Goal: Check status: Check status

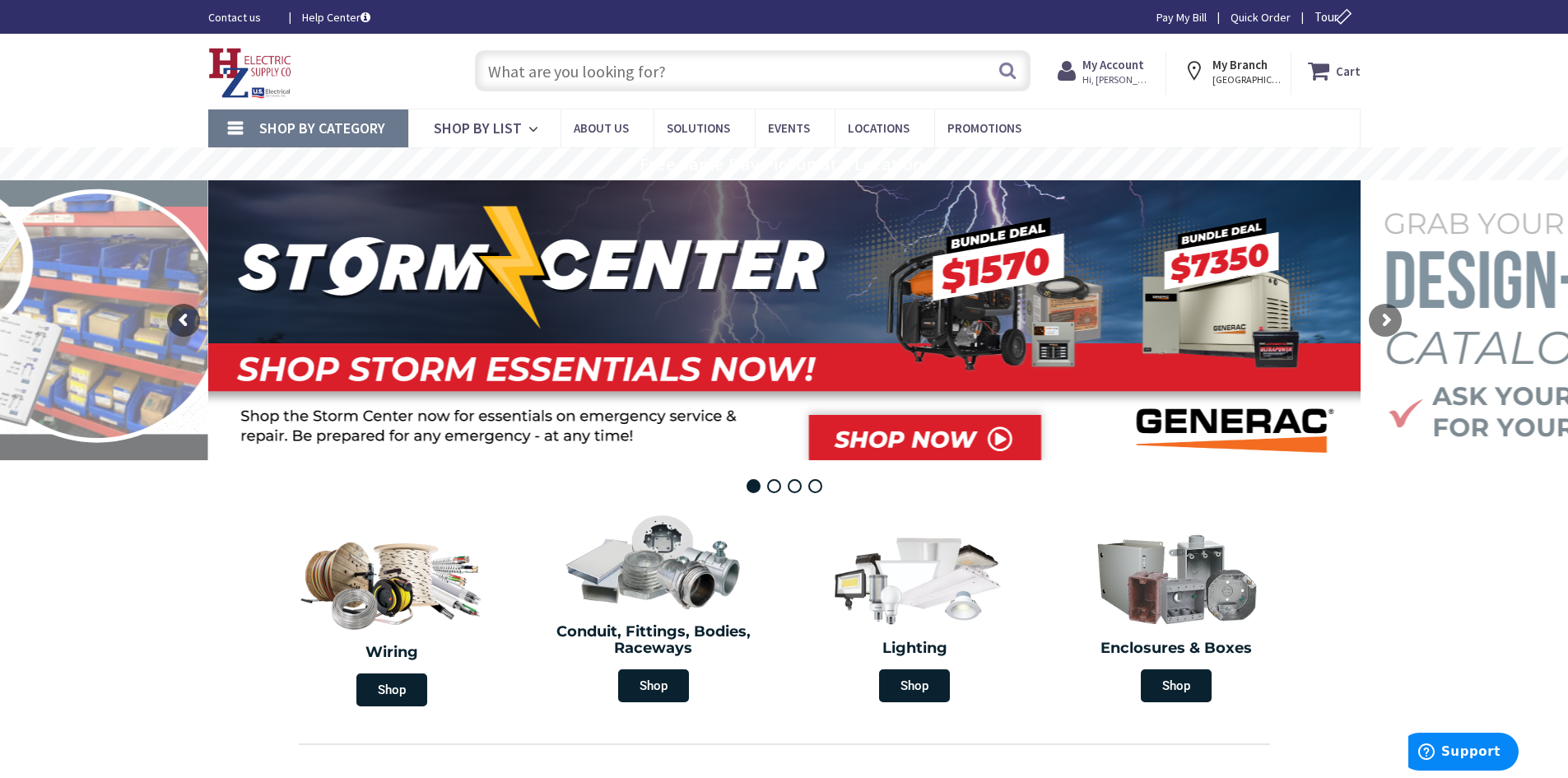
click at [660, 72] on input "text" at bounding box center [753, 71] width 556 height 41
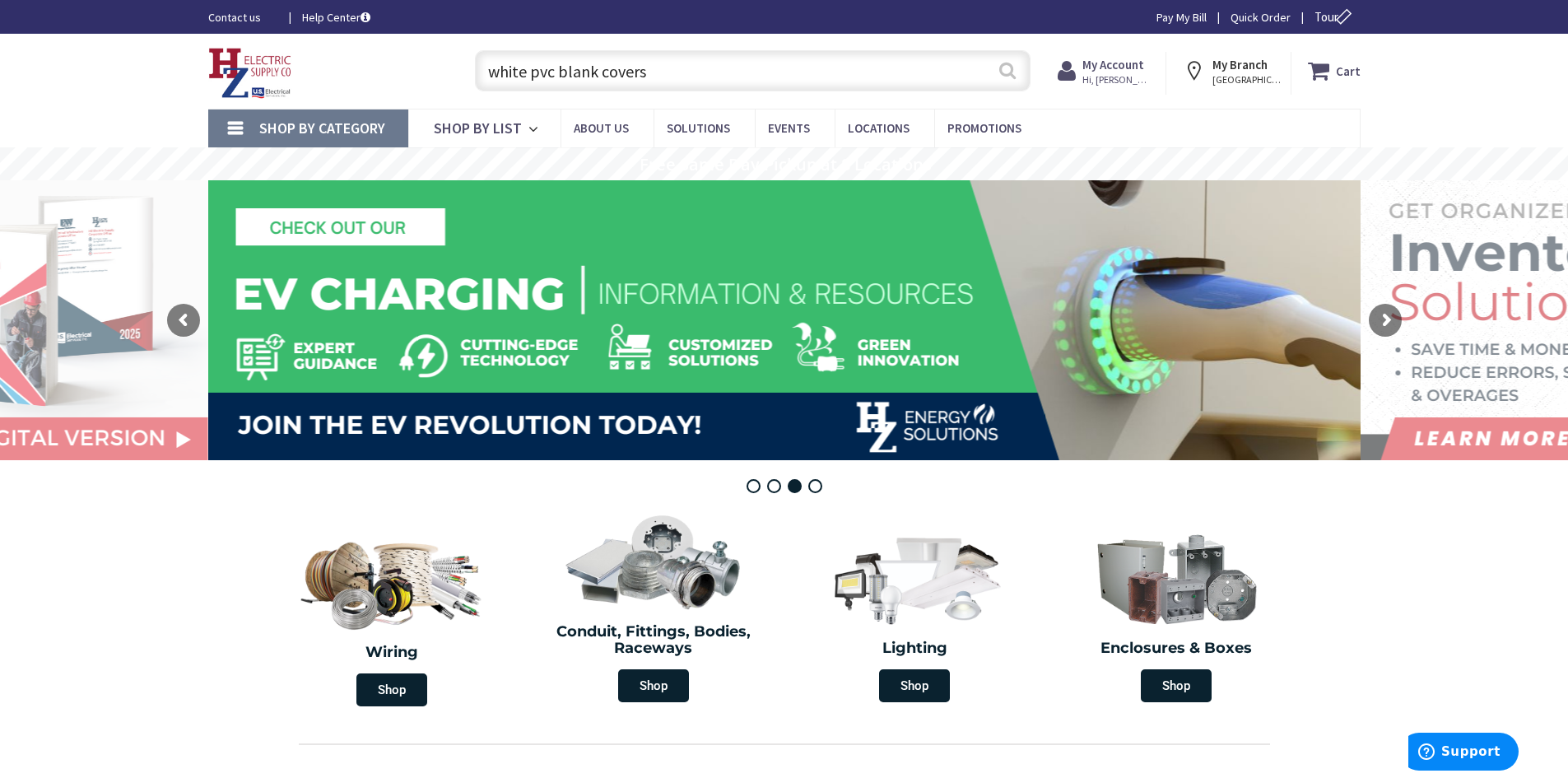
type input "white pvc blank covers"
click at [1002, 68] on button "Search" at bounding box center [1007, 70] width 21 height 37
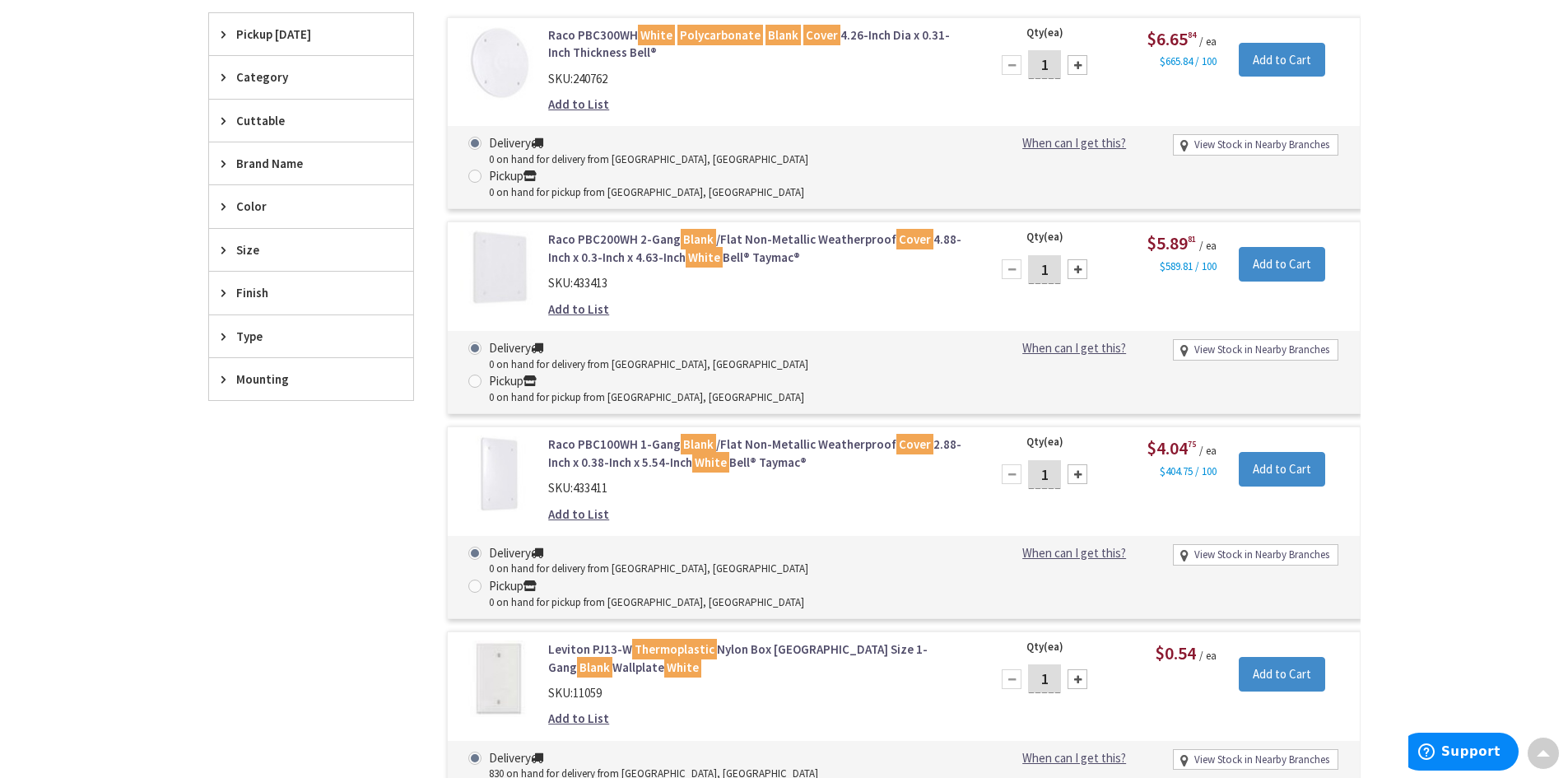
scroll to position [497, 0]
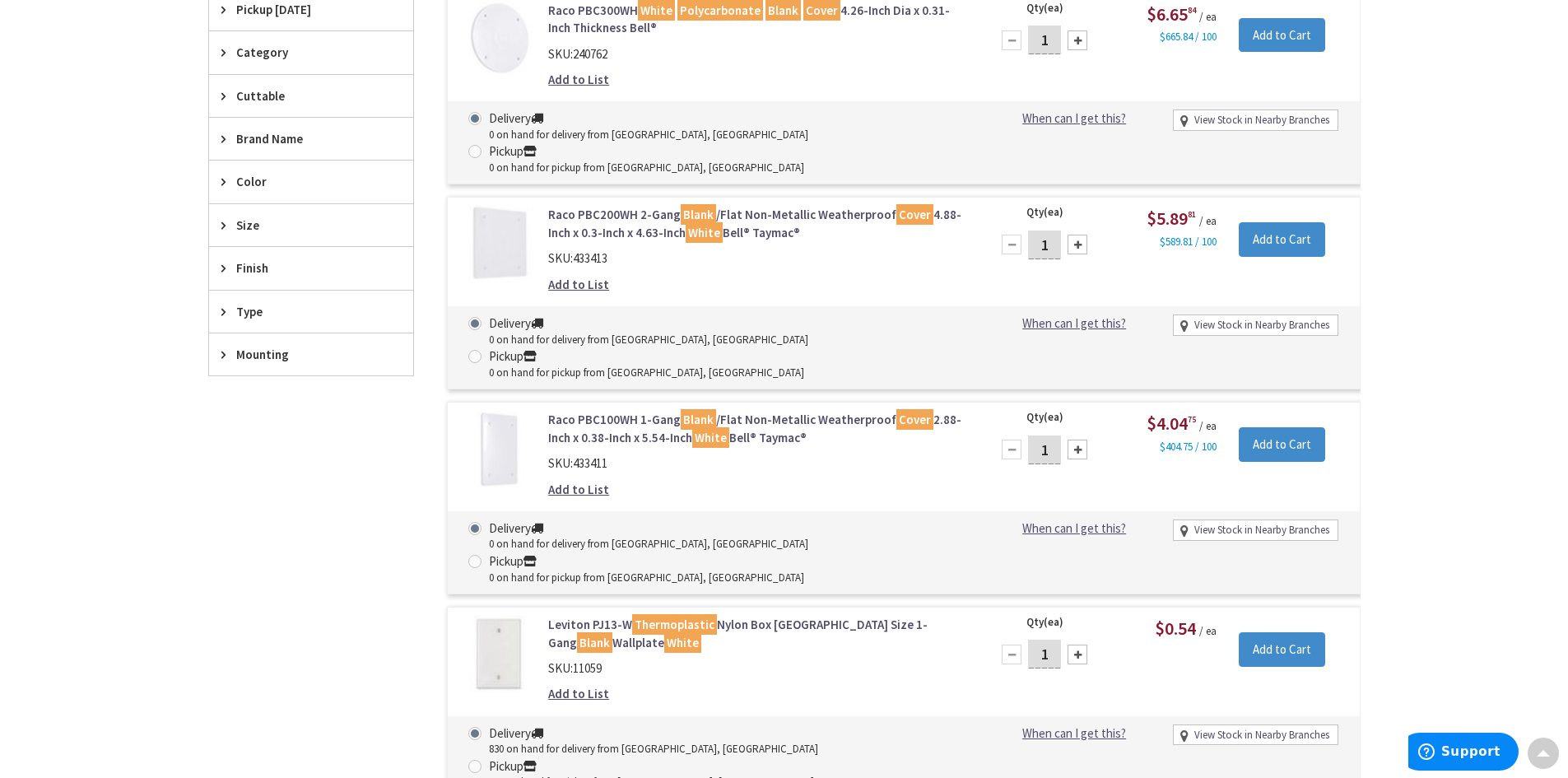
click at [504, 411] on img at bounding box center [498, 450] width 77 height 77
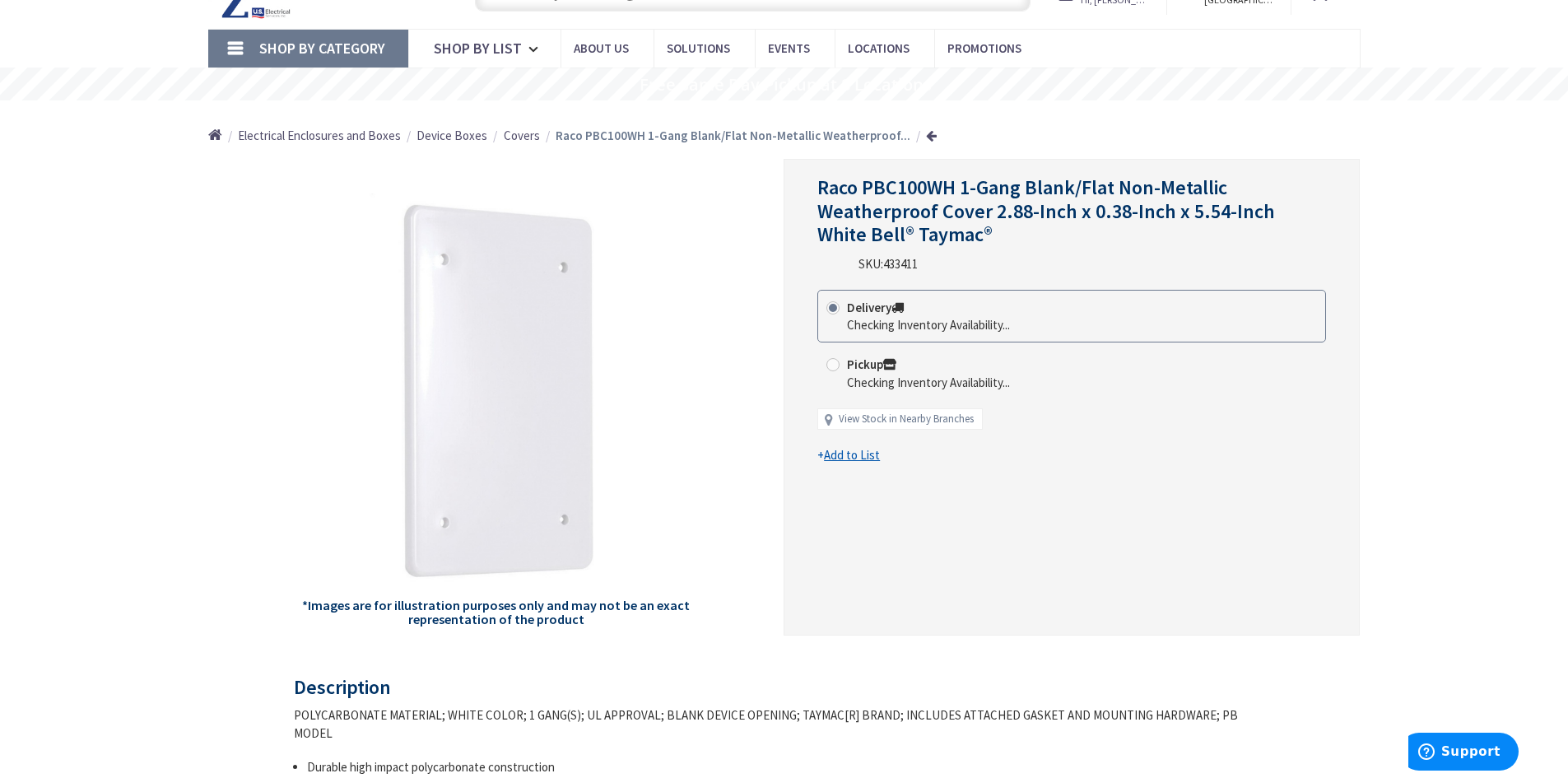
scroll to position [85, 0]
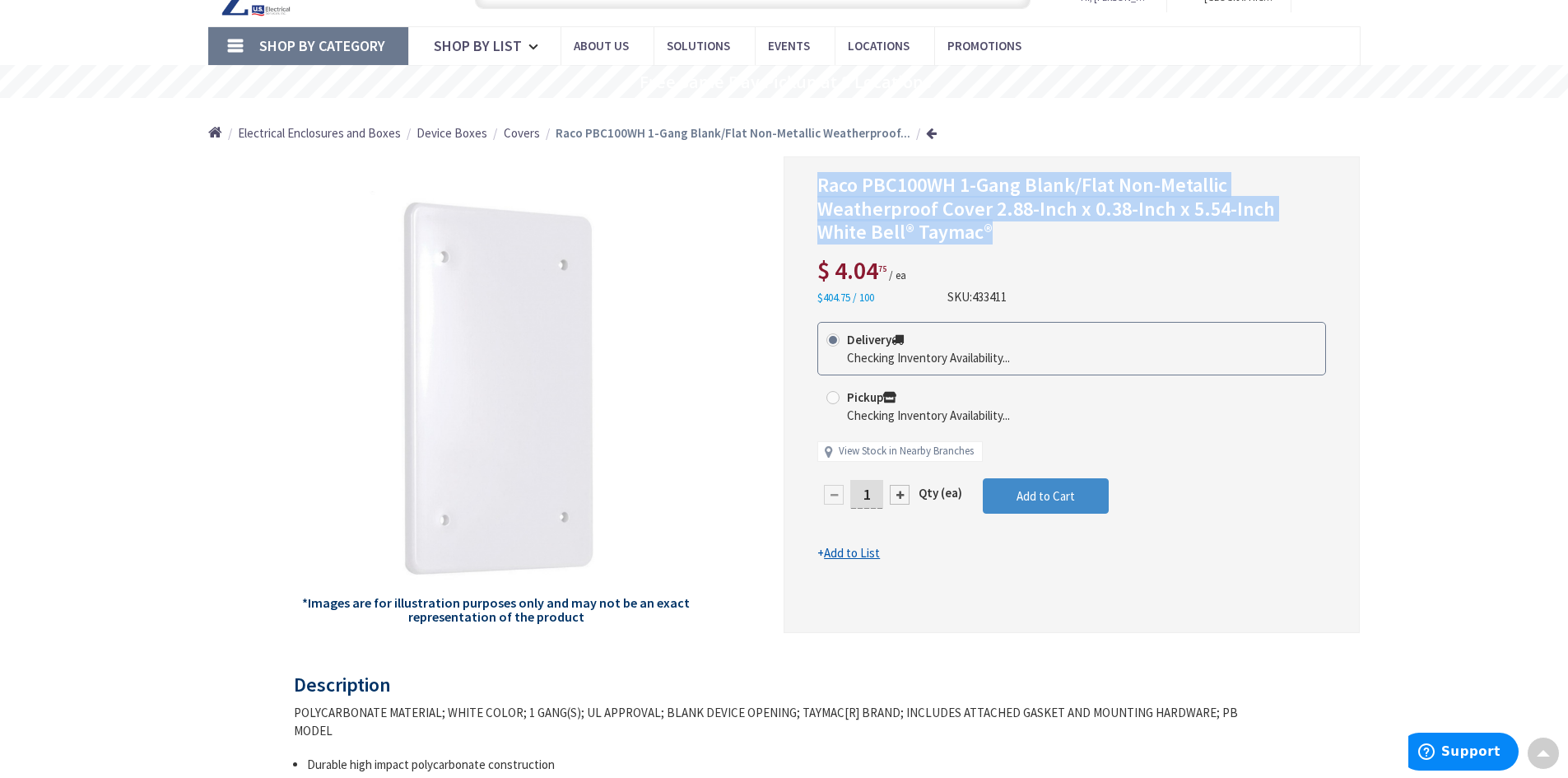
drag, startPoint x: 816, startPoint y: 181, endPoint x: 1101, endPoint y: 229, distance: 289.0
click at [1101, 229] on div "Raco PBC100WH 1-Gang Blank/Flat Non-Metallic Weatherproof Cover 2.88-Inch x 0.3…" at bounding box center [1072, 395] width 576 height 477
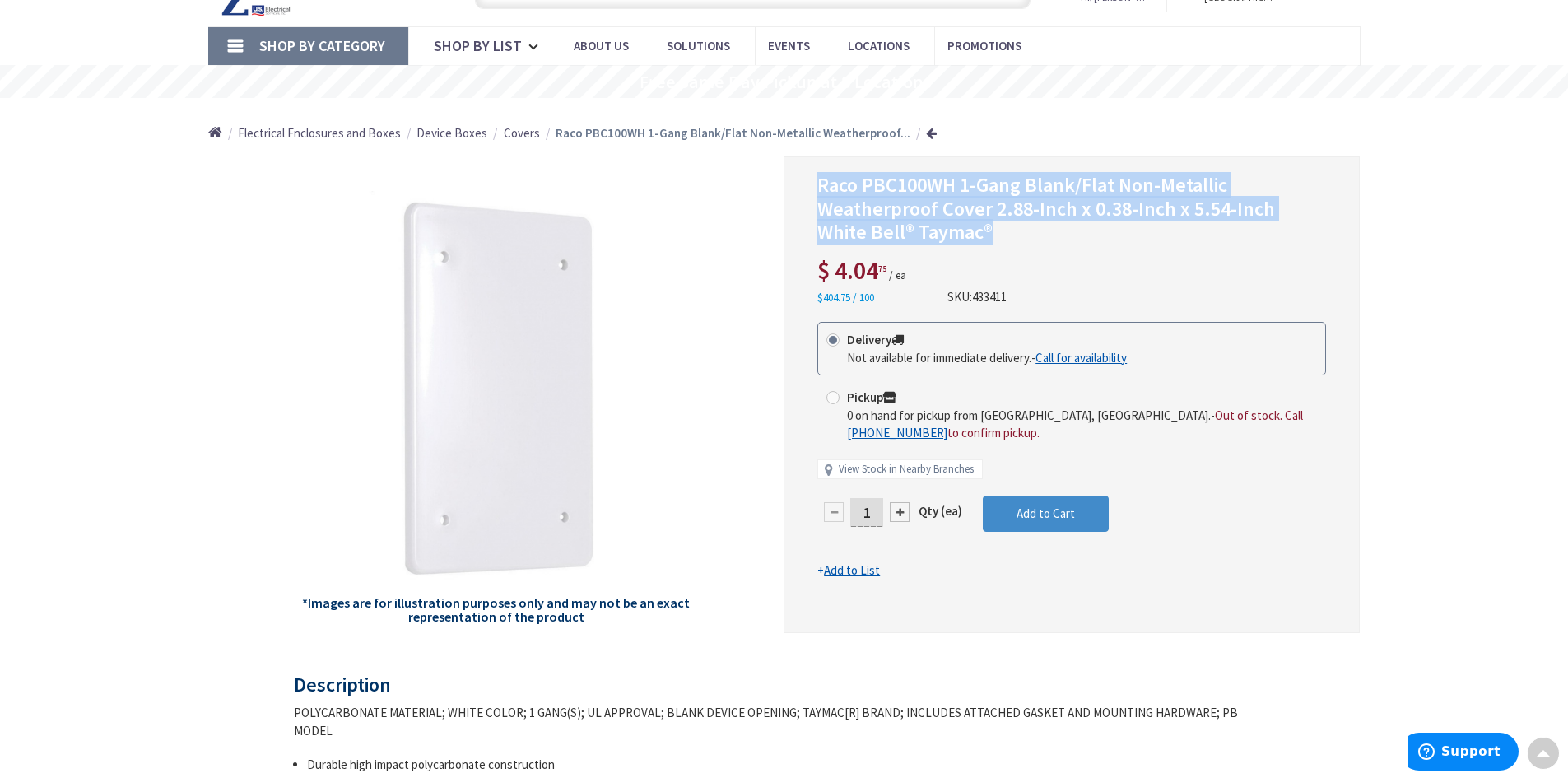
copy span "Raco PBC100WH 1-Gang Blank/Flat Non-Metallic Weatherproof Cover 2.88-Inch x 0.3…"
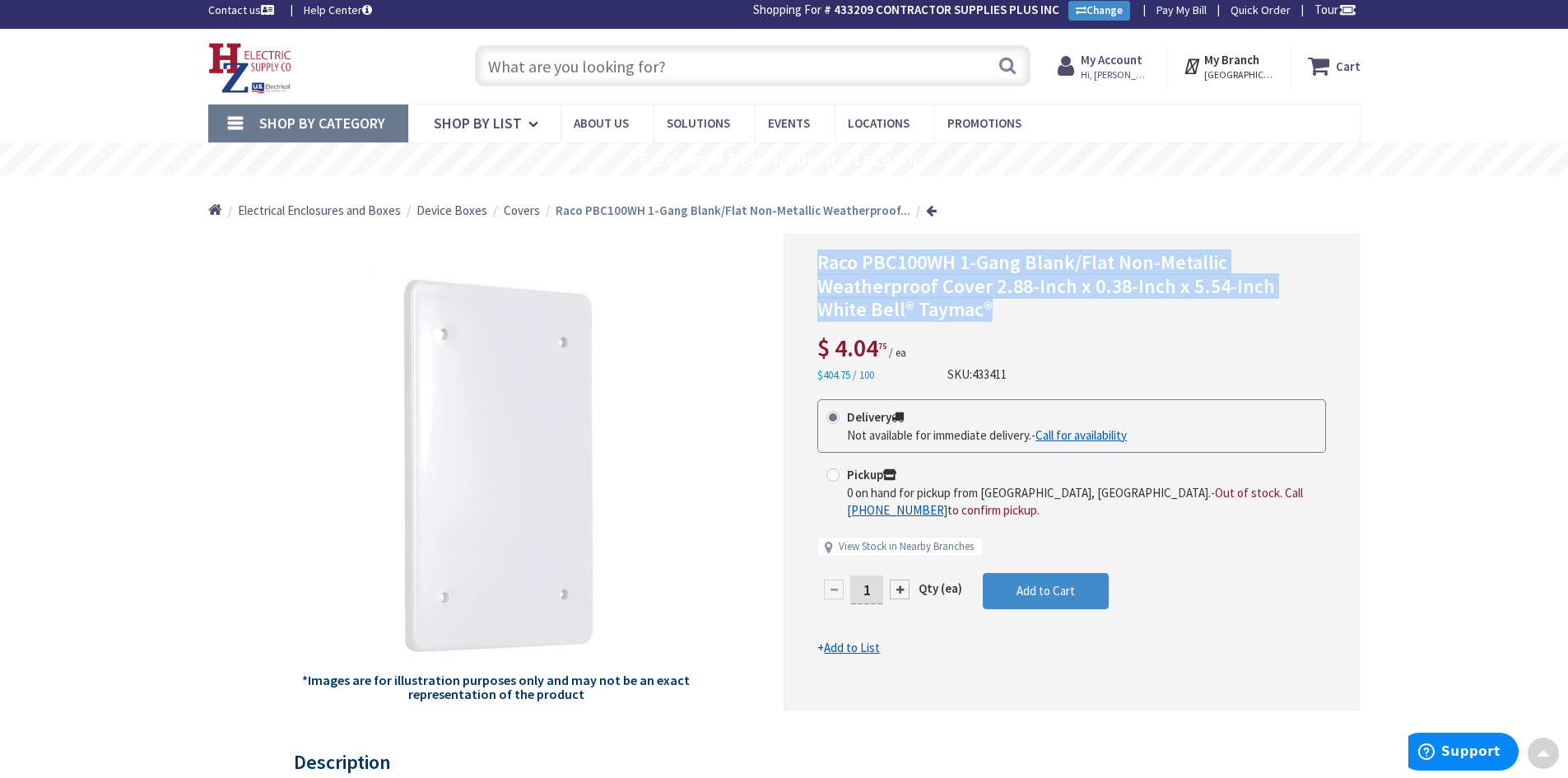
scroll to position [0, 0]
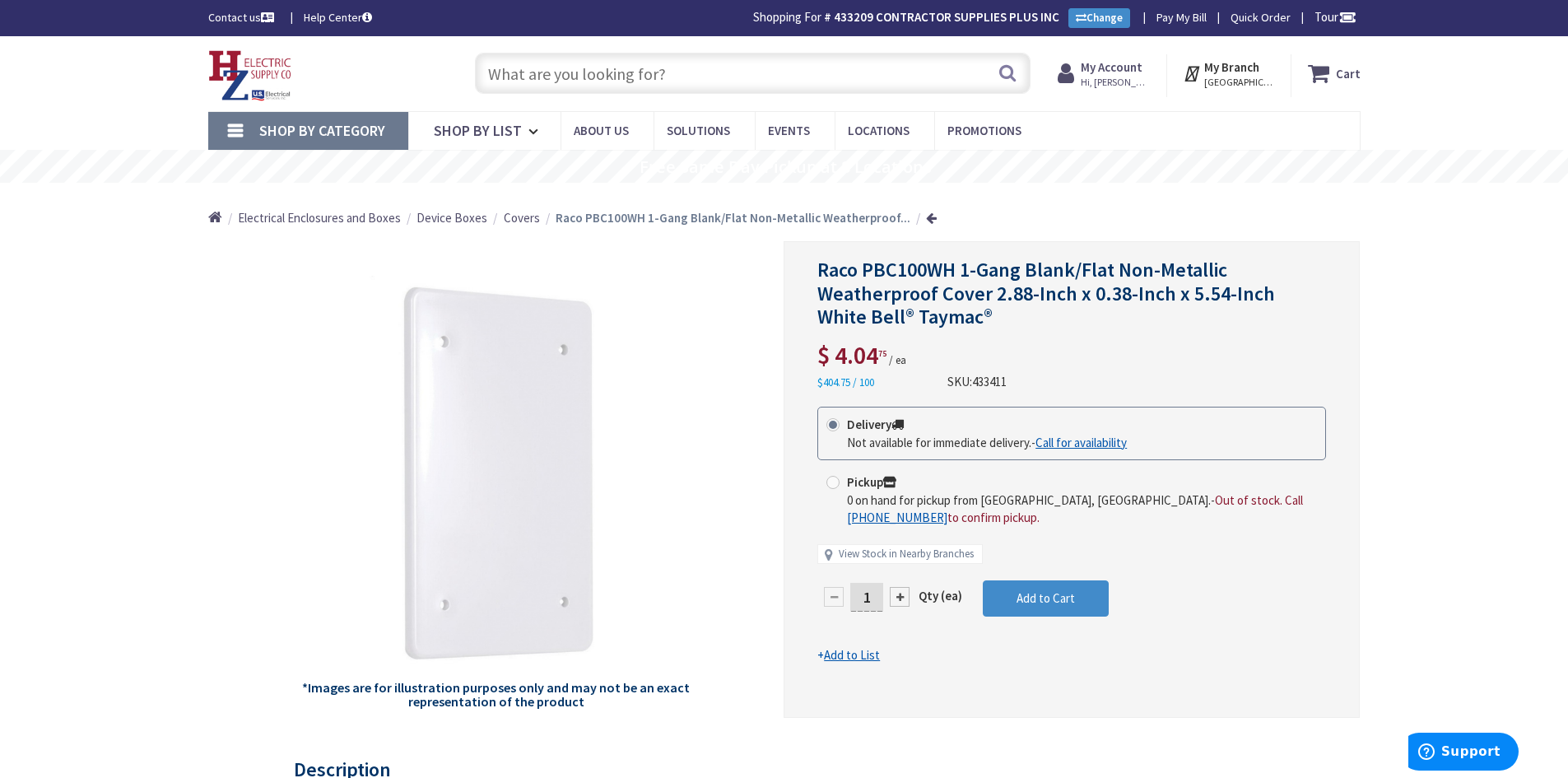
click at [569, 88] on input "text" at bounding box center [753, 74] width 556 height 41
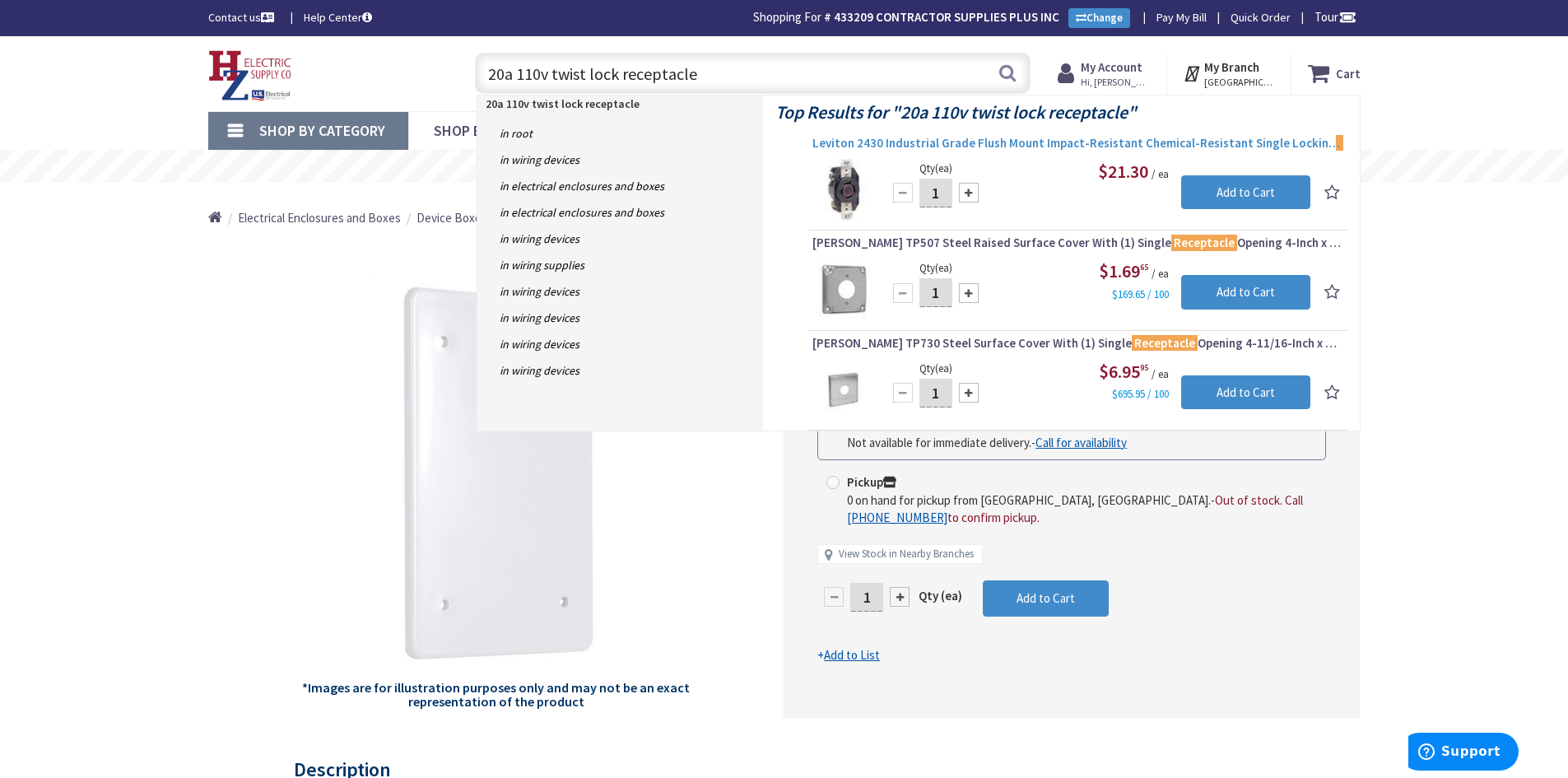
type input "20a 110v twist lock receptacle"
click at [876, 144] on span "Leviton 2430 Industrial Grade Flush Mount Impact-Resistant Chemical-Resistant S…" at bounding box center [1077, 143] width 531 height 16
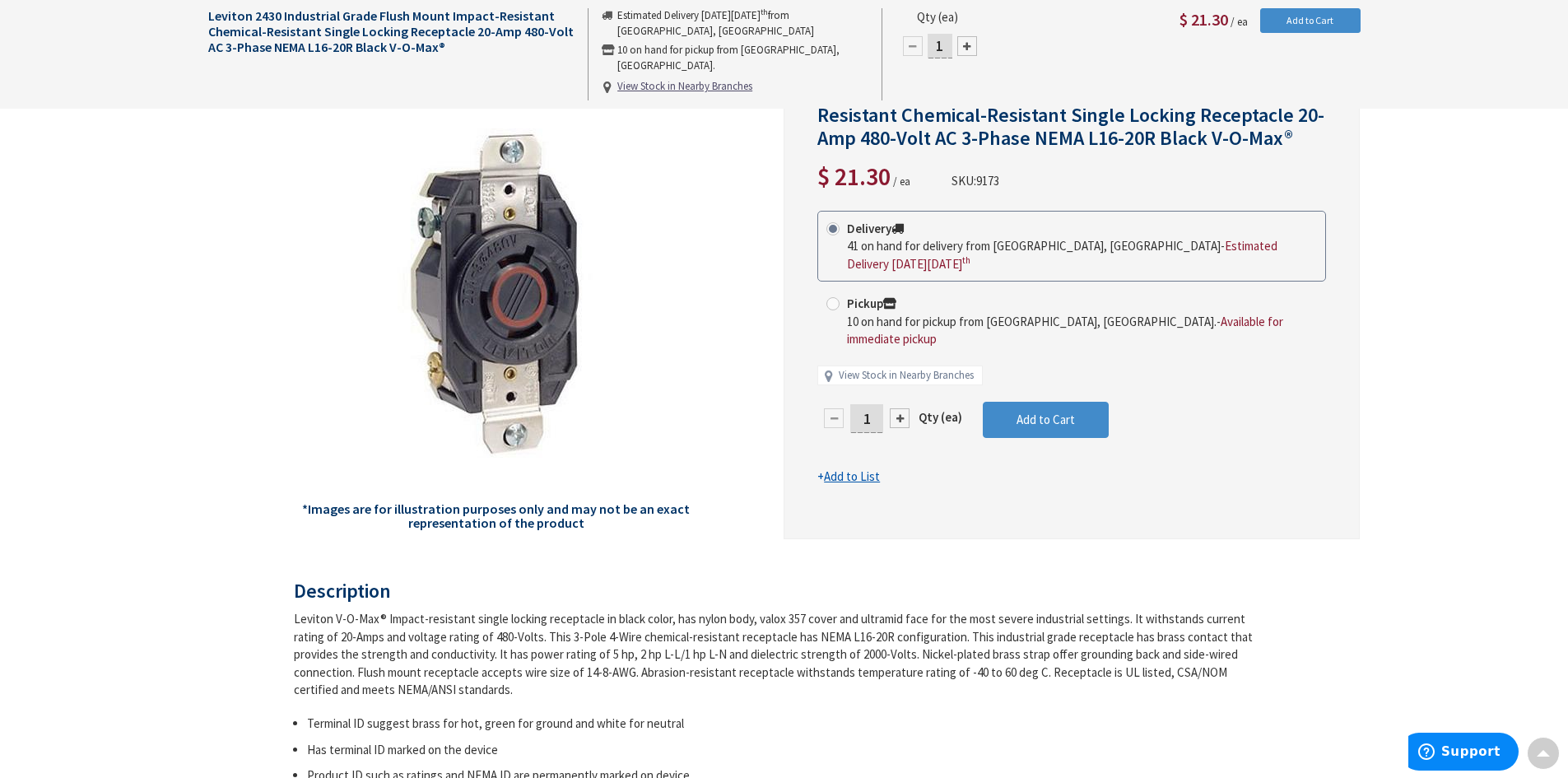
scroll to position [165, 0]
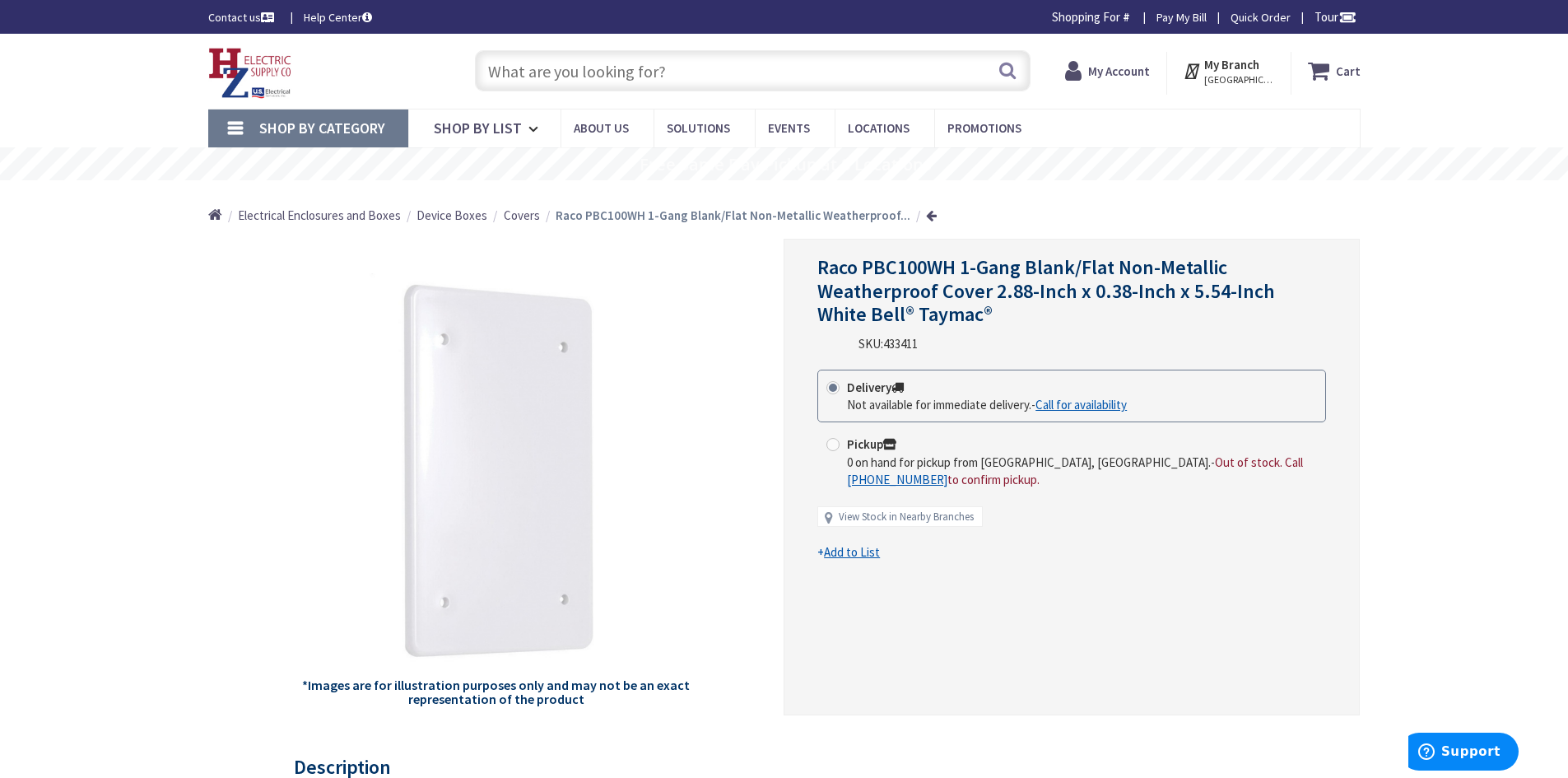
click at [553, 78] on input "text" at bounding box center [753, 71] width 556 height 41
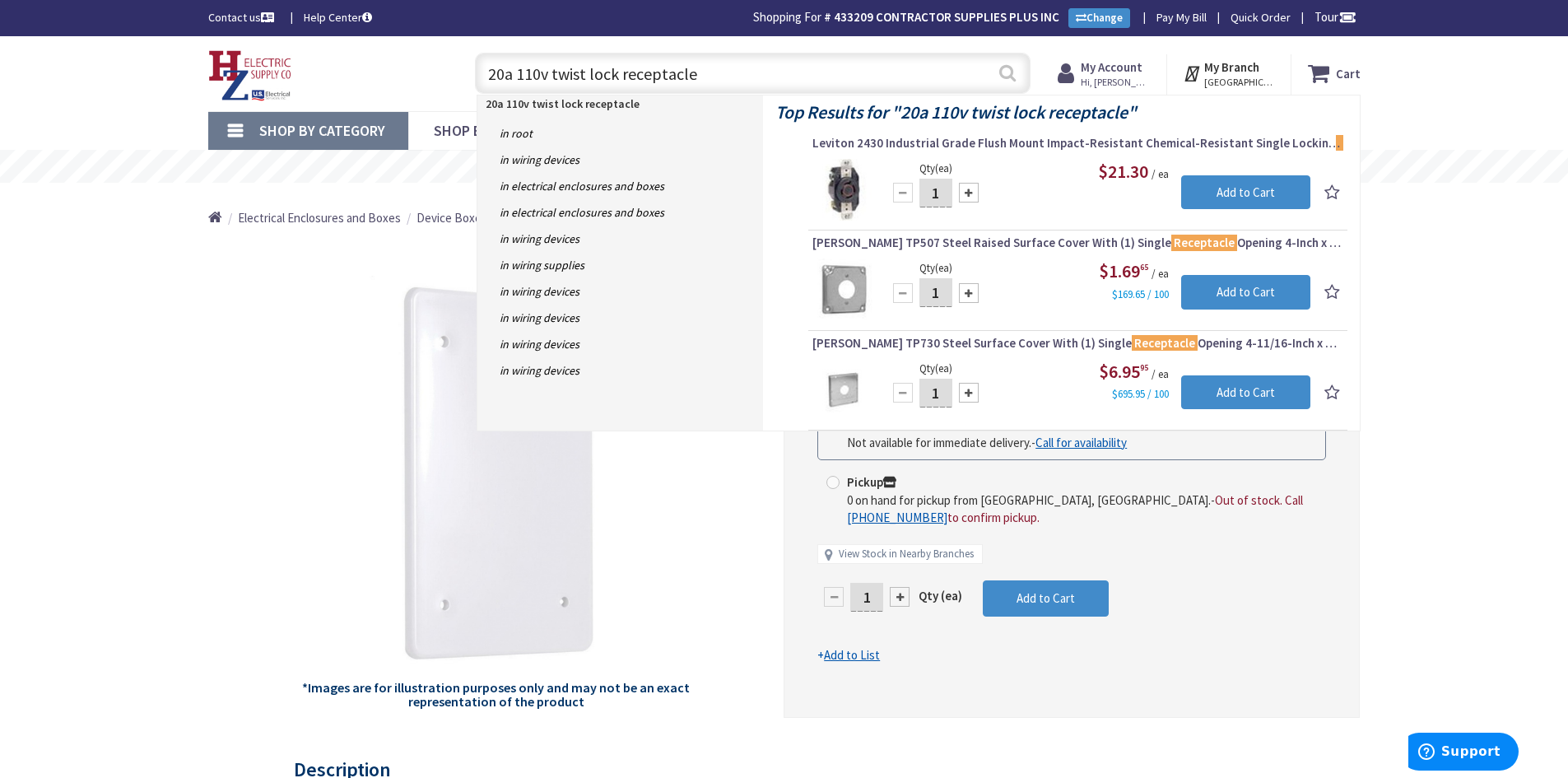
type input "20a 110v twist lock receptacle"
click at [1005, 75] on button "Search" at bounding box center [1007, 73] width 21 height 37
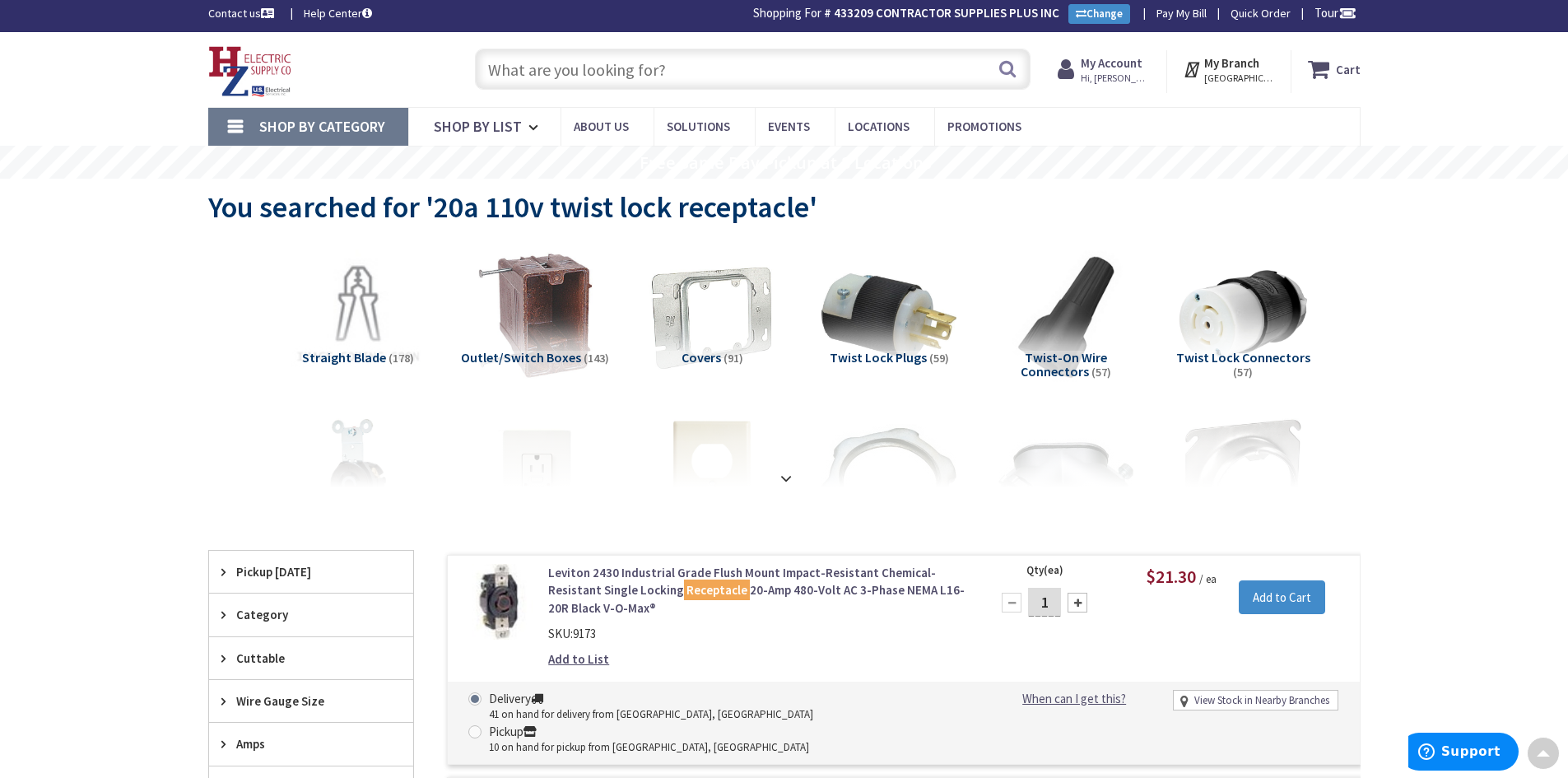
scroll to position [3, 0]
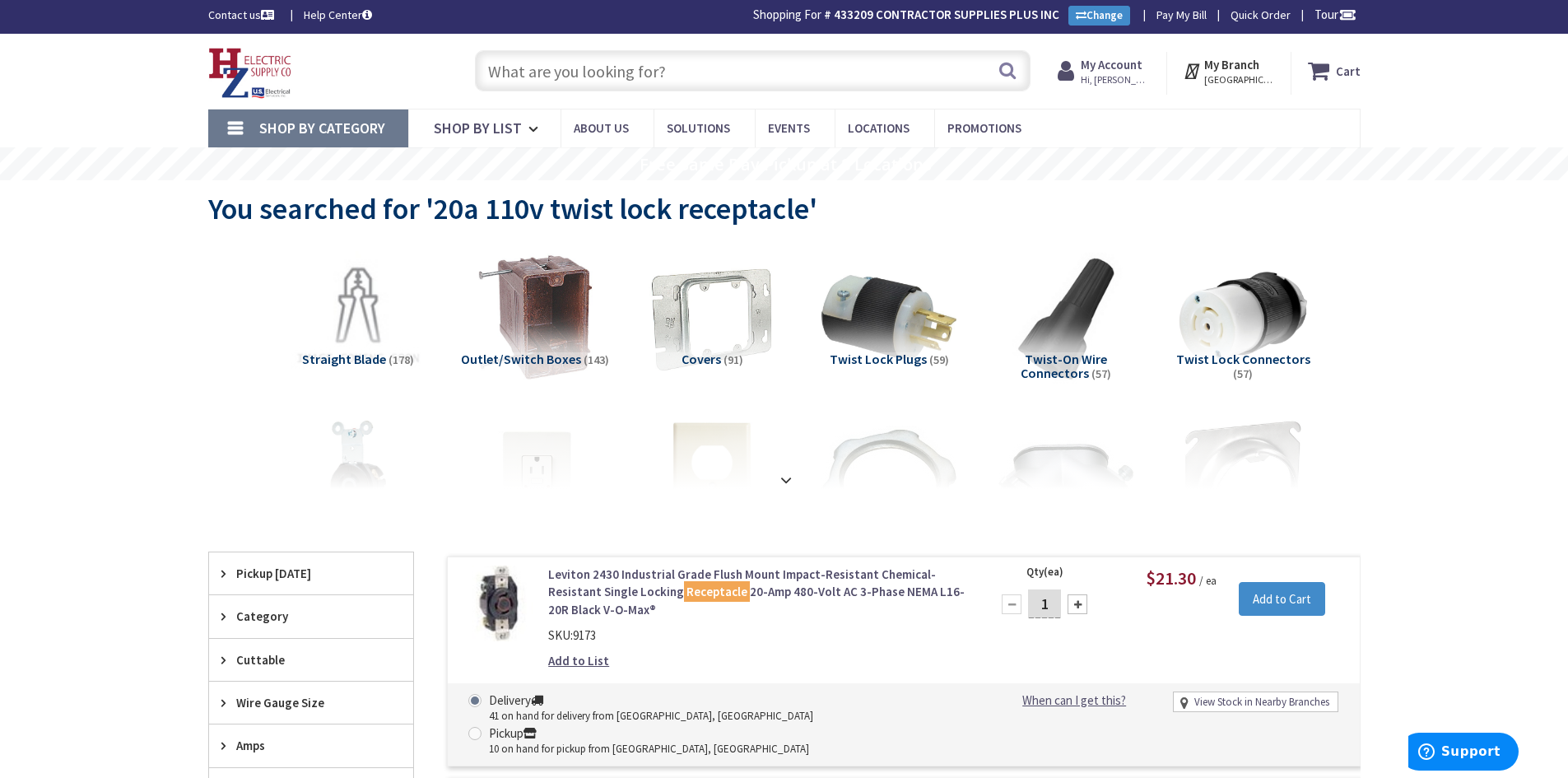
click at [567, 80] on input "text" at bounding box center [753, 71] width 556 height 41
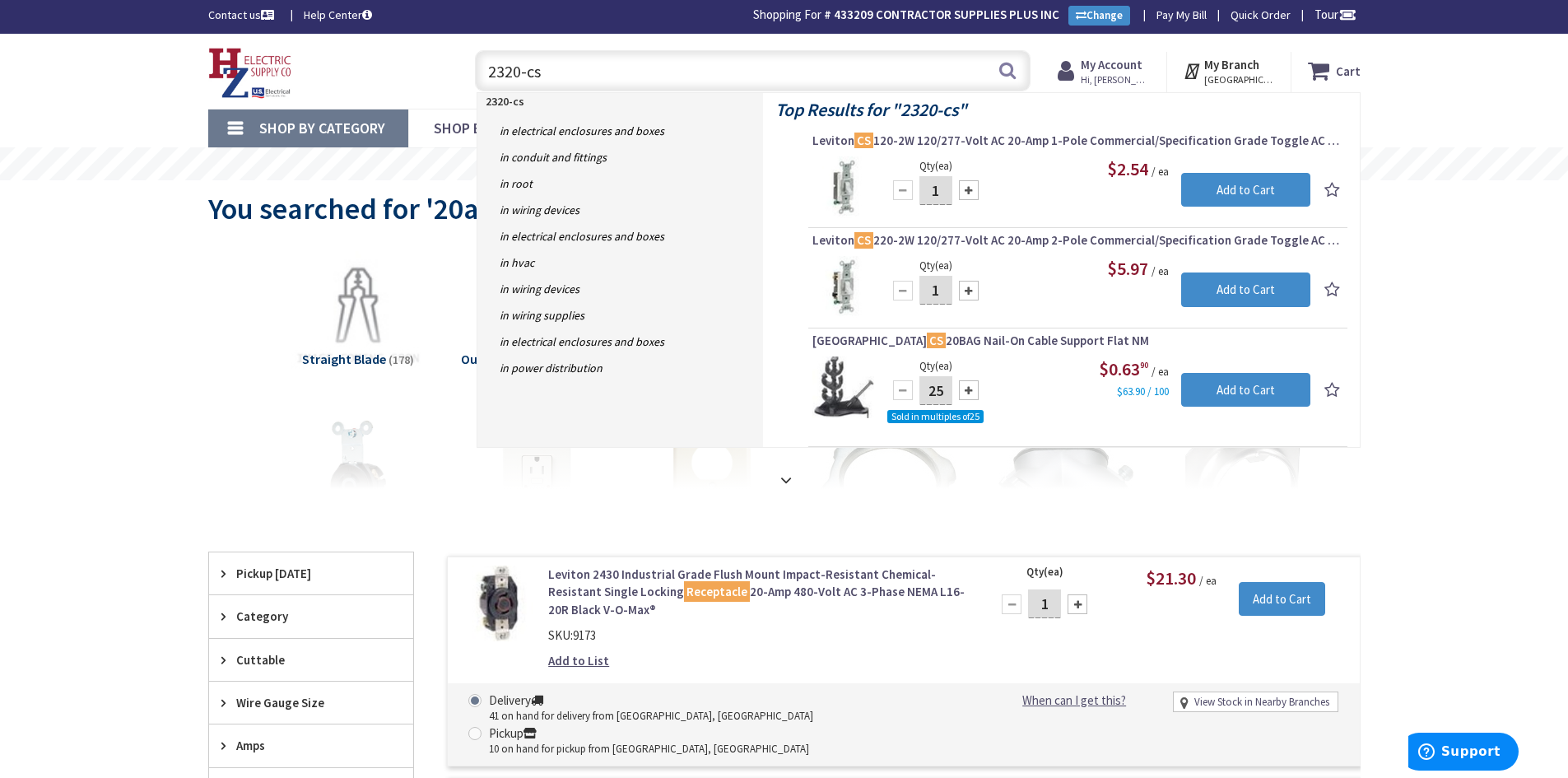
drag, startPoint x: 561, startPoint y: 77, endPoint x: 459, endPoint y: 68, distance: 102.4
click at [459, 68] on div "2320-cs 2320-cs Search" at bounding box center [749, 70] width 589 height 53
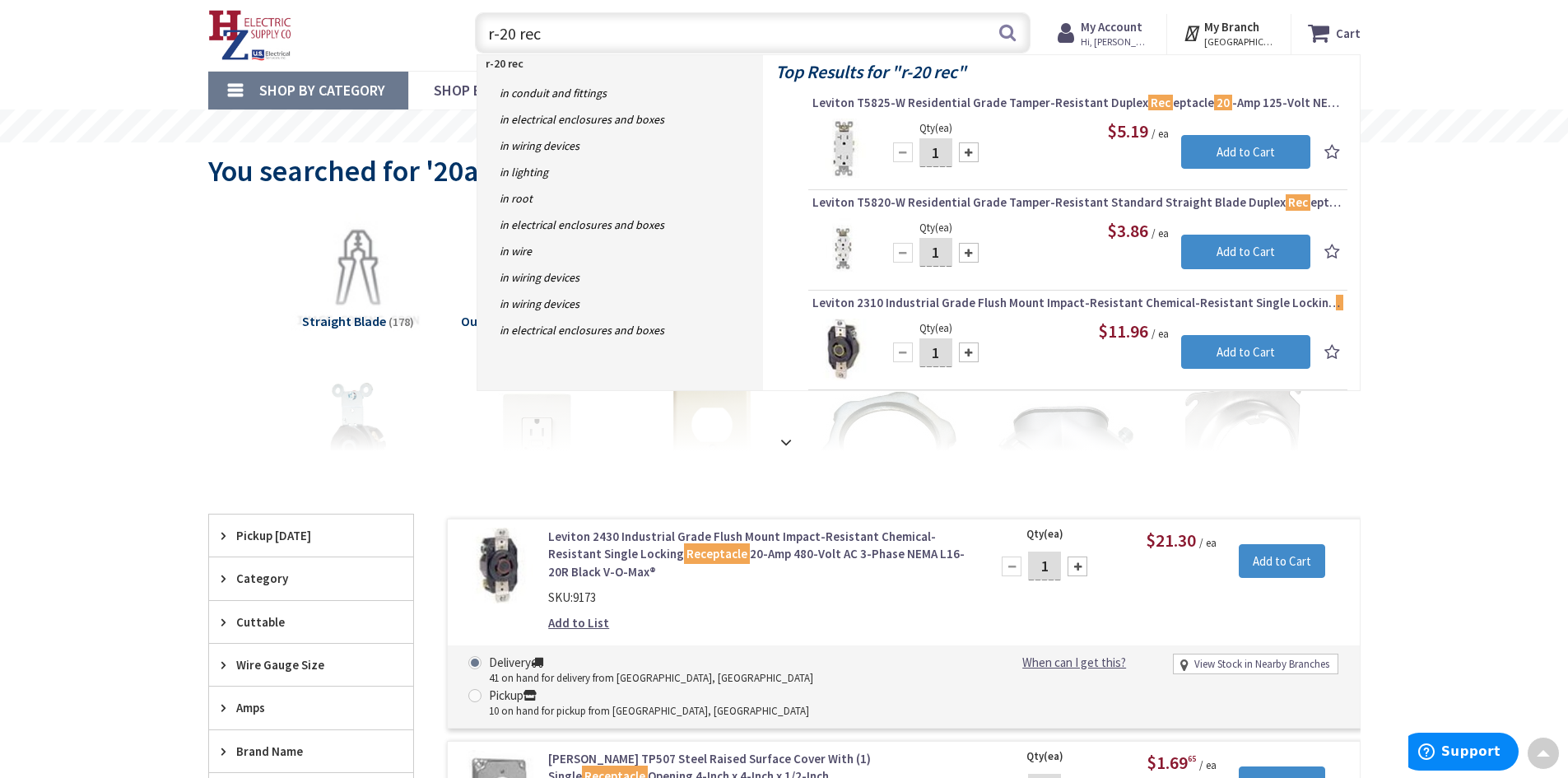
scroll to position [0, 0]
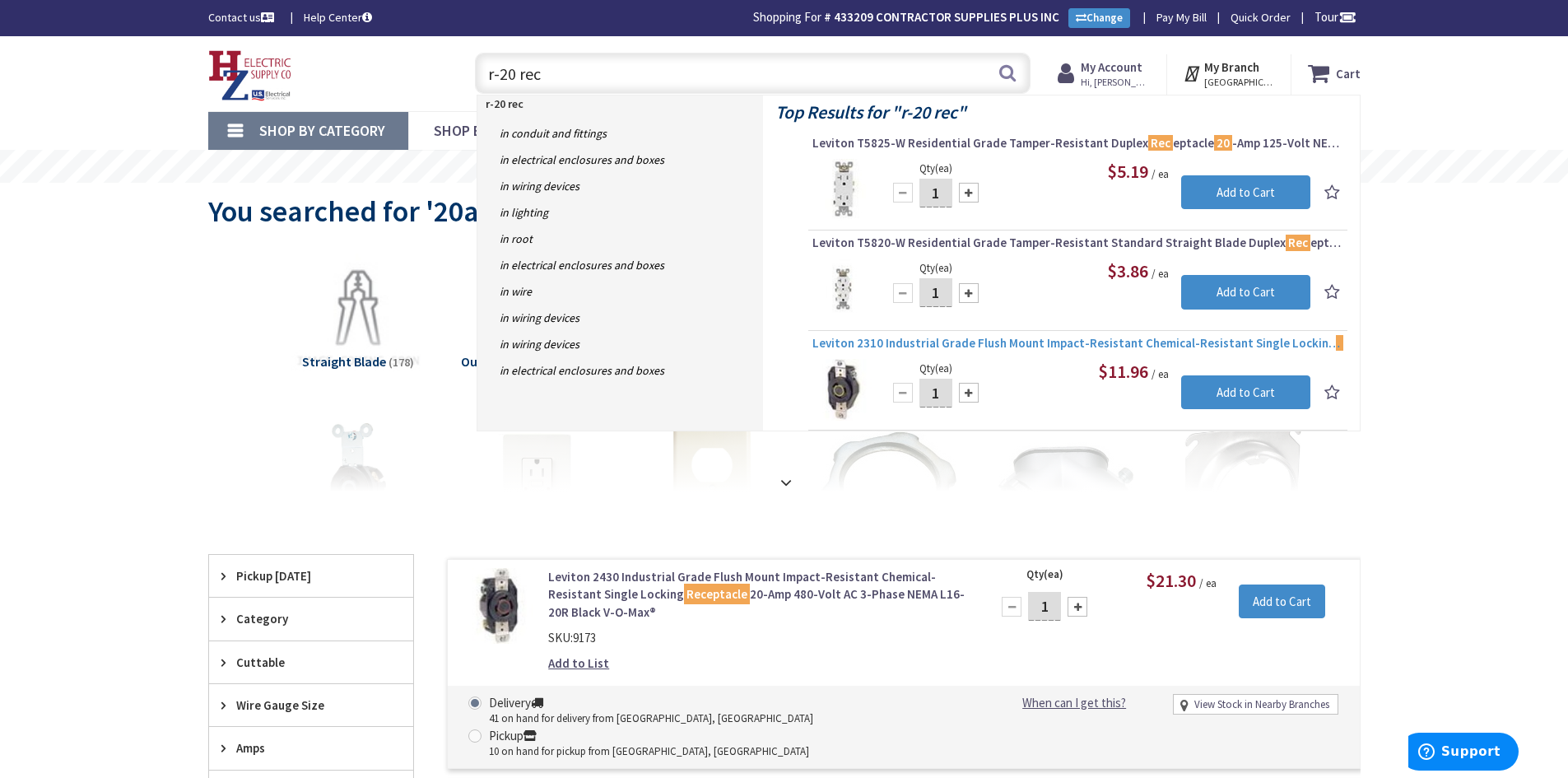
type input "r-20 rec"
click at [885, 343] on span "Leviton 2310 Industrial Grade Flush Mount Impact-Resistant Chemical-Resistant S…" at bounding box center [1077, 343] width 531 height 16
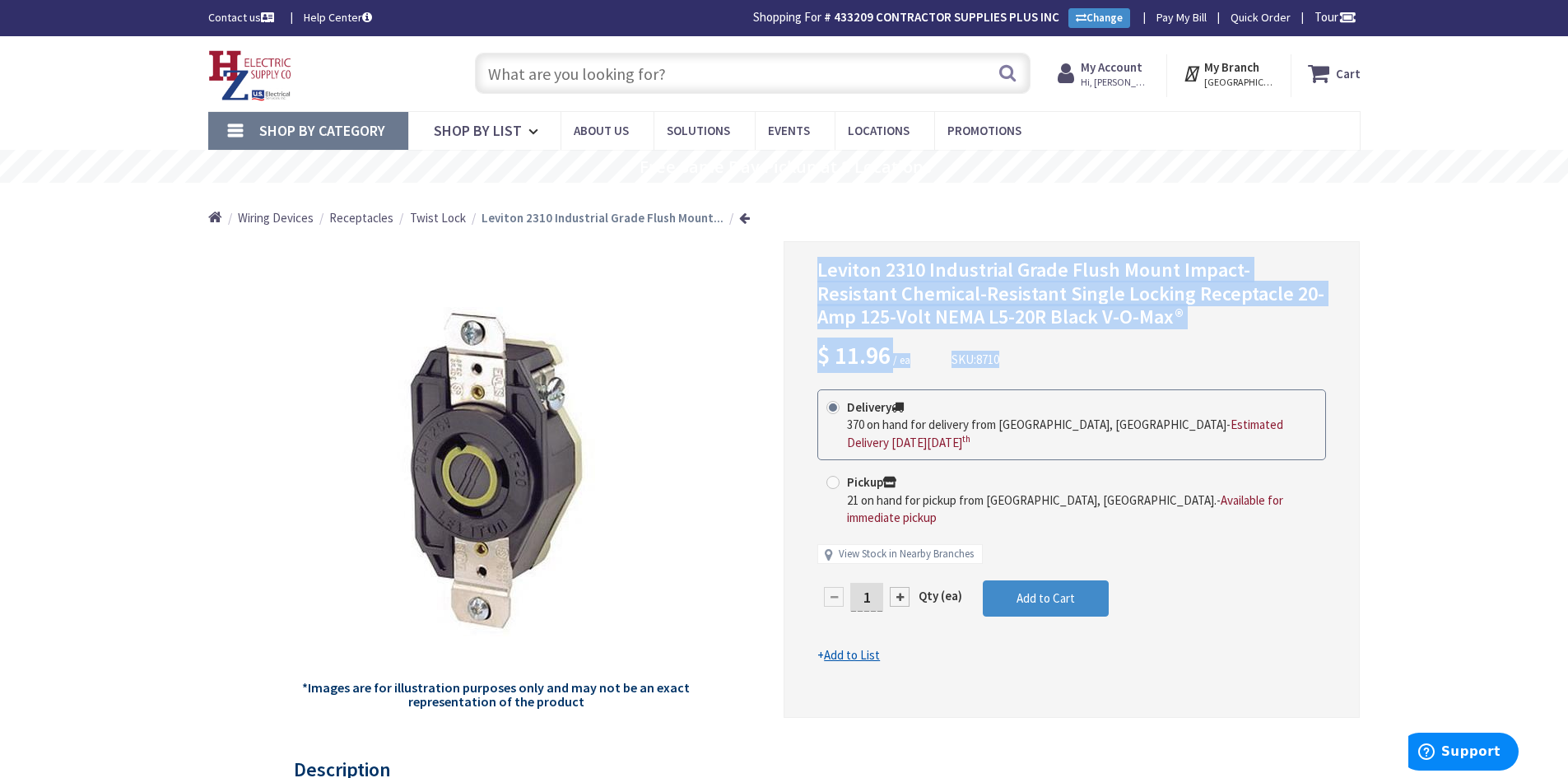
drag, startPoint x: 818, startPoint y: 272, endPoint x: 1029, endPoint y: 310, distance: 214.4
click at [1049, 345] on div "Leviton 2310 Industrial Grade Flush Mount Impact-Resistant Chemical-Resistant S…" at bounding box center [1071, 315] width 509 height 115
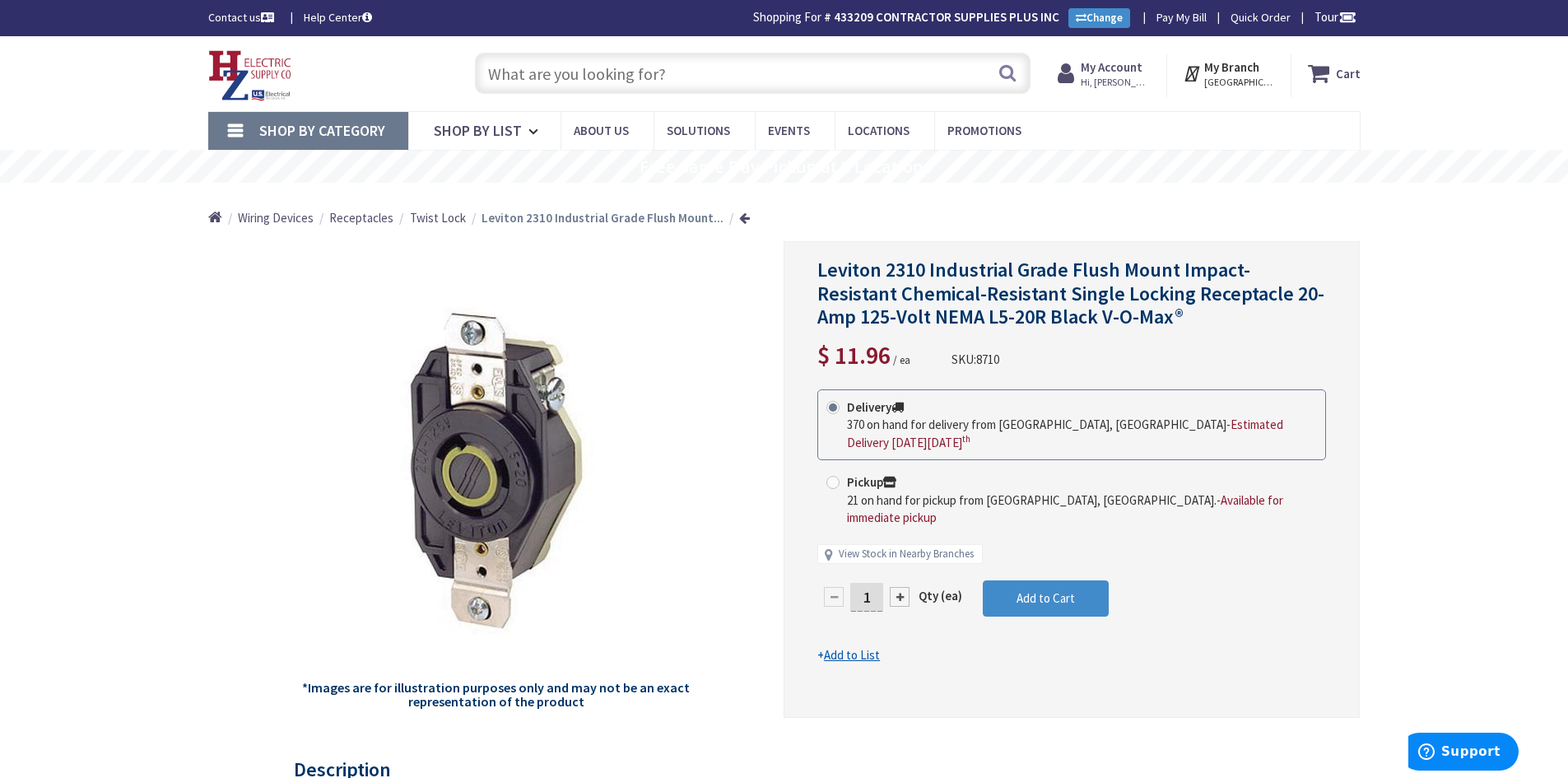
drag, startPoint x: 858, startPoint y: 211, endPoint x: 856, endPoint y: 223, distance: 12.2
click at [858, 212] on div "Home Wiring Devices Receptacles Twist Lock Leviton 2310 Industrial Grade Flush …" at bounding box center [784, 212] width 1235 height 58
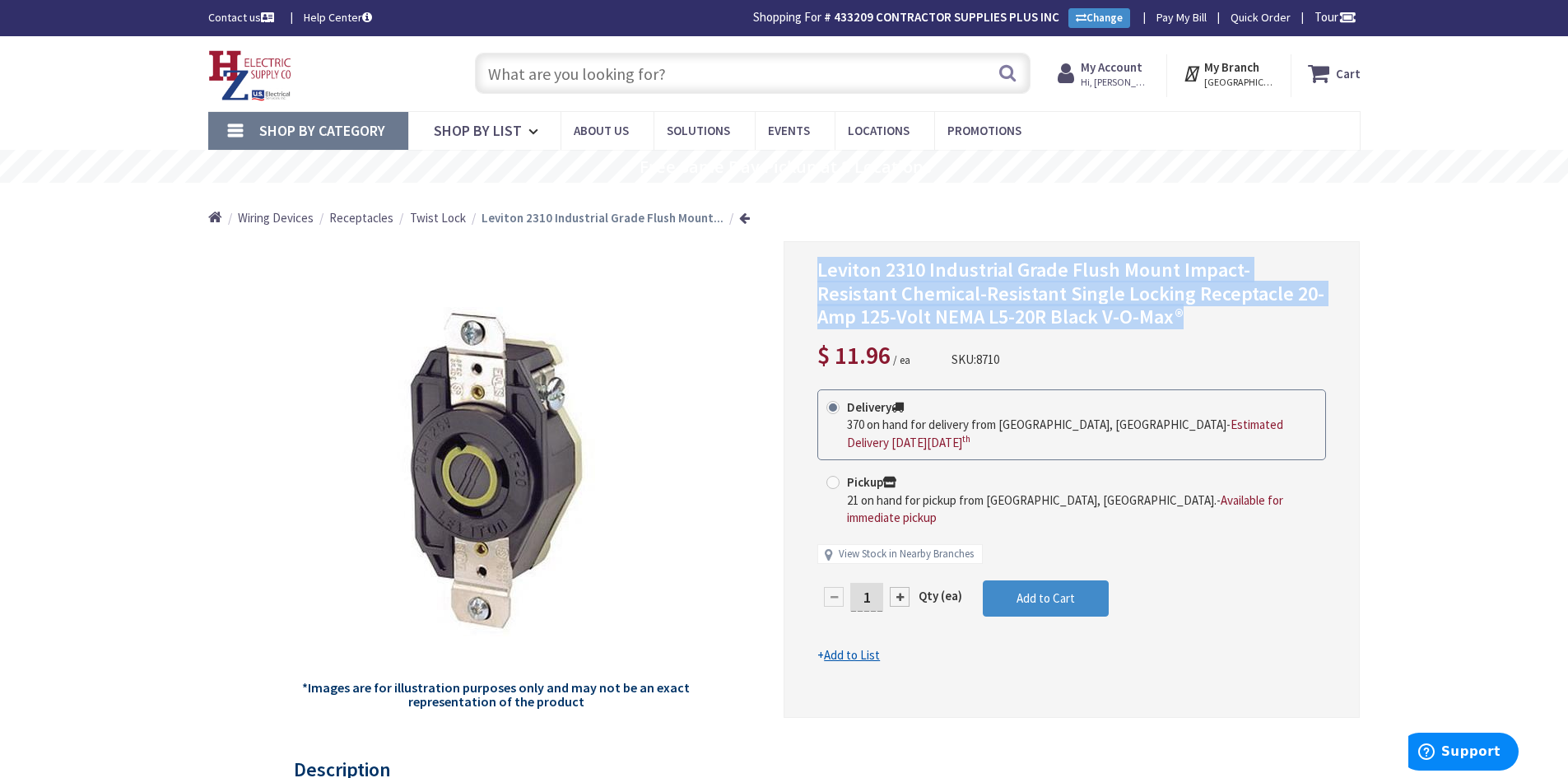
drag, startPoint x: 874, startPoint y: 286, endPoint x: 1029, endPoint y: 294, distance: 155.2
click at [1103, 315] on h1 "Leviton 2310 Industrial Grade Flush Mount Impact-Resistant Chemical-Resistant S…" at bounding box center [1071, 293] width 509 height 71
copy span "Leviton 2310 Industrial Grade Flush Mount Impact-Resistant Chemical-Resistant S…"
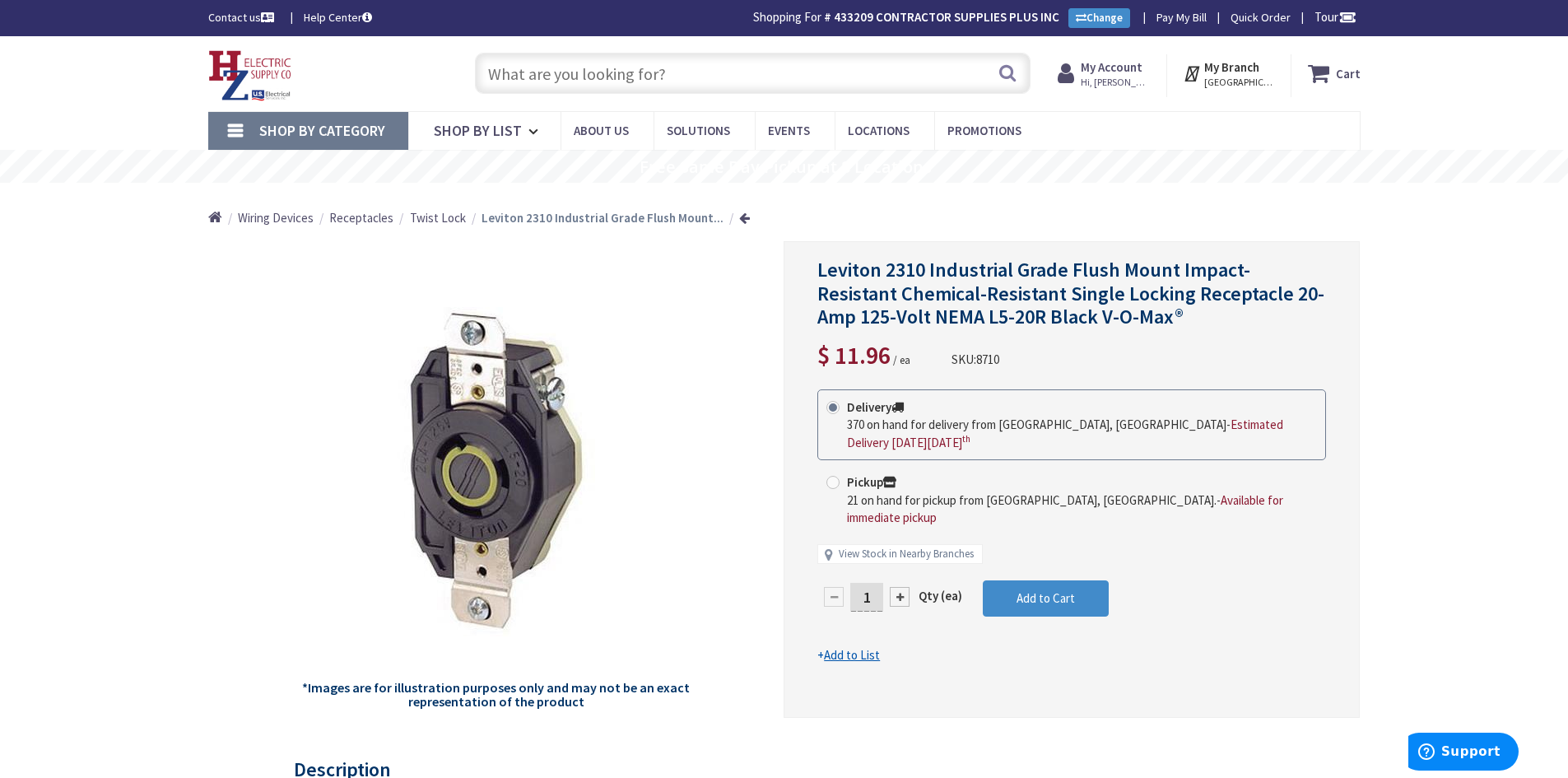
click at [536, 82] on input "text" at bounding box center [753, 74] width 556 height 41
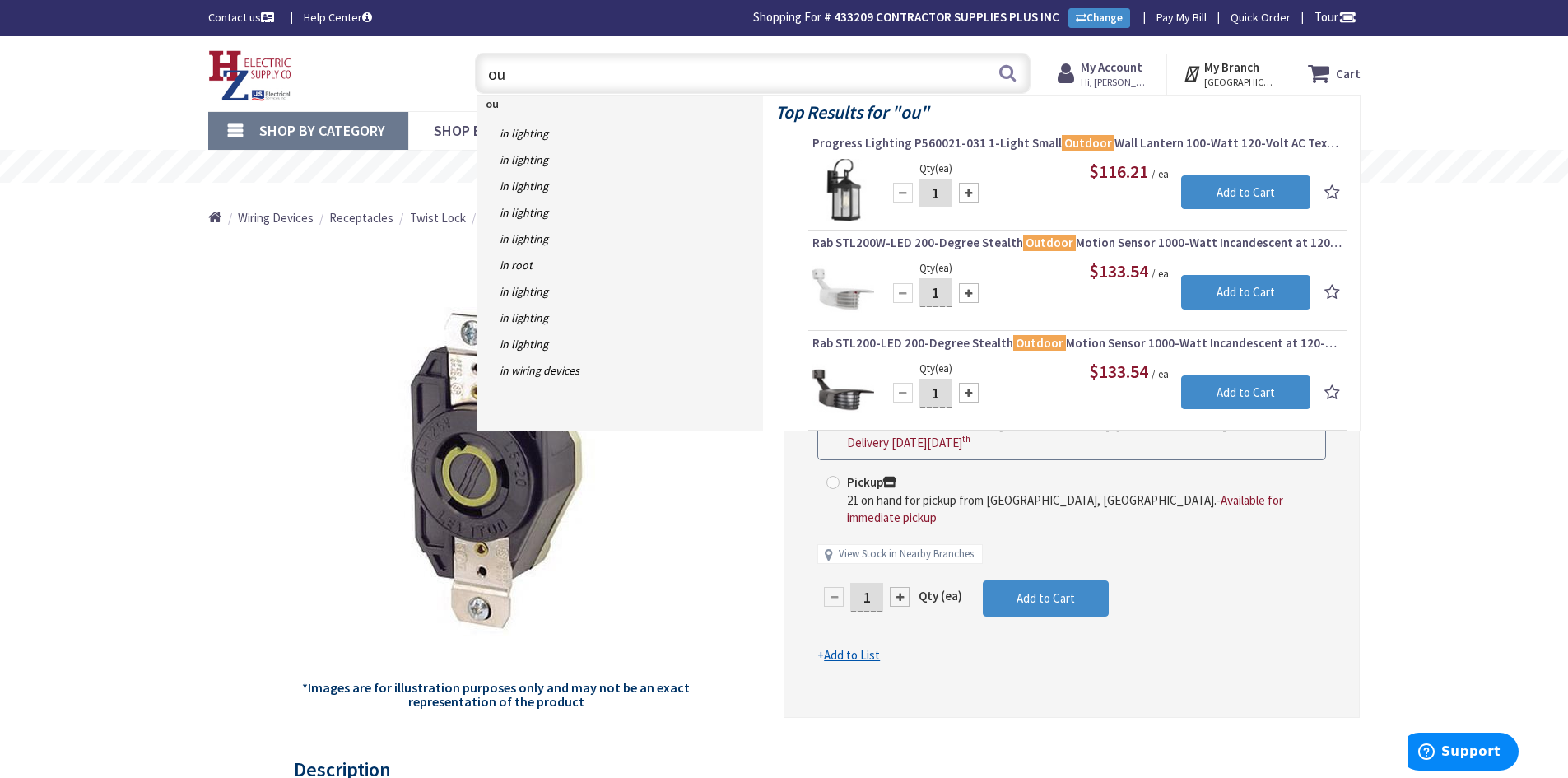
type input "o"
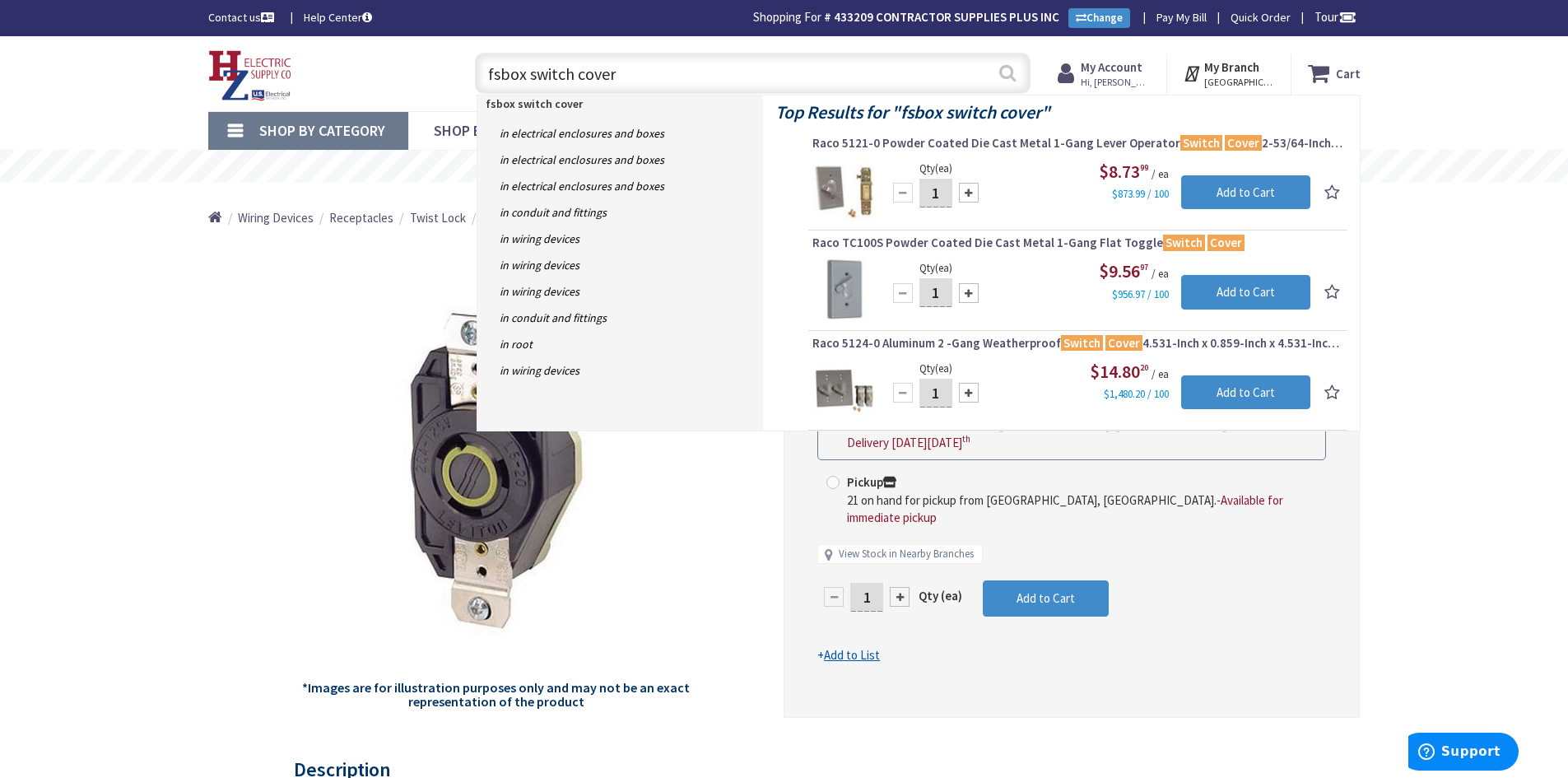
type input "fsbox switch cover"
click at [1002, 74] on button "Search" at bounding box center [1007, 73] width 21 height 37
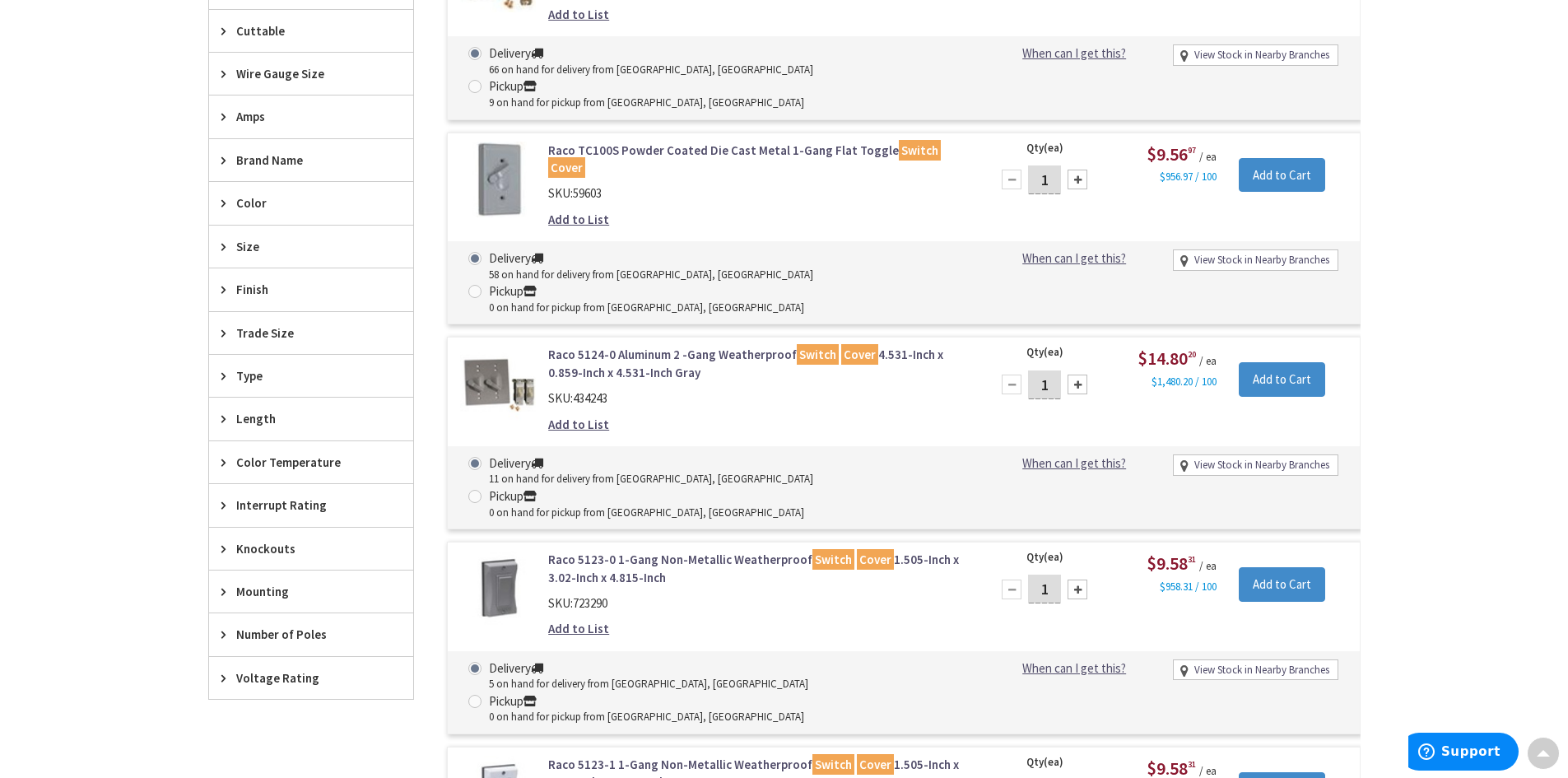
scroll to position [576, 0]
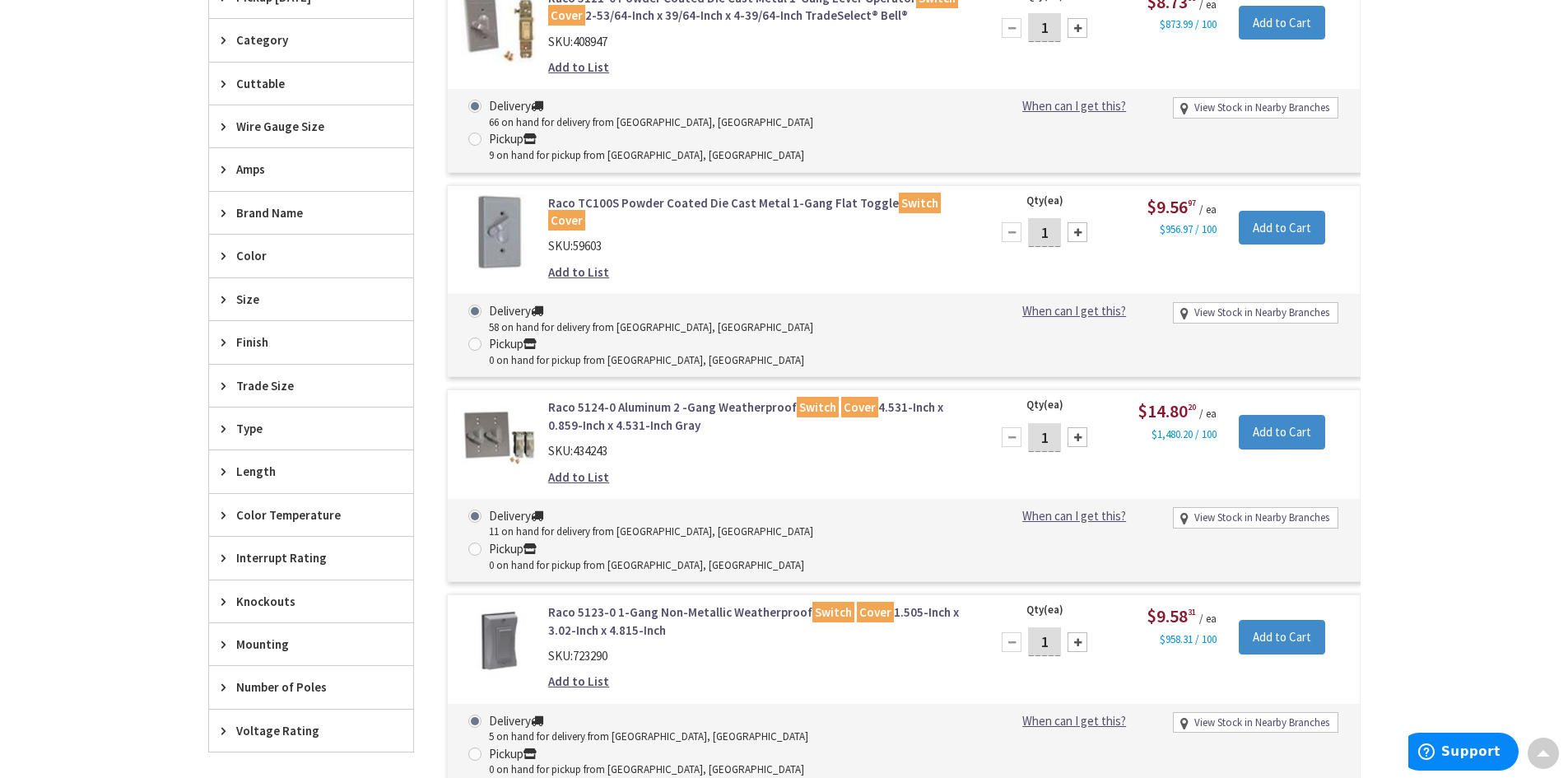
click at [275, 260] on span "Color" at bounding box center [303, 256] width 134 height 17
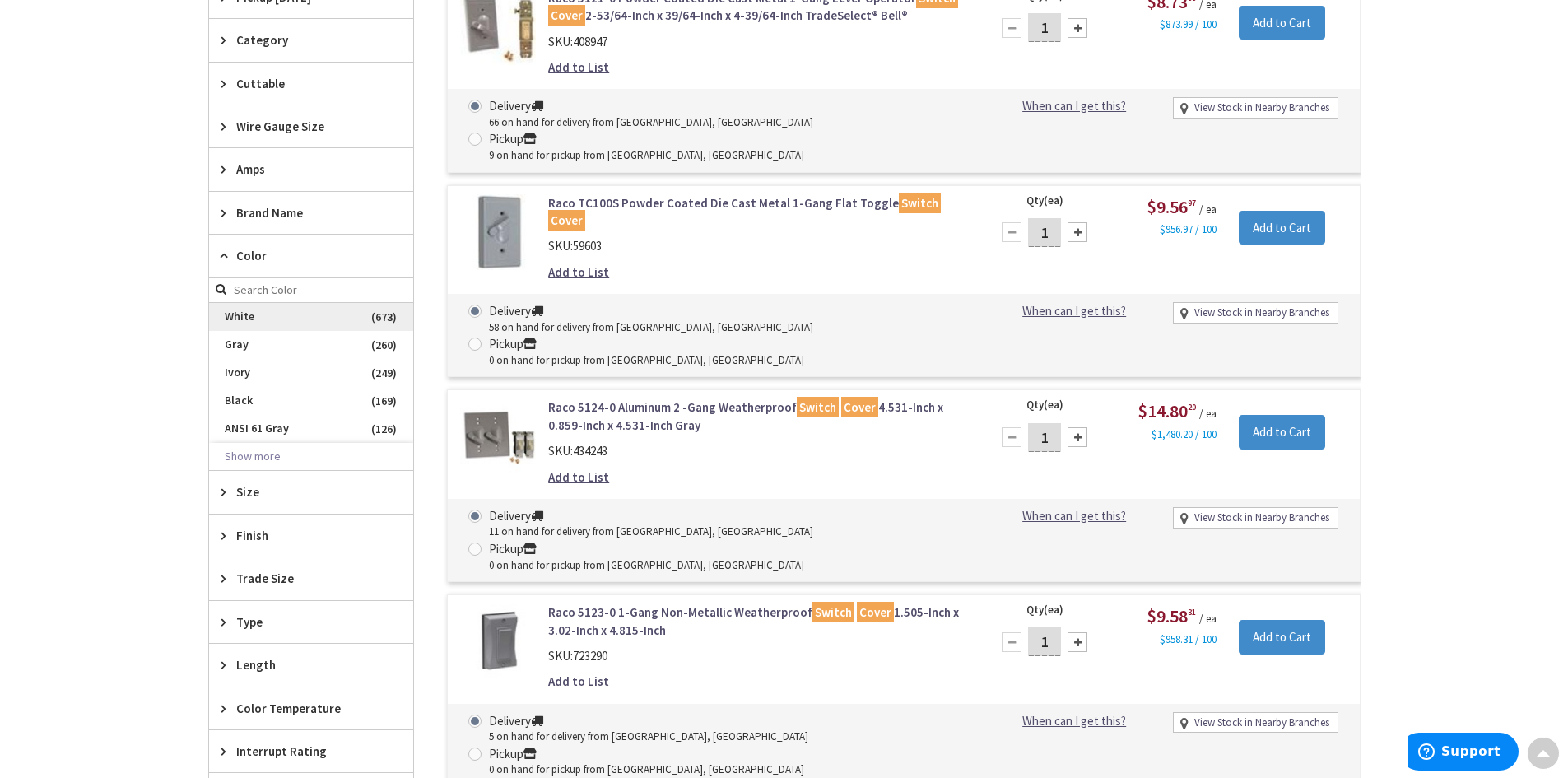
click at [257, 321] on span "White" at bounding box center [311, 316] width 204 height 28
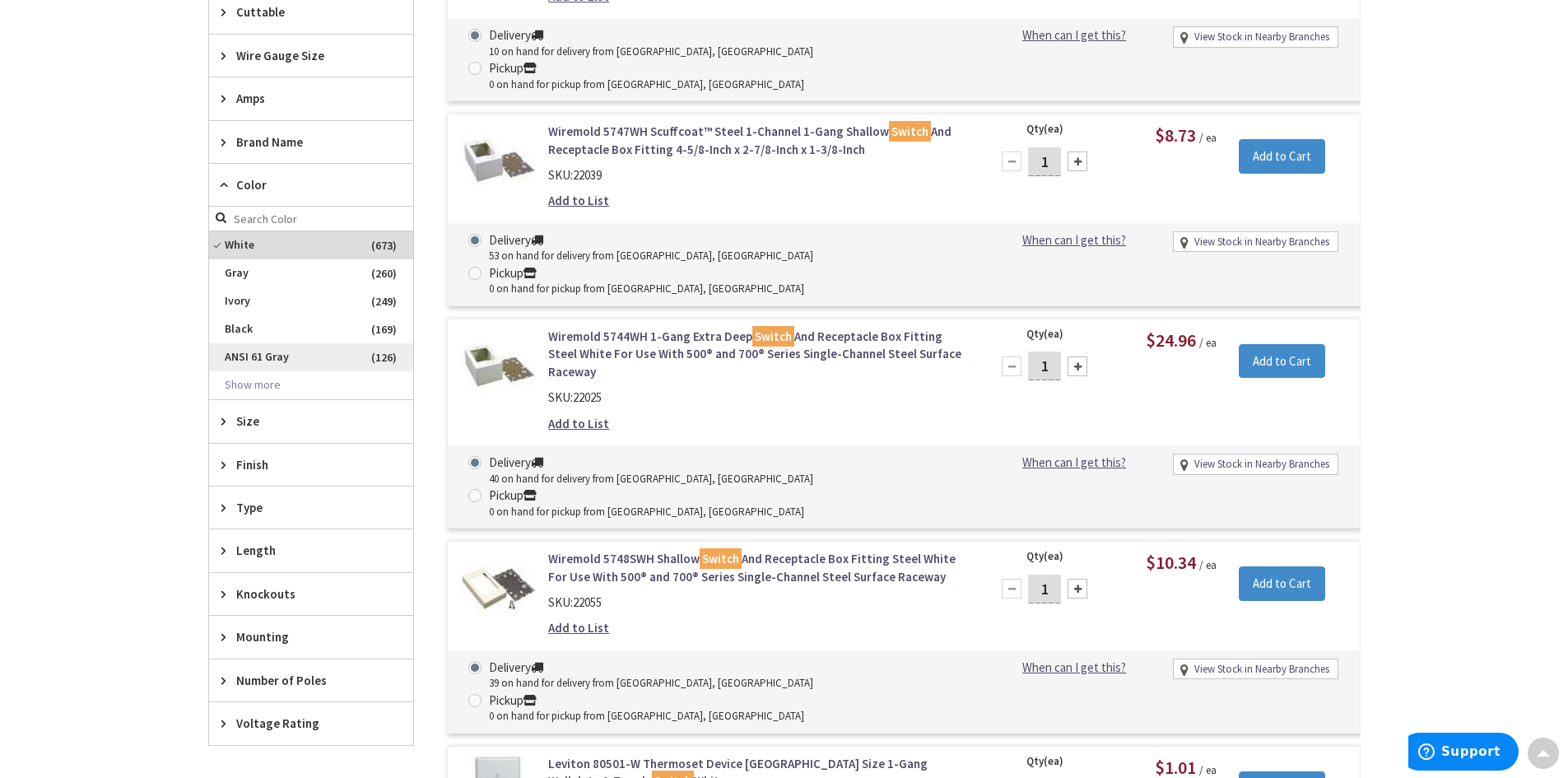
scroll to position [675, 0]
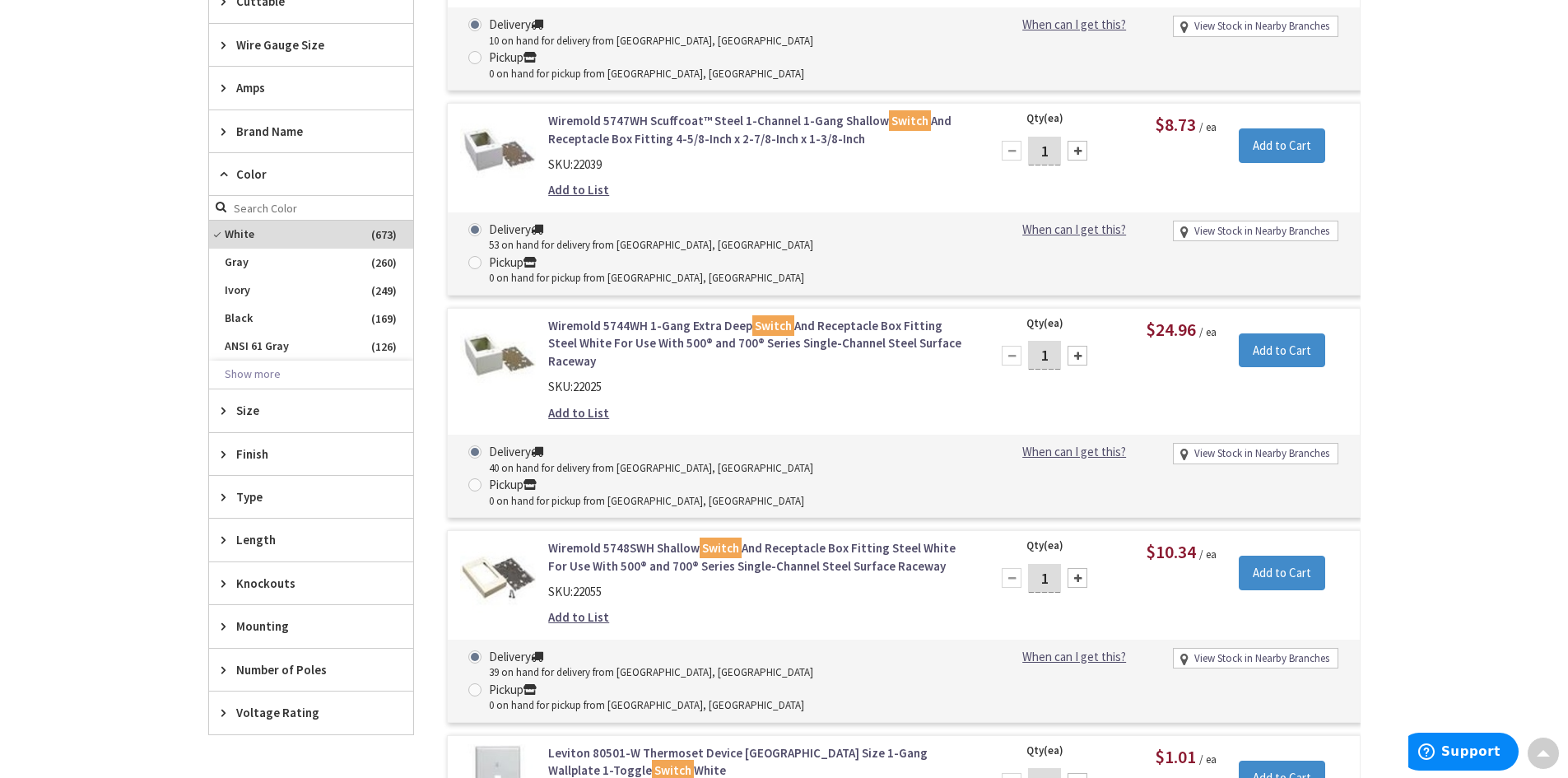
click at [314, 406] on span "Size" at bounding box center [303, 410] width 134 height 17
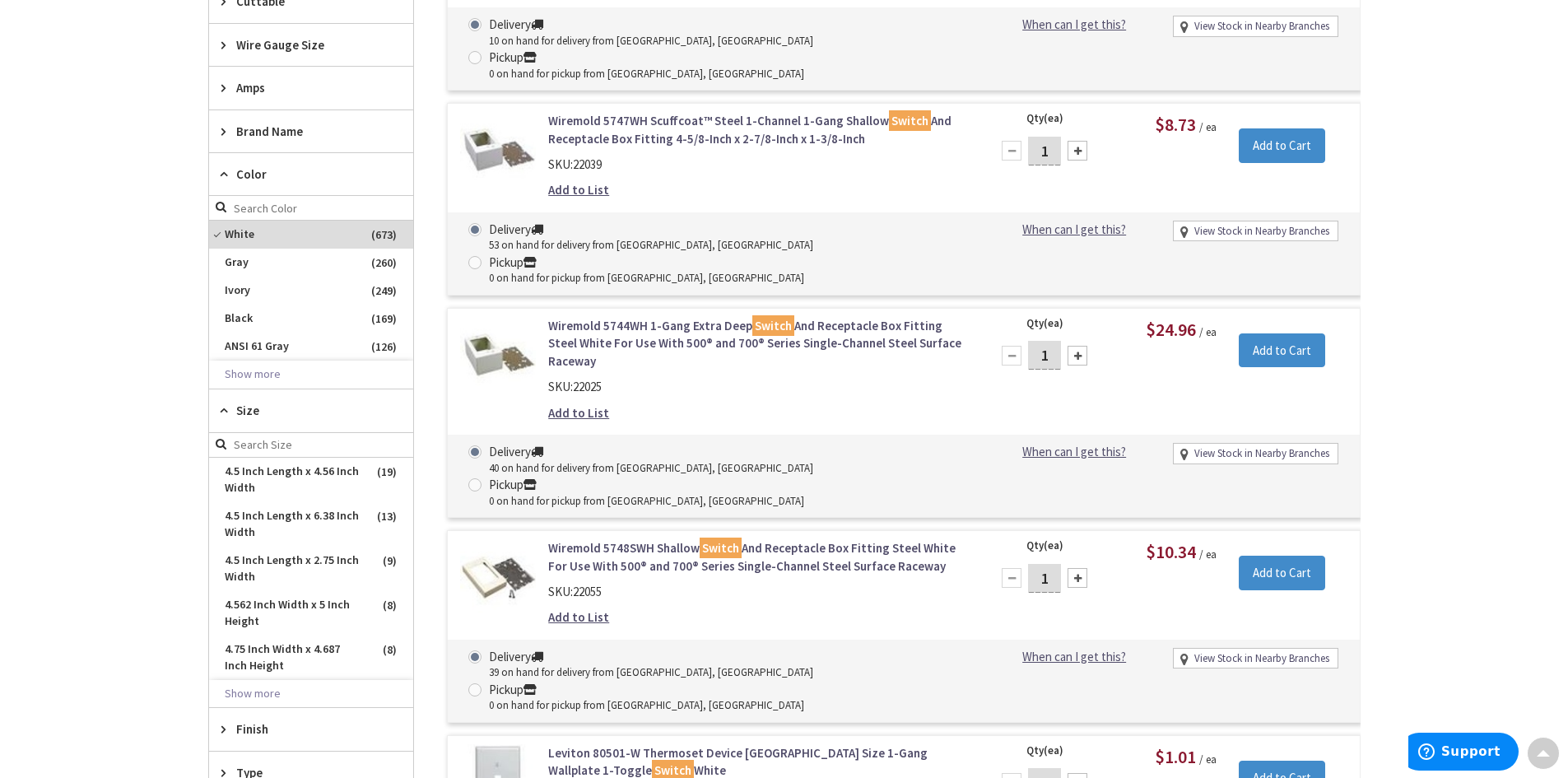
click at [314, 406] on span "Size" at bounding box center [303, 410] width 134 height 17
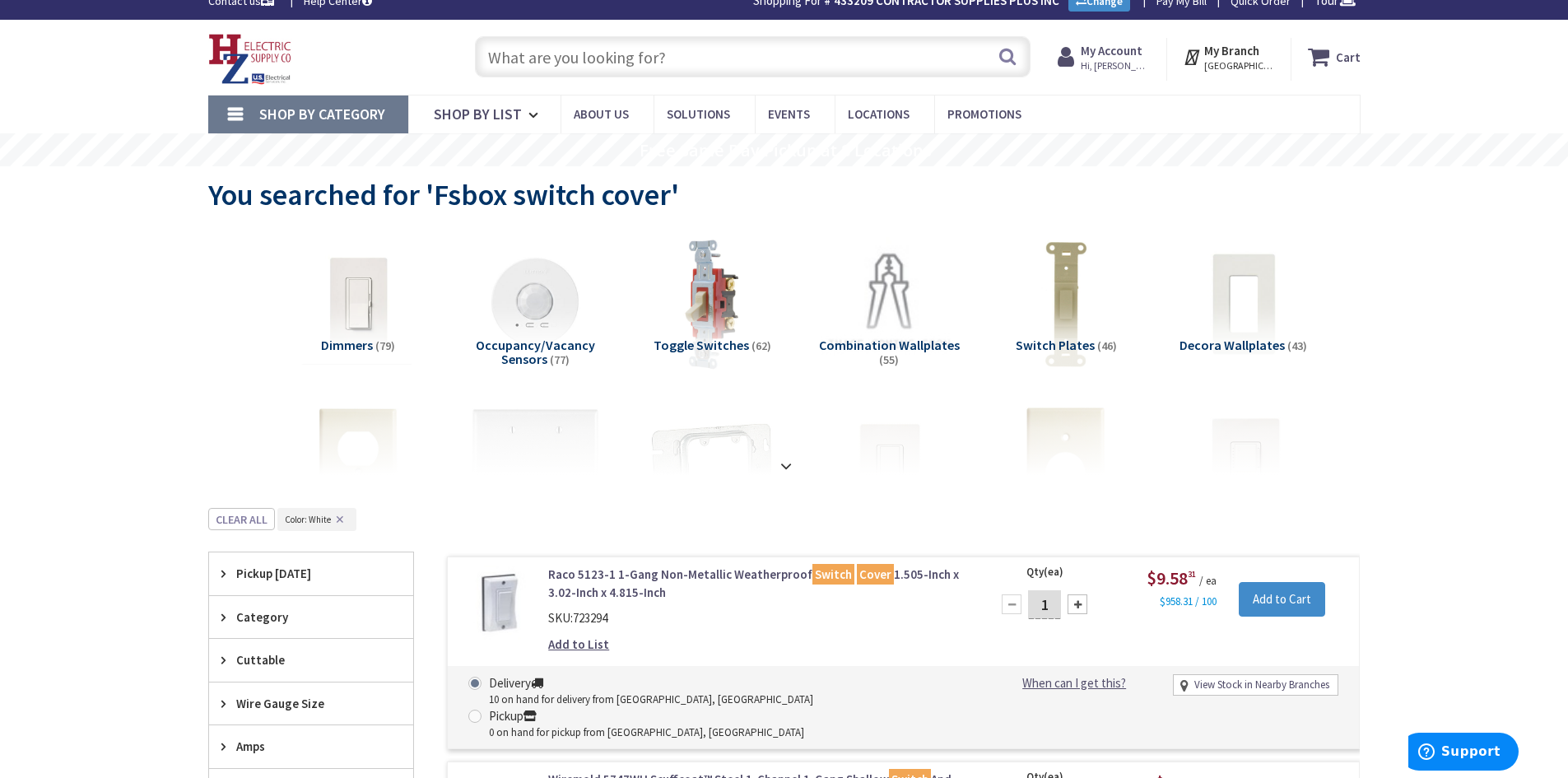
scroll to position [0, 0]
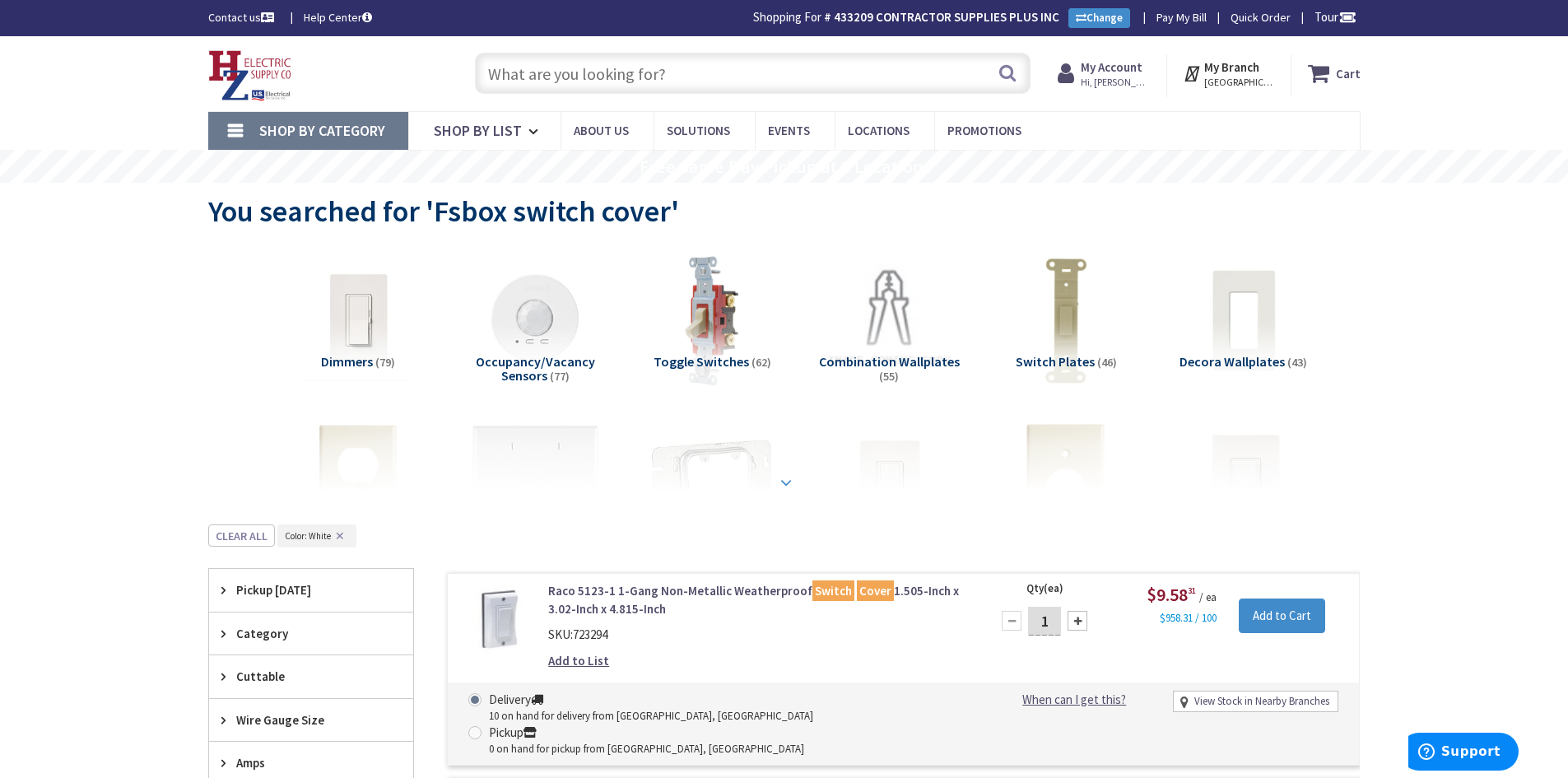
click at [785, 480] on strong at bounding box center [786, 482] width 20 height 18
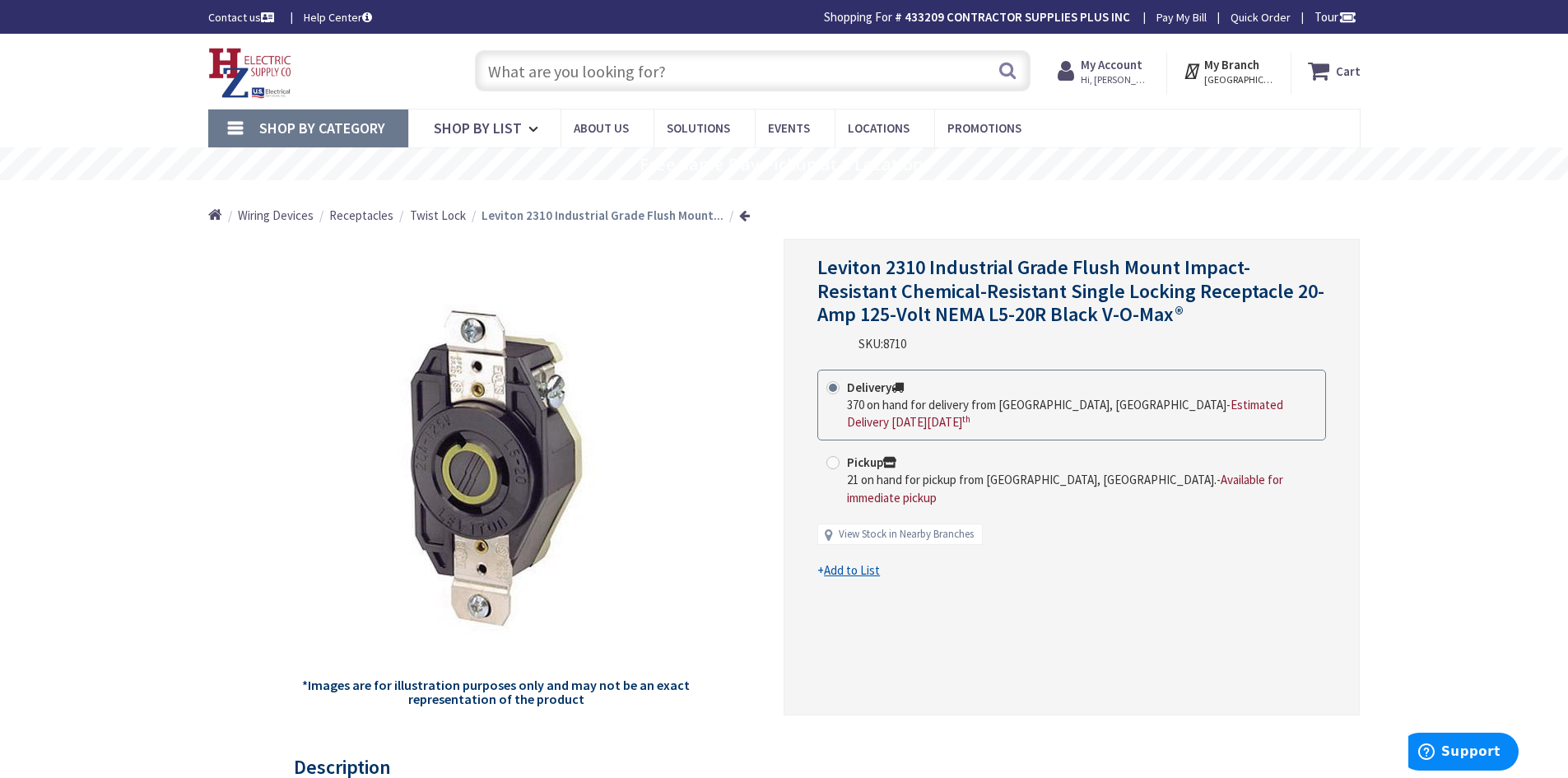
click at [569, 78] on input "text" at bounding box center [753, 71] width 556 height 41
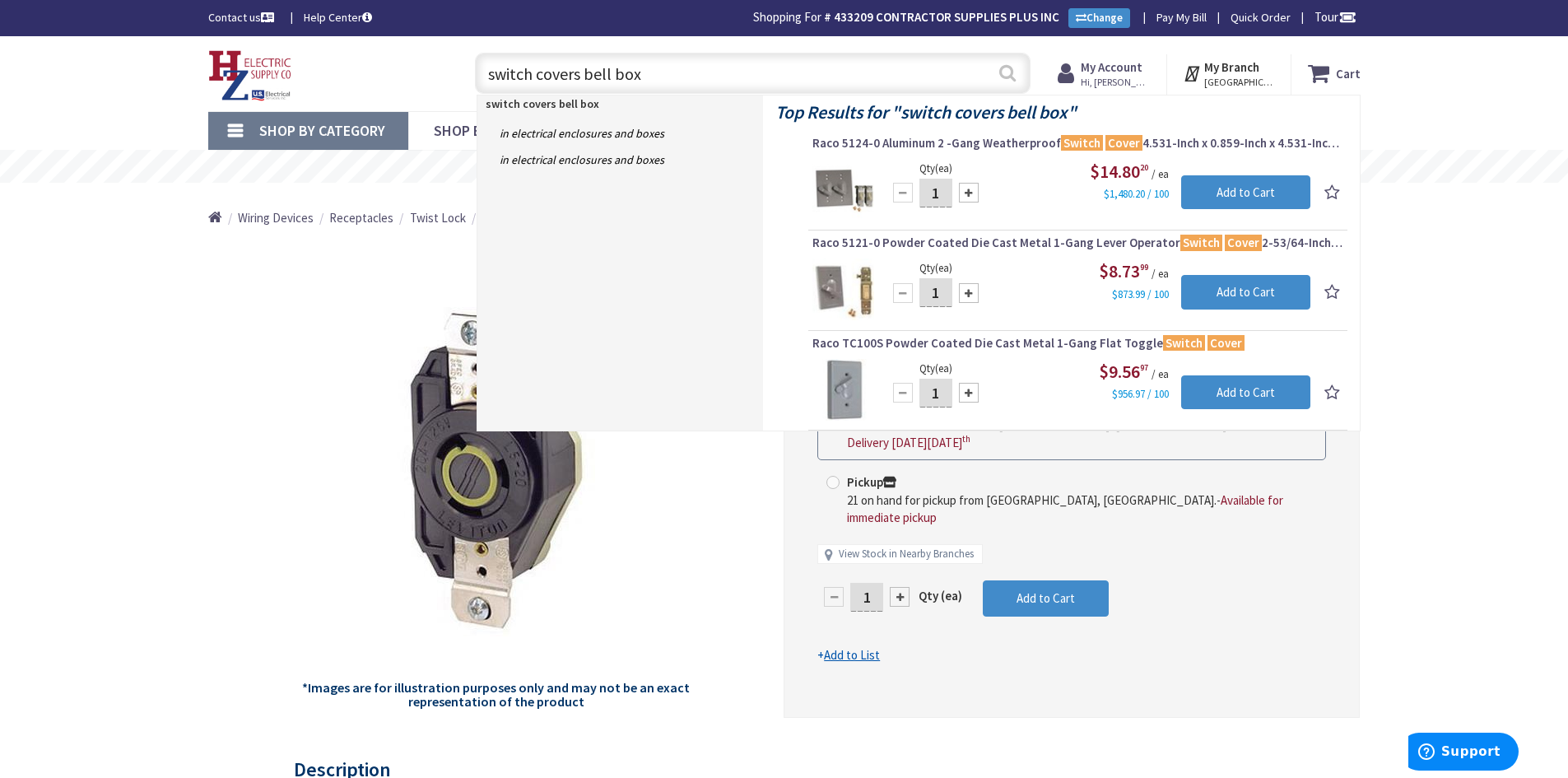
type input "switch covers bell box"
click at [1011, 80] on button "Search" at bounding box center [1007, 73] width 21 height 37
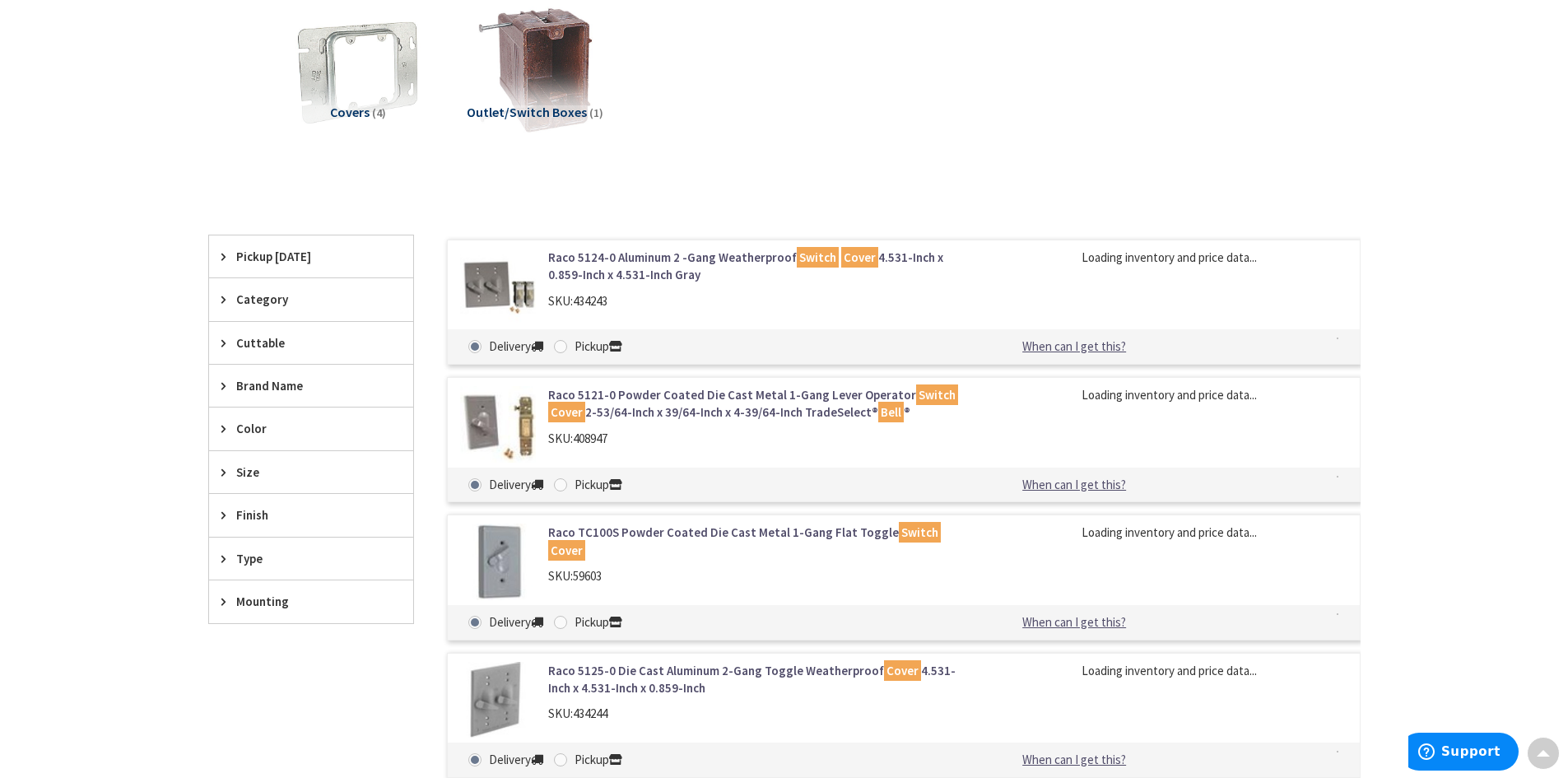
scroll to position [329, 0]
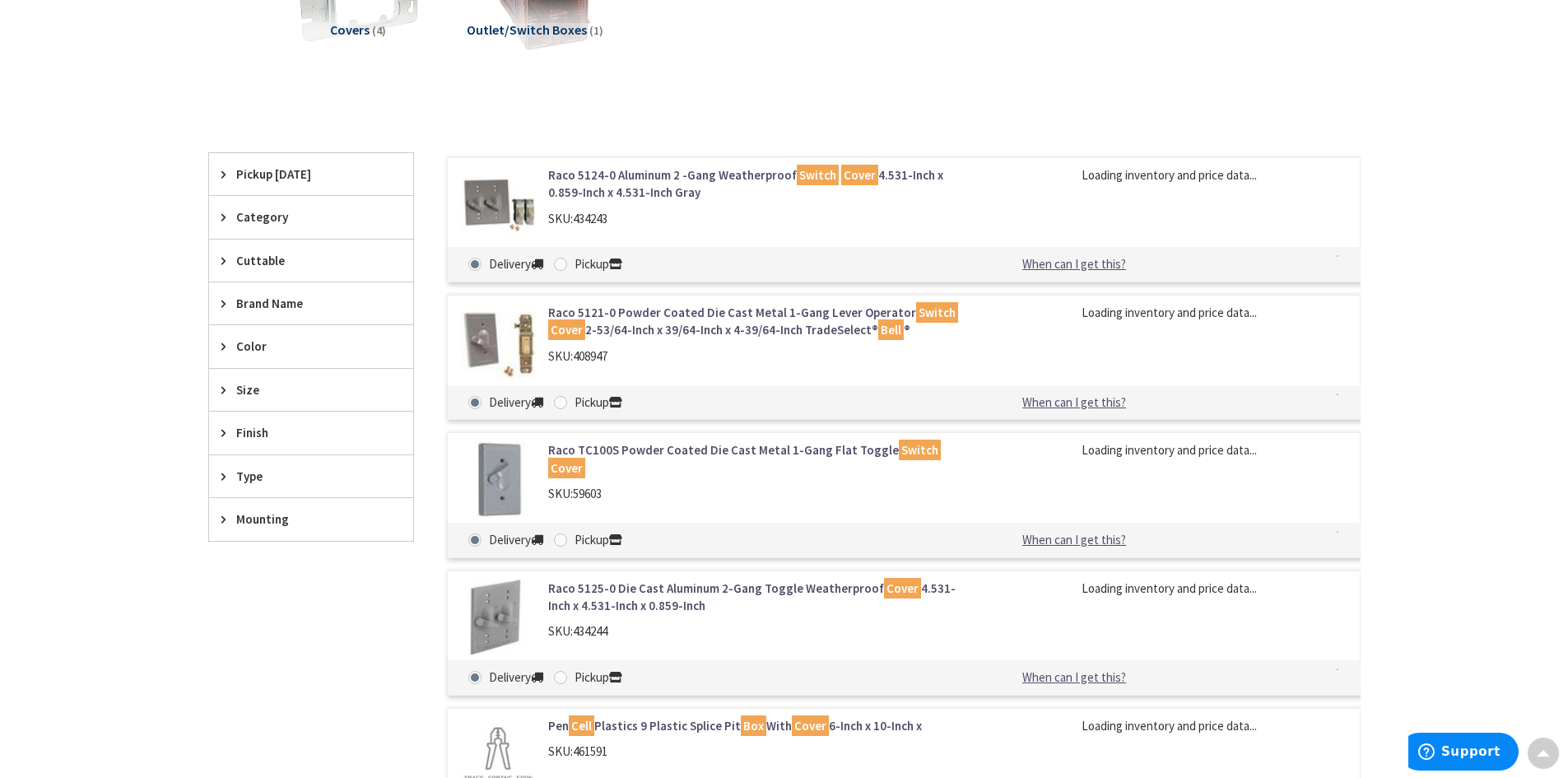
click at [299, 339] on span "Color" at bounding box center [303, 346] width 134 height 17
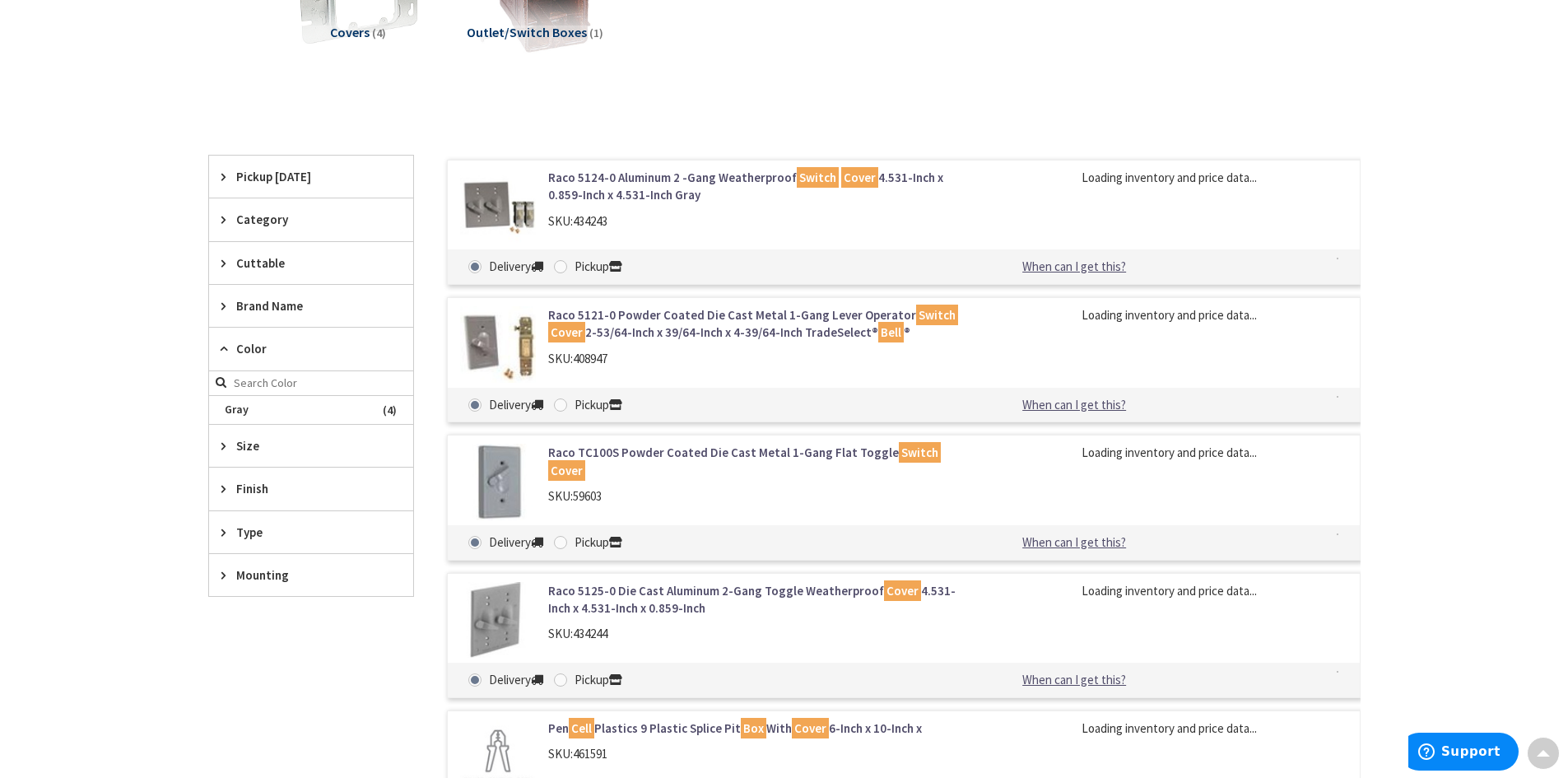
scroll to position [332, 0]
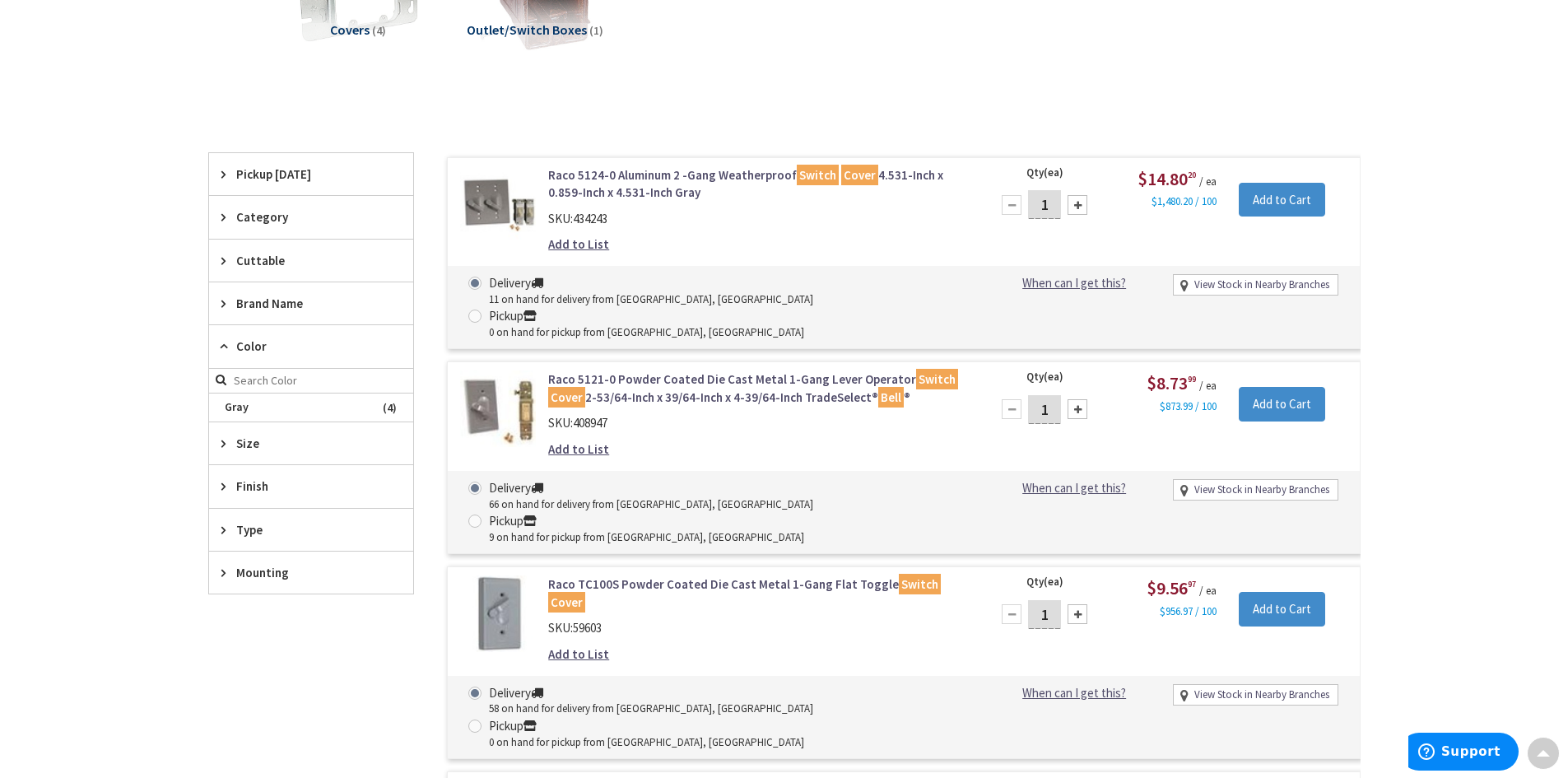
click at [148, 326] on div "Skip to Content Toggle Nav Search Cart My Cart Close" at bounding box center [784, 608] width 1568 height 1808
click at [284, 303] on span "Brand Name" at bounding box center [303, 304] width 134 height 17
click at [273, 370] on span "Raco" at bounding box center [311, 363] width 204 height 28
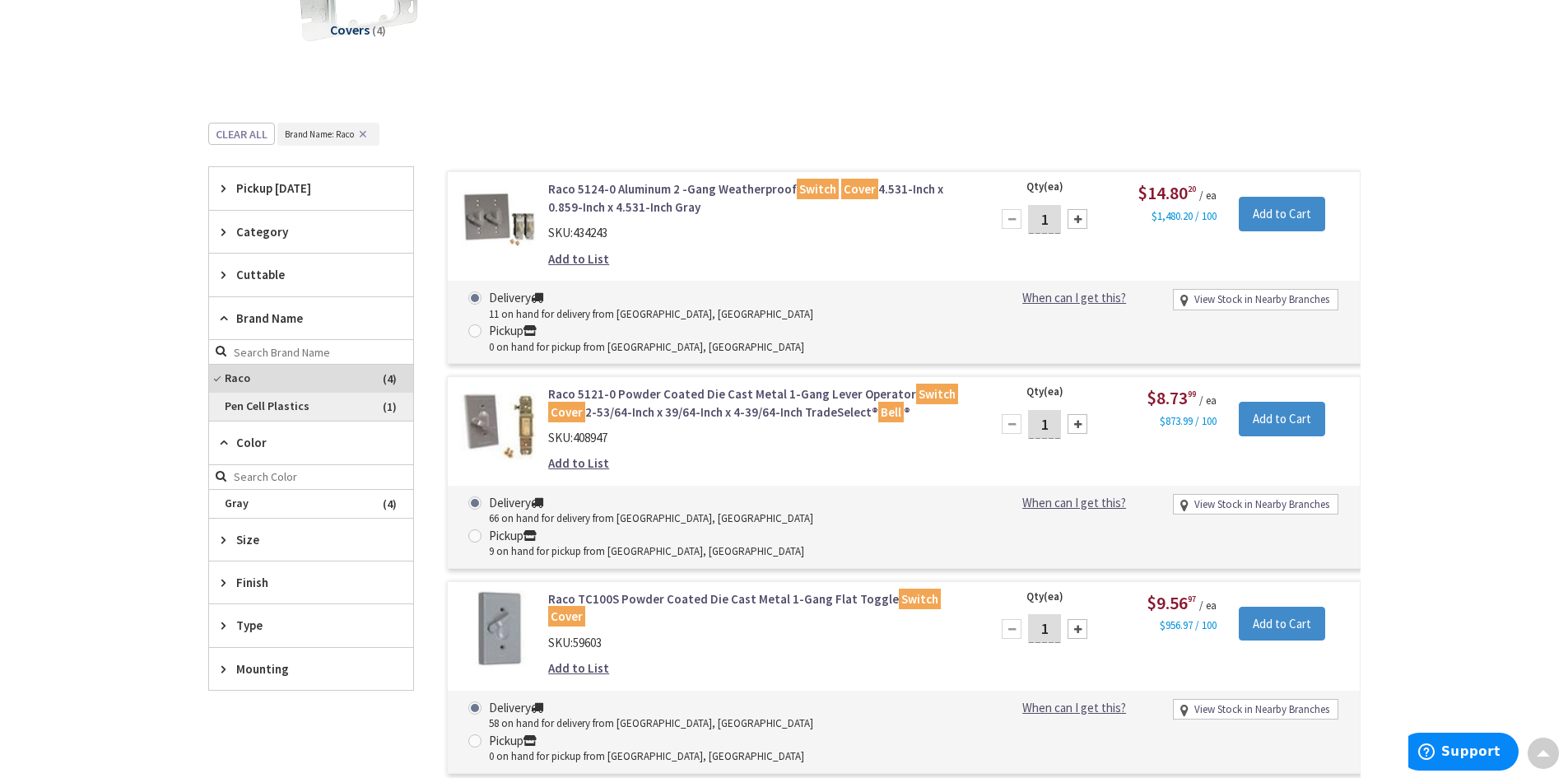
click at [292, 410] on span "Pen Cell Plastics" at bounding box center [311, 406] width 204 height 28
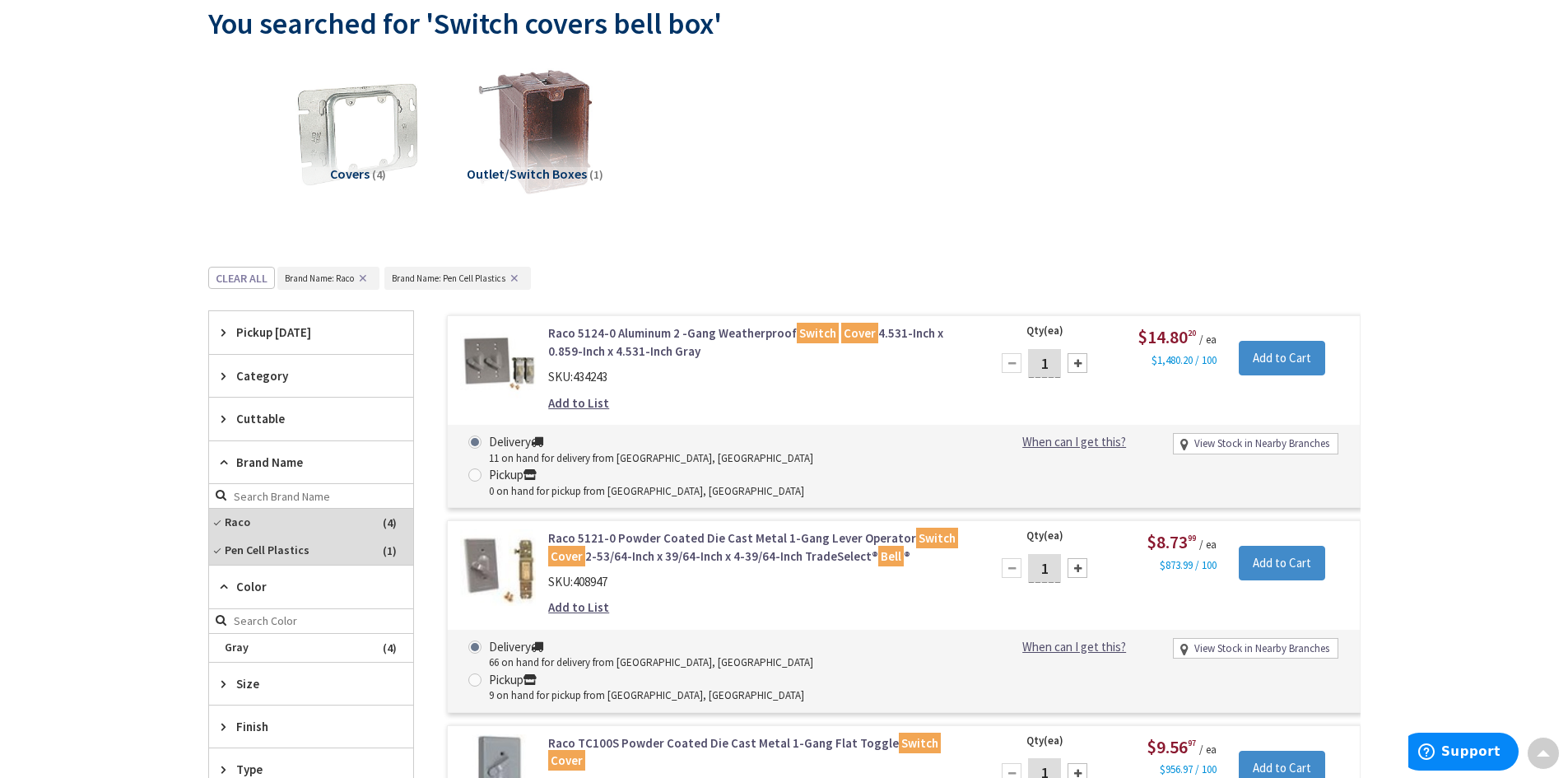
scroll to position [0, 0]
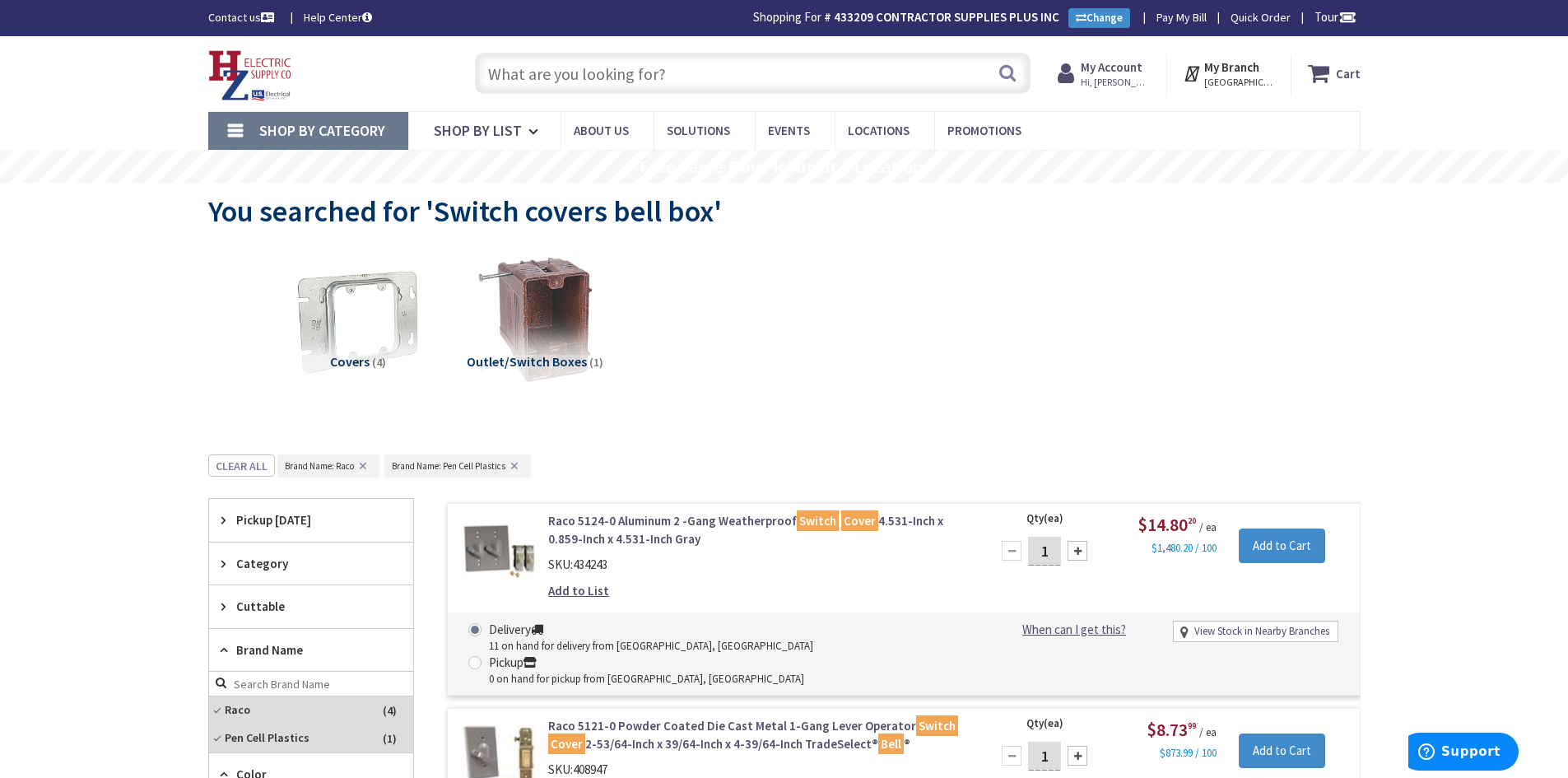
click at [595, 79] on input "text" at bounding box center [753, 74] width 556 height 41
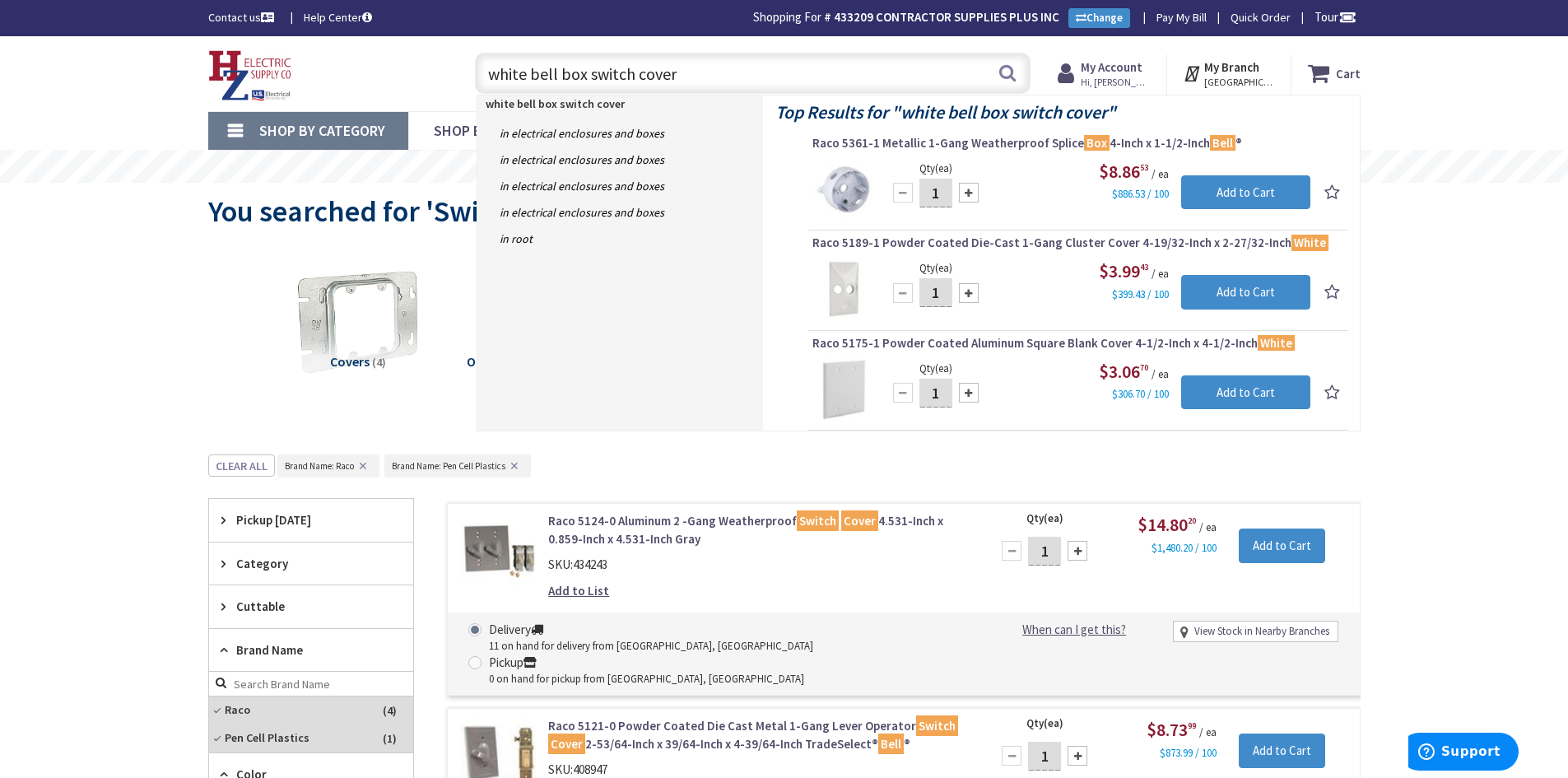
type input "white bell box switch covers"
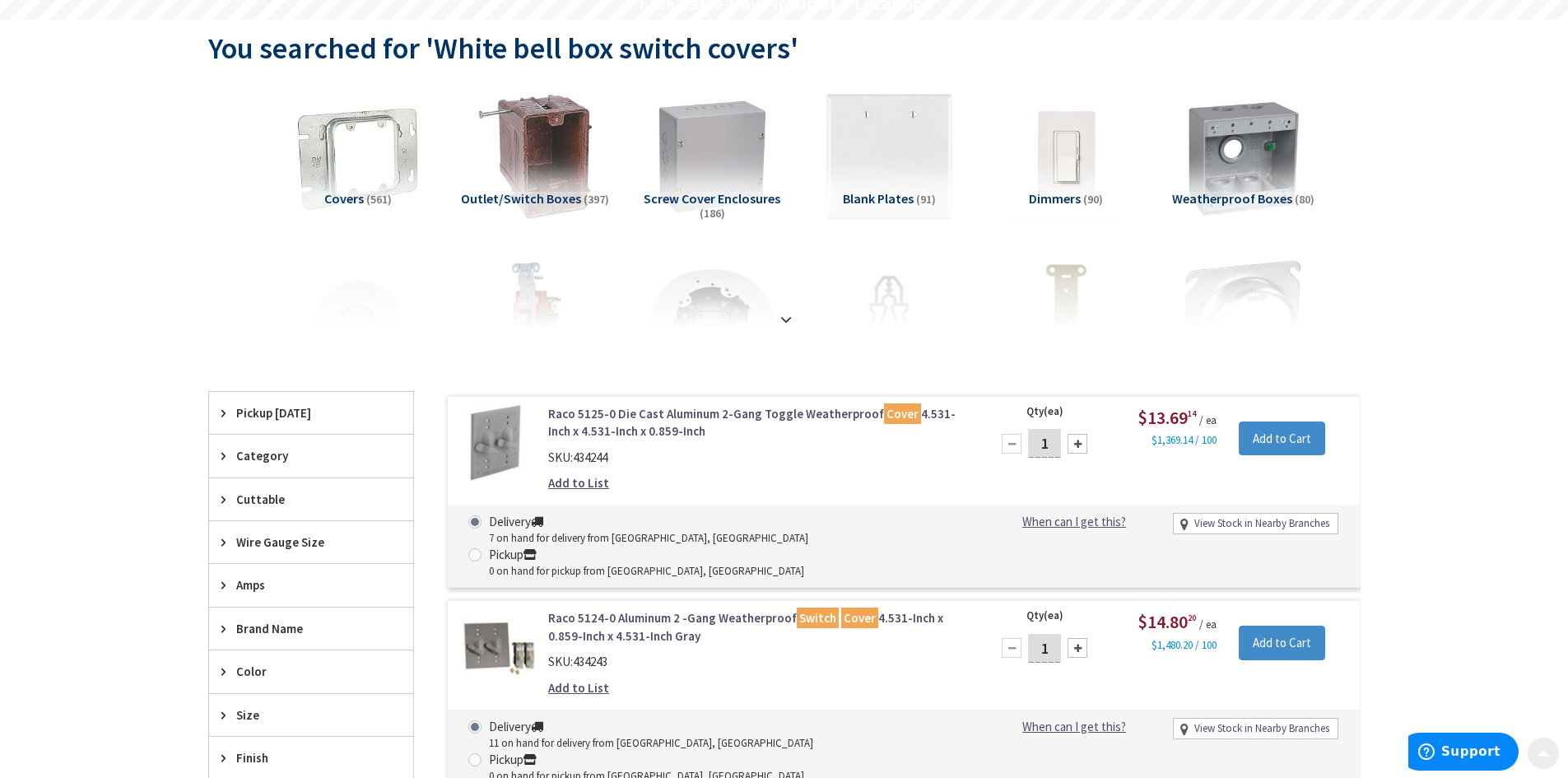
scroll to position [165, 0]
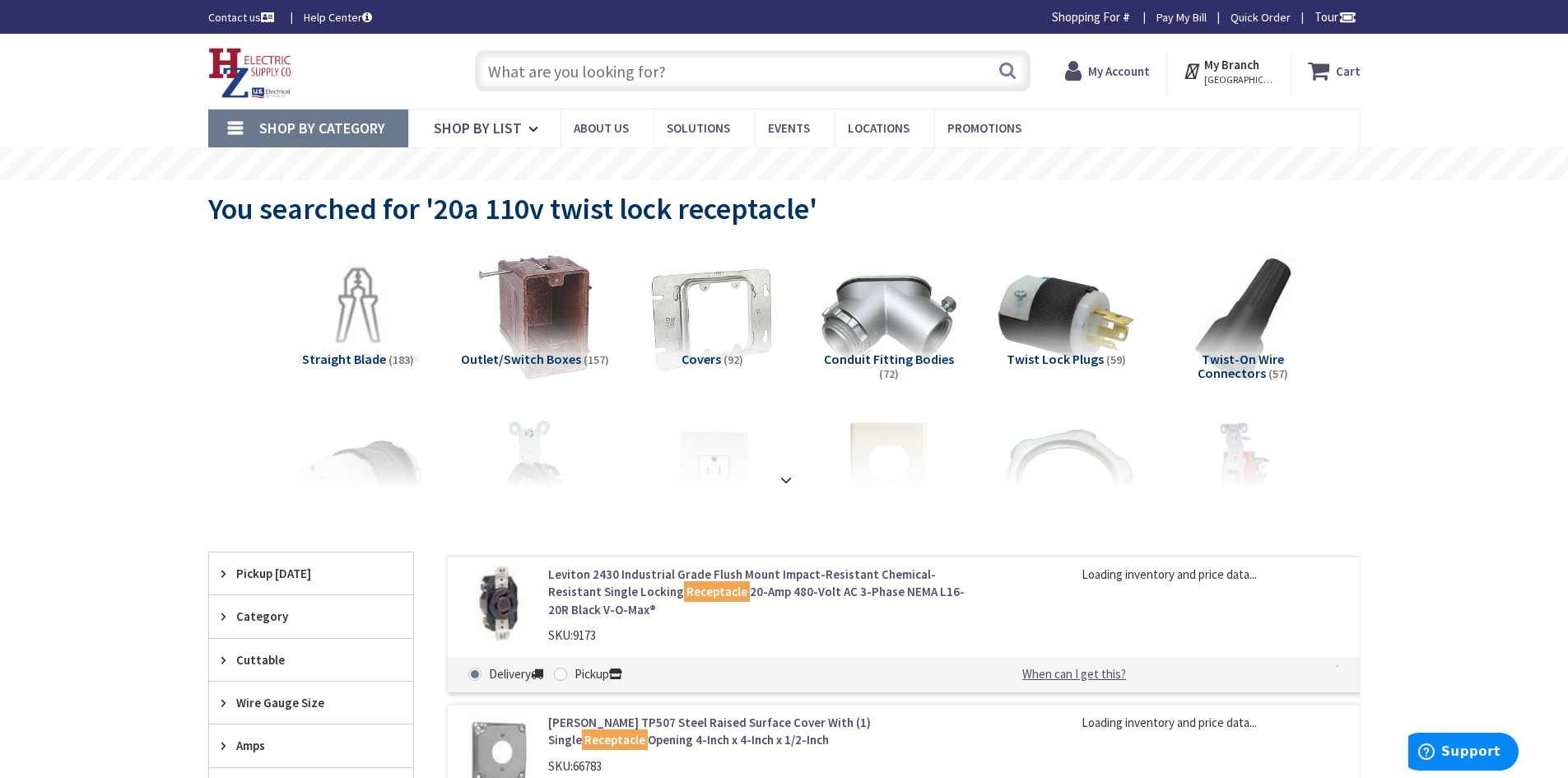
scroll to position [1040, 0]
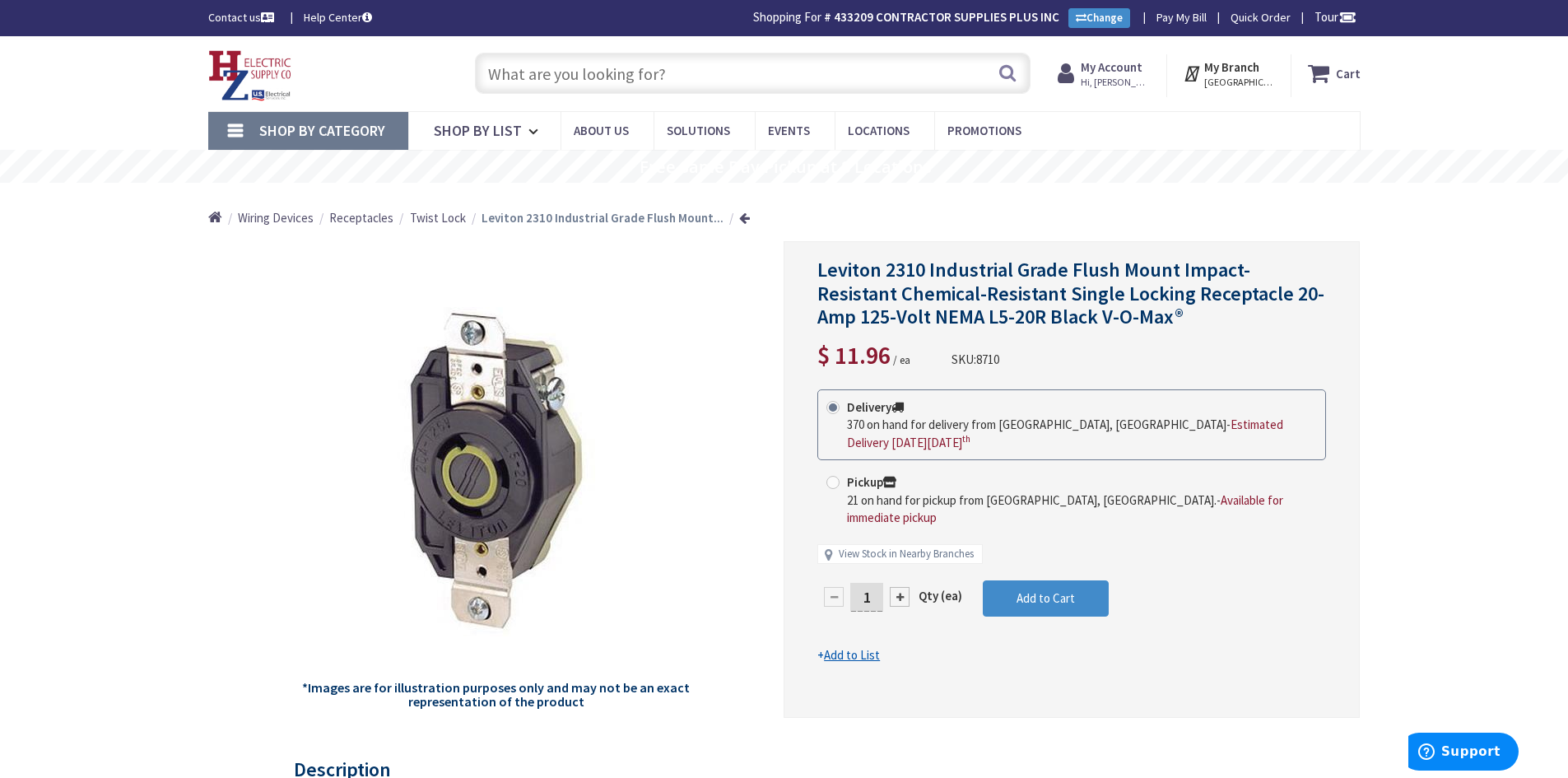
click span "Hi, [PERSON_NAME]"
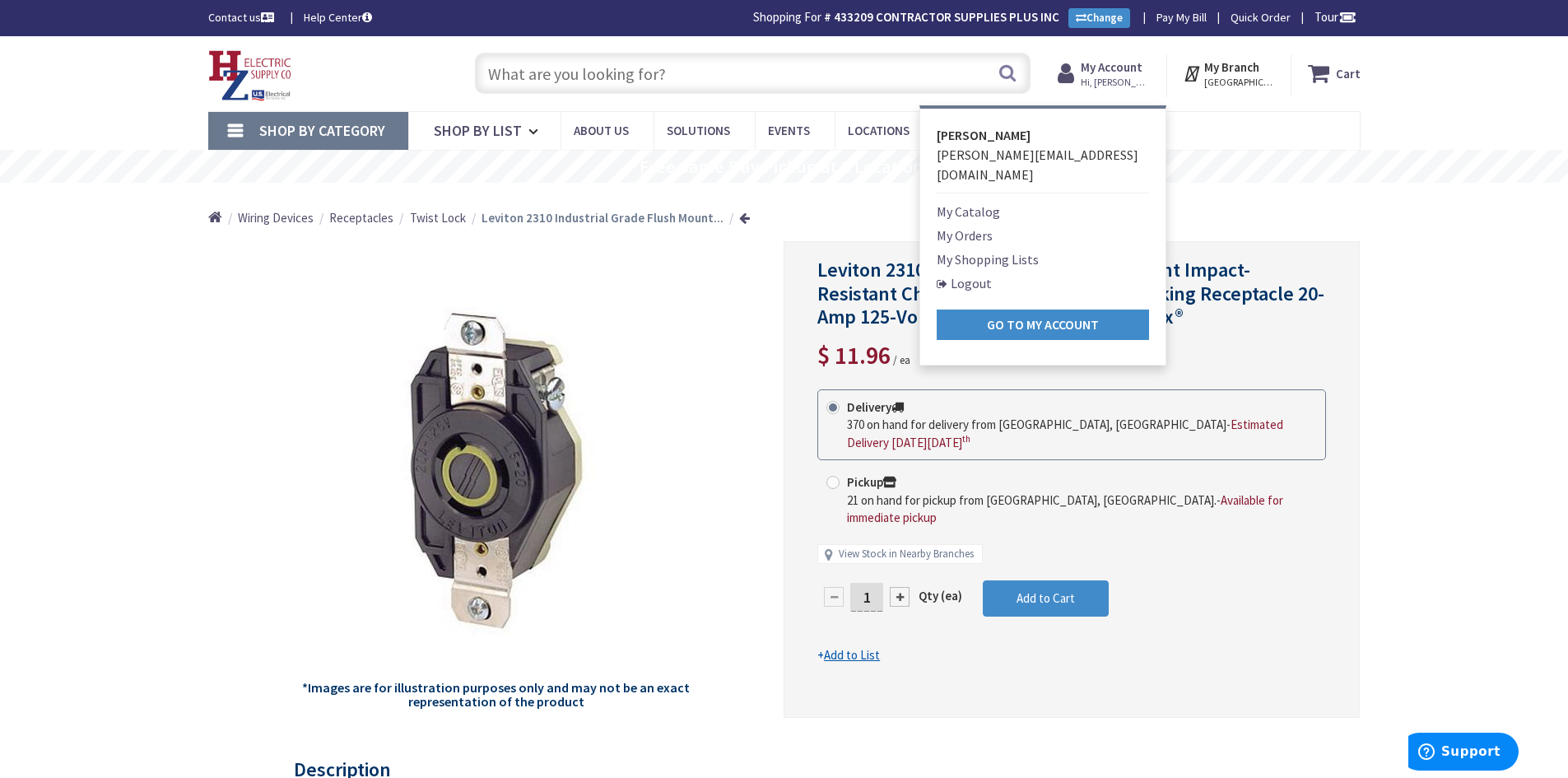
click link "My Orders"
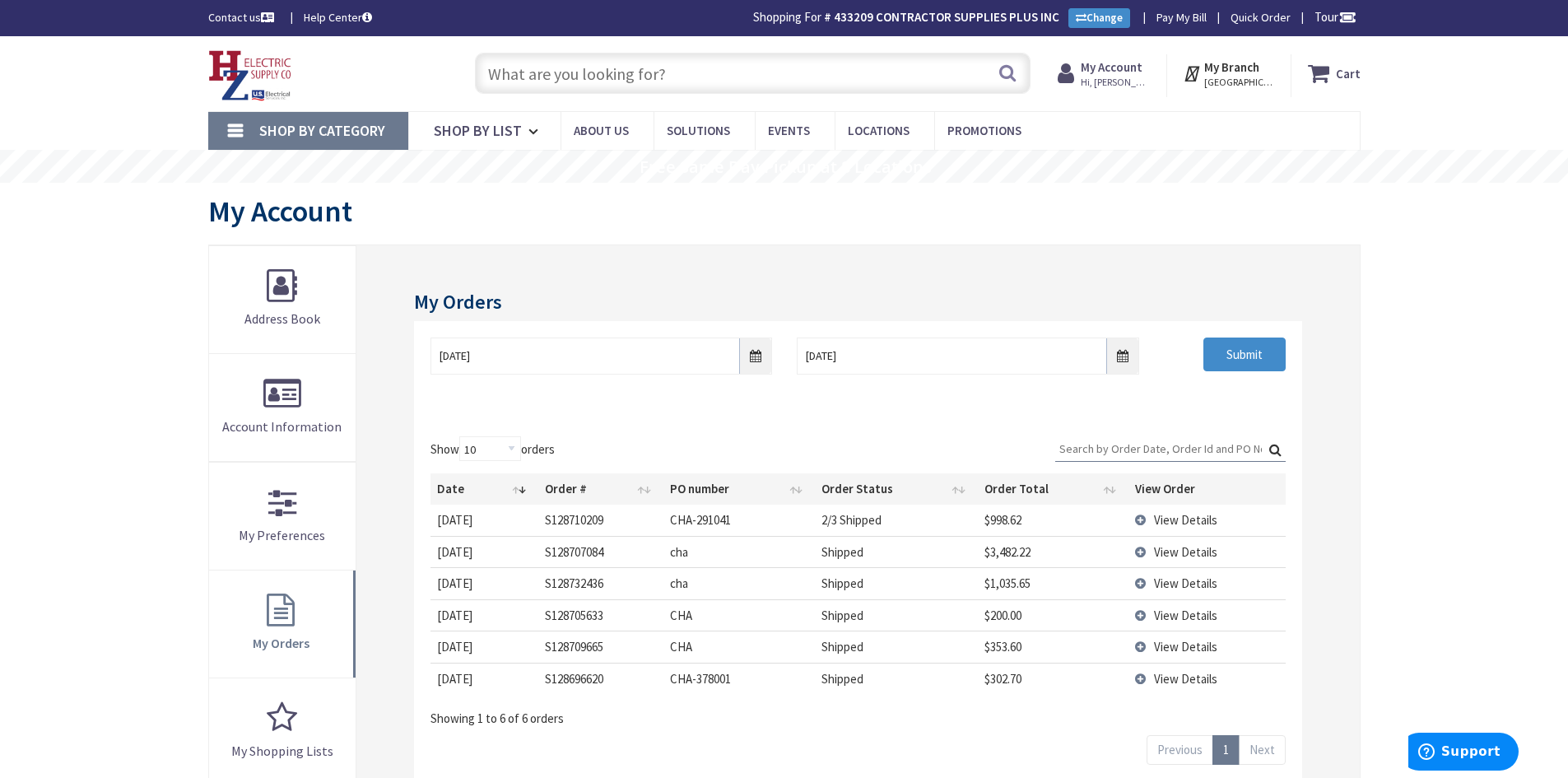
click at [1191, 520] on span "View Details" at bounding box center [1186, 520] width 63 height 15
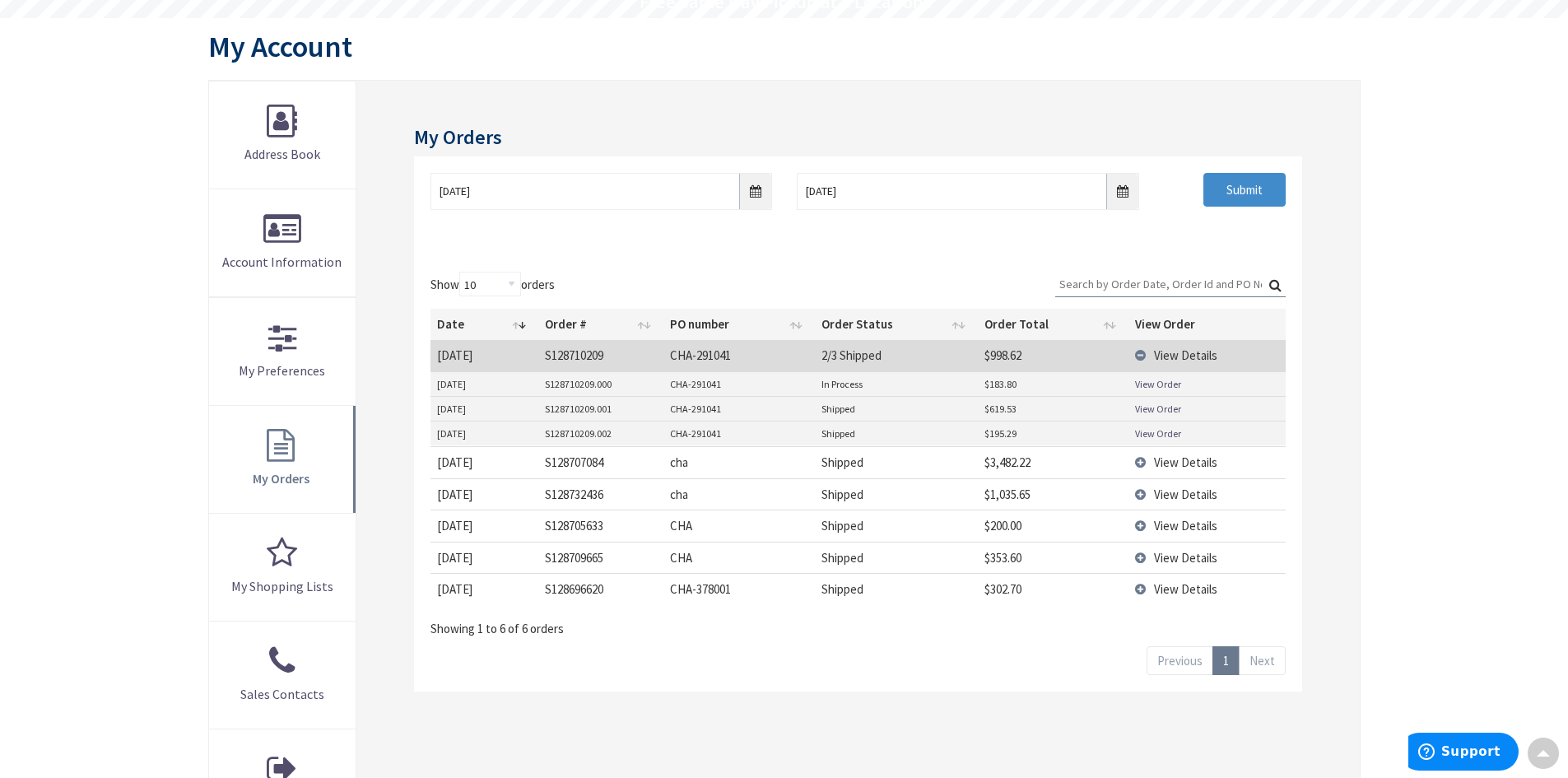
scroll to position [247, 0]
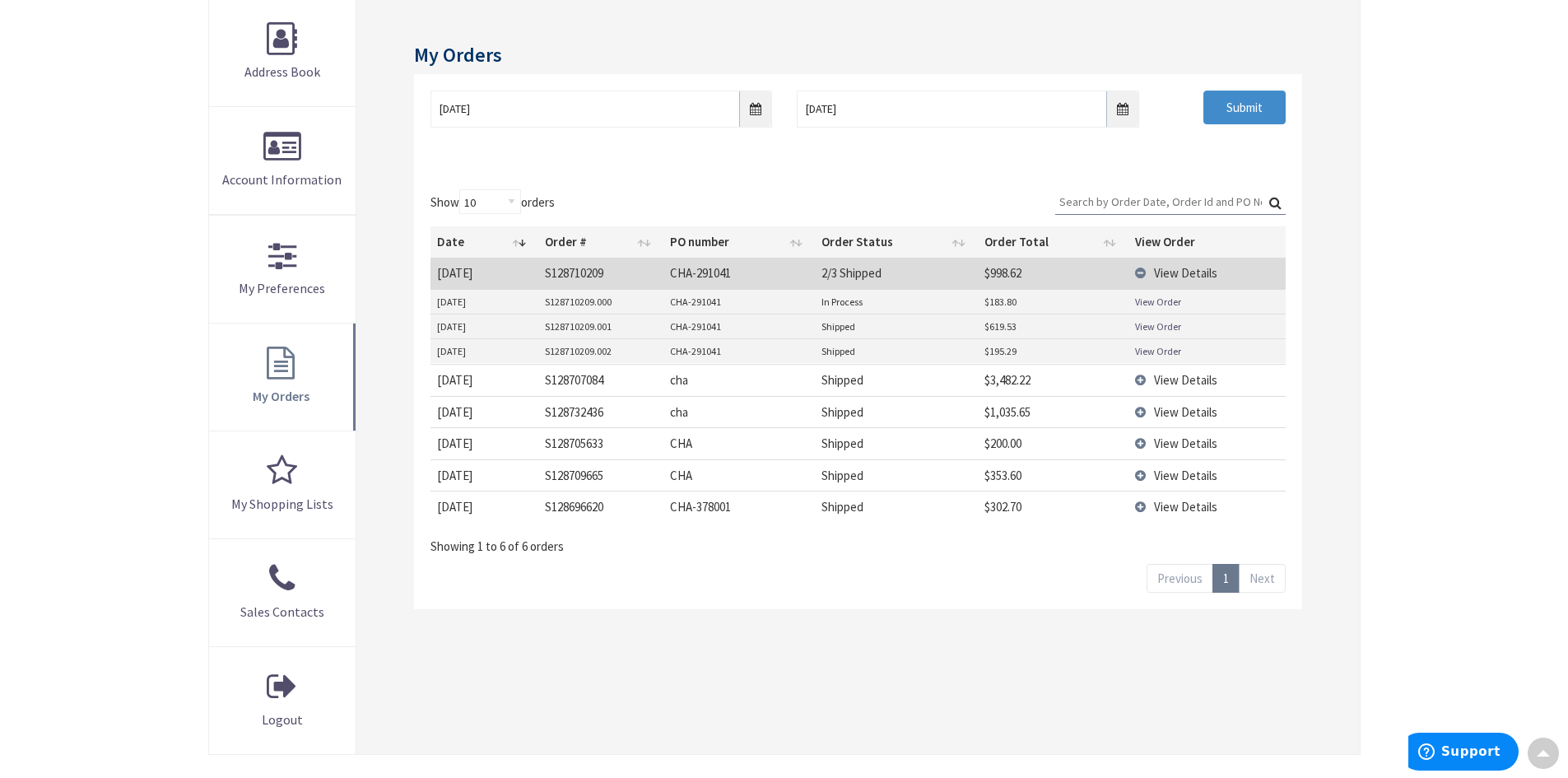
click at [1153, 301] on link "View Order" at bounding box center [1158, 302] width 46 height 14
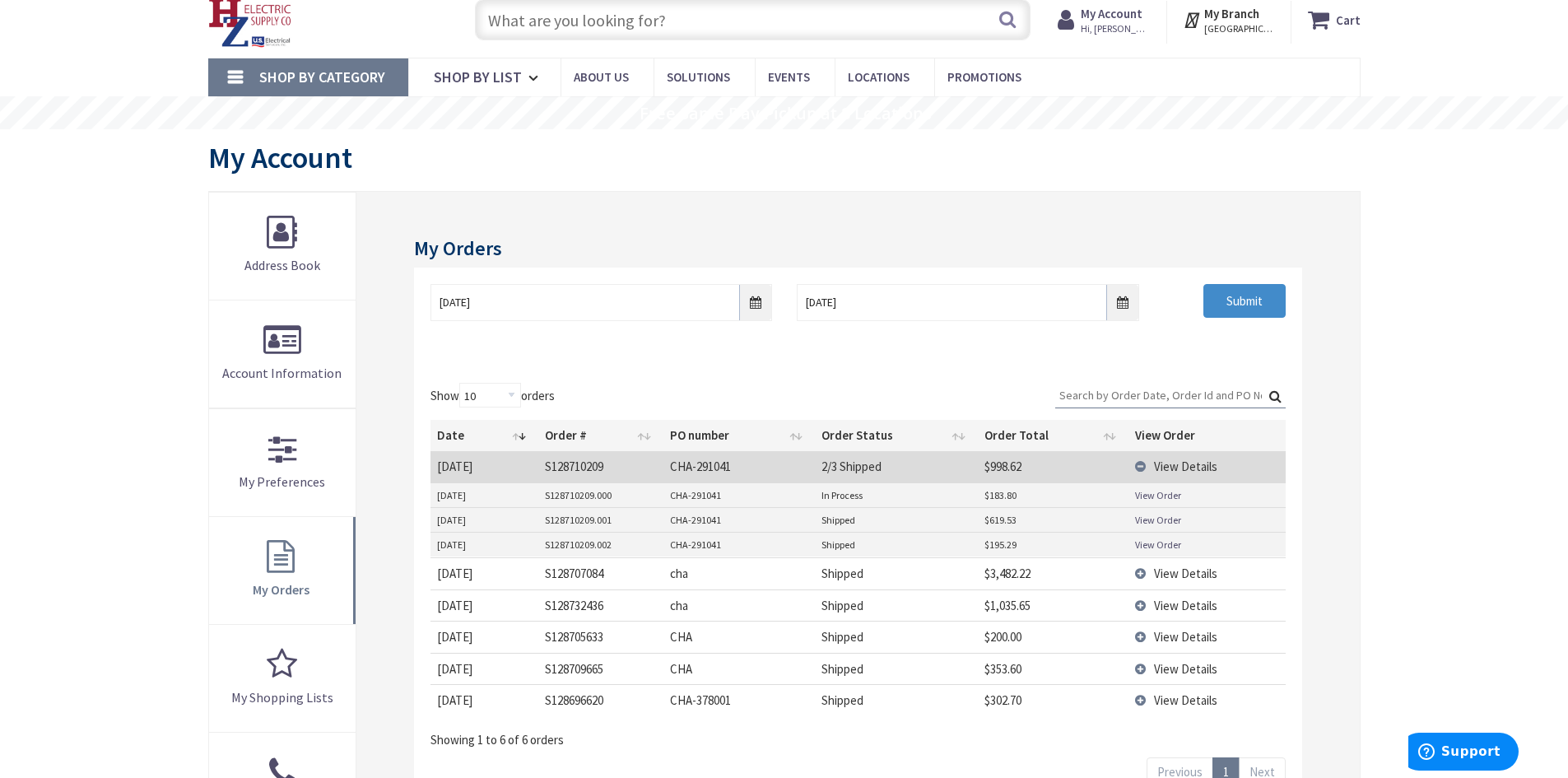
scroll to position [82, 0]
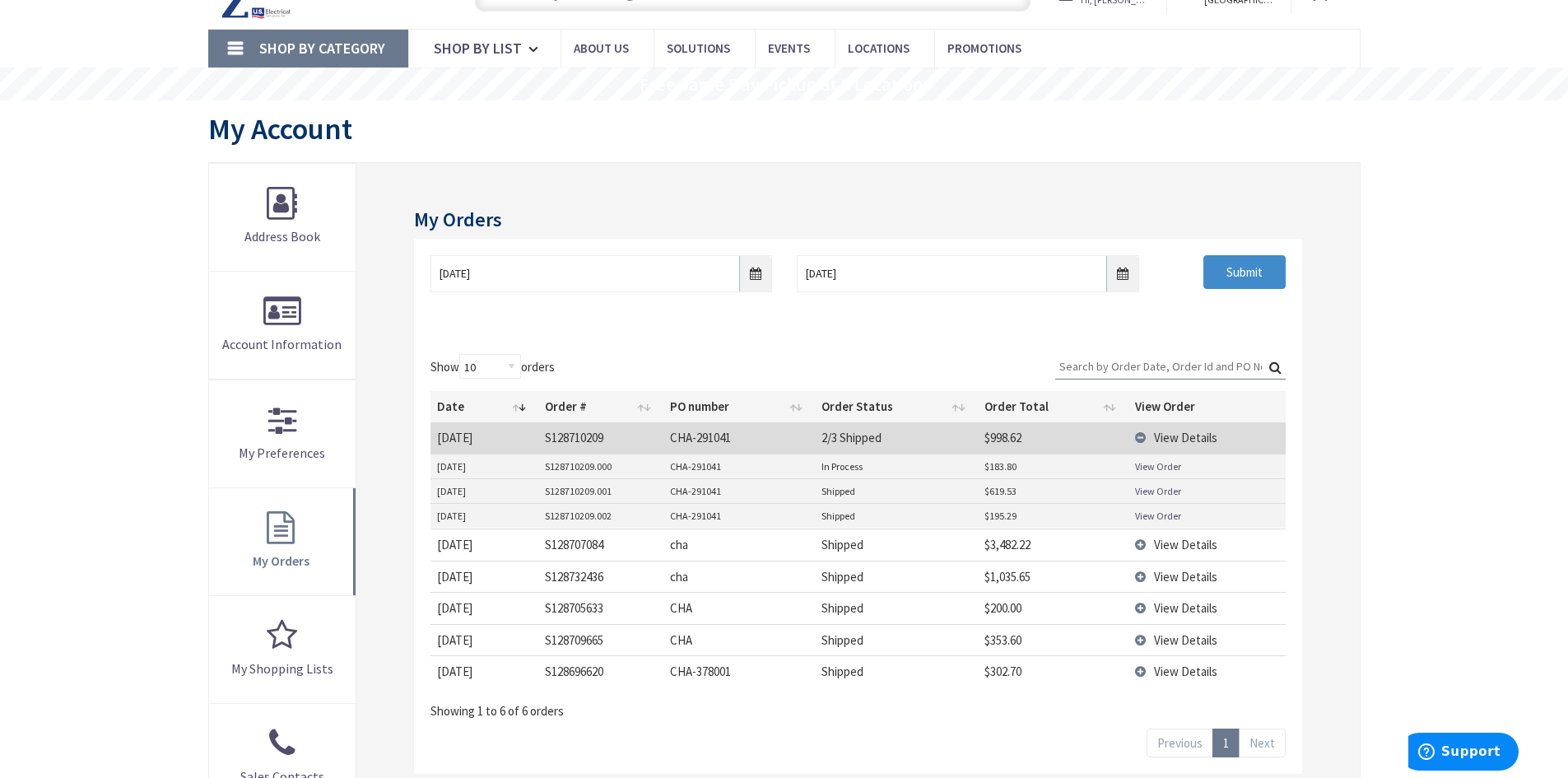
click at [1188, 547] on span "View Details" at bounding box center [1186, 545] width 63 height 15
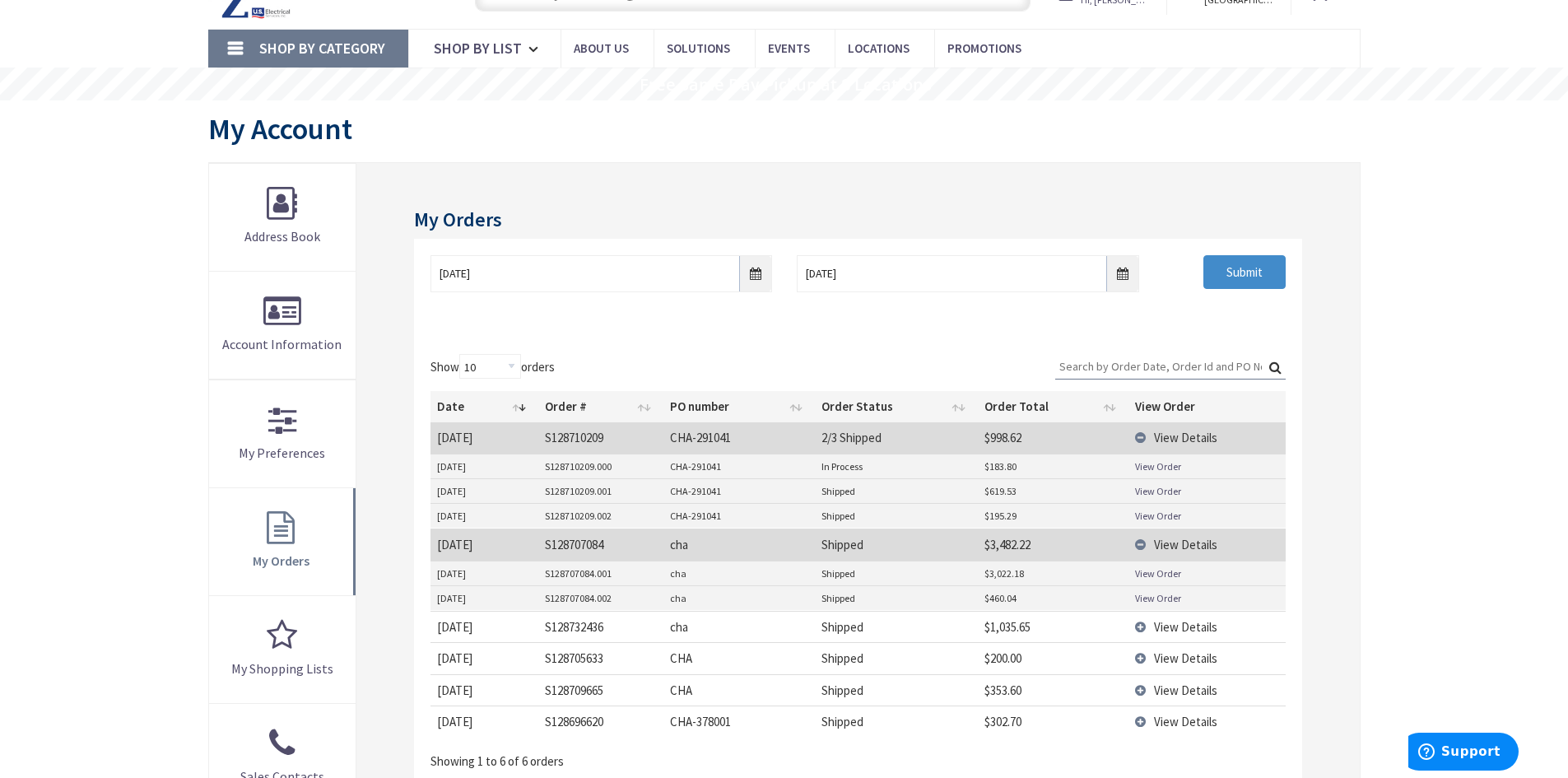
click at [1159, 574] on link "View Order" at bounding box center [1158, 574] width 46 height 14
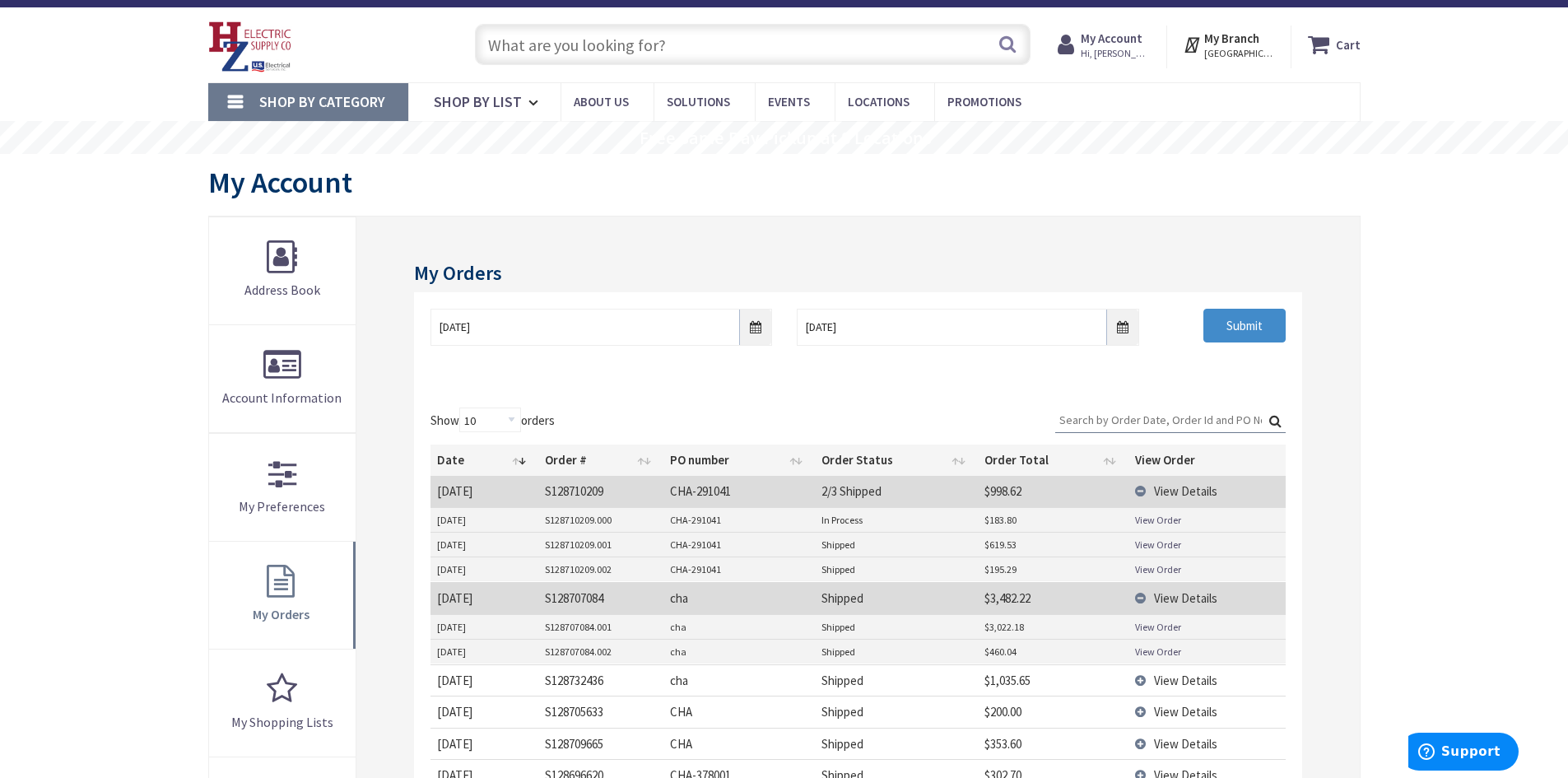
scroll to position [0, 0]
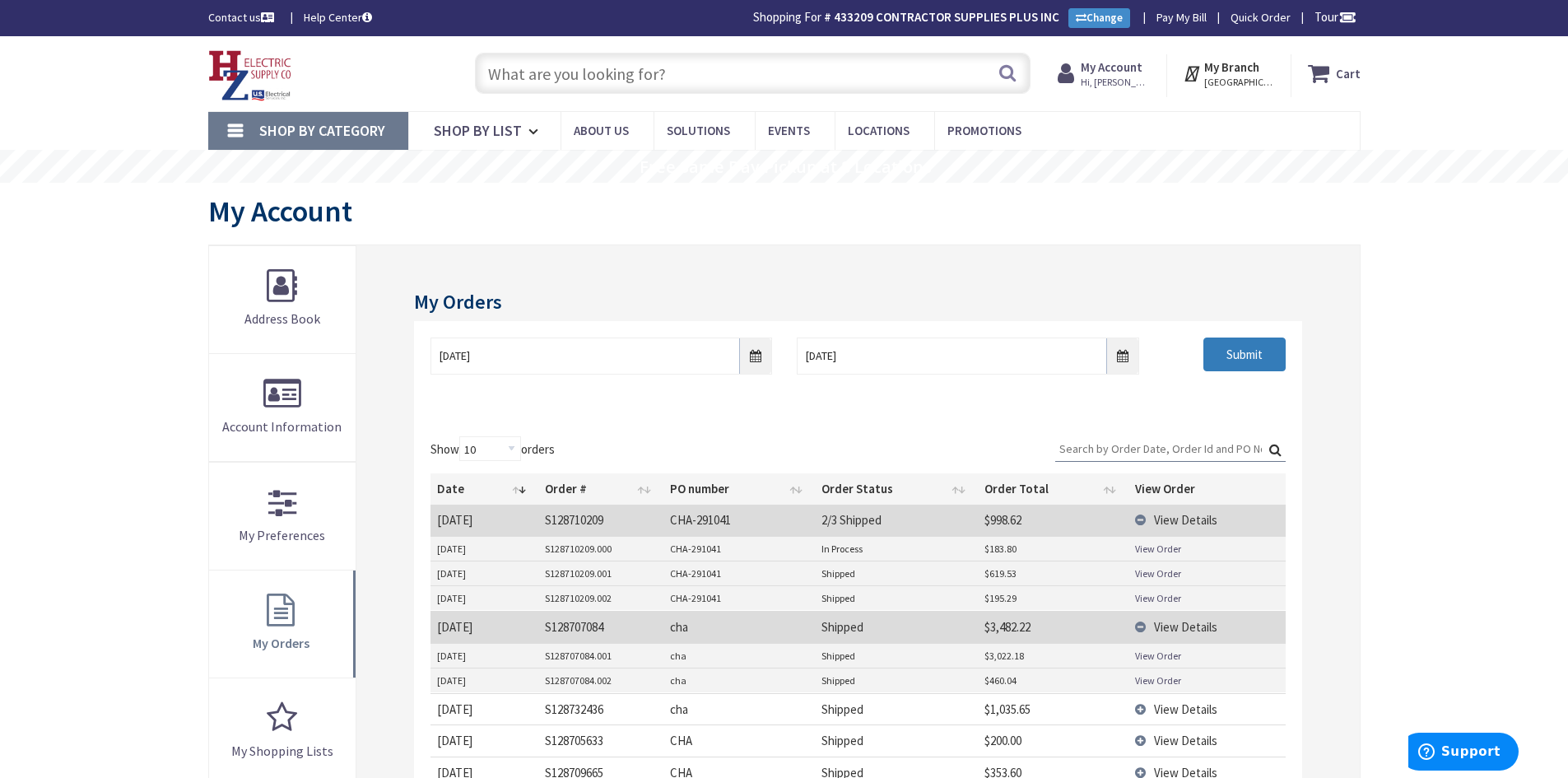
click at [1235, 351] on input "Submit" at bounding box center [1245, 355] width 82 height 34
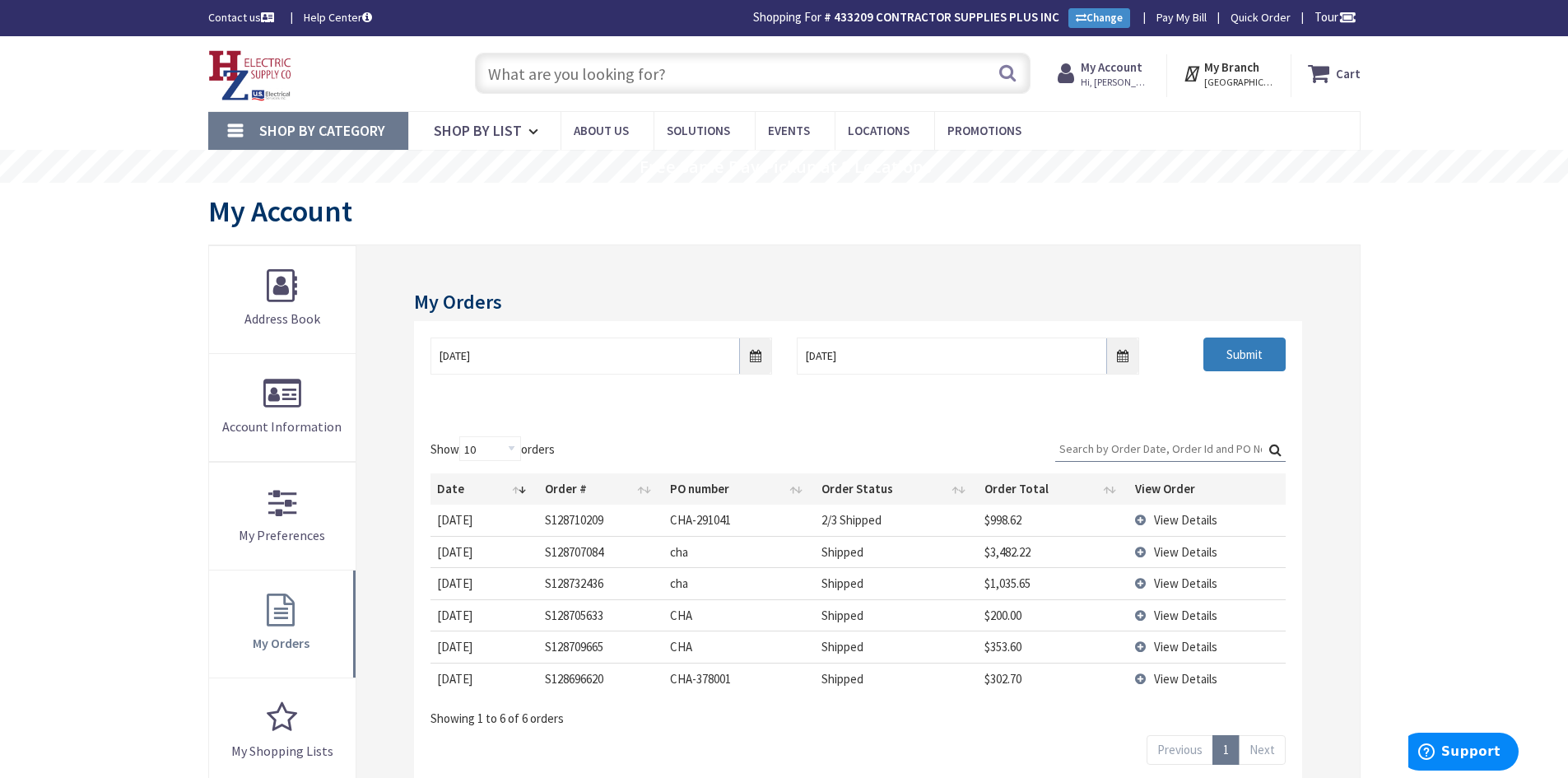
click at [1257, 358] on input "Submit" at bounding box center [1245, 355] width 82 height 34
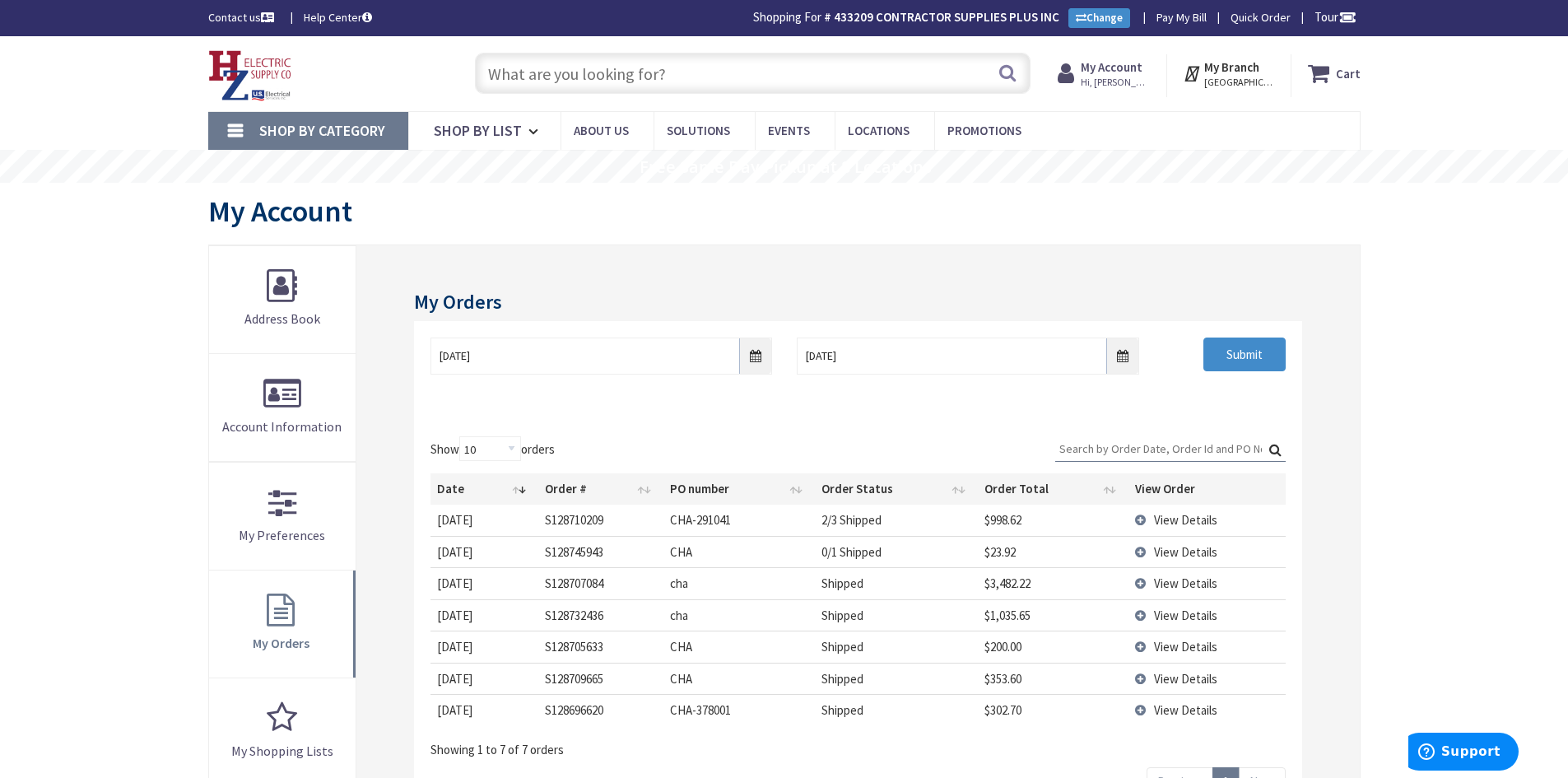
click at [1184, 550] on span "View Details" at bounding box center [1186, 552] width 63 height 15
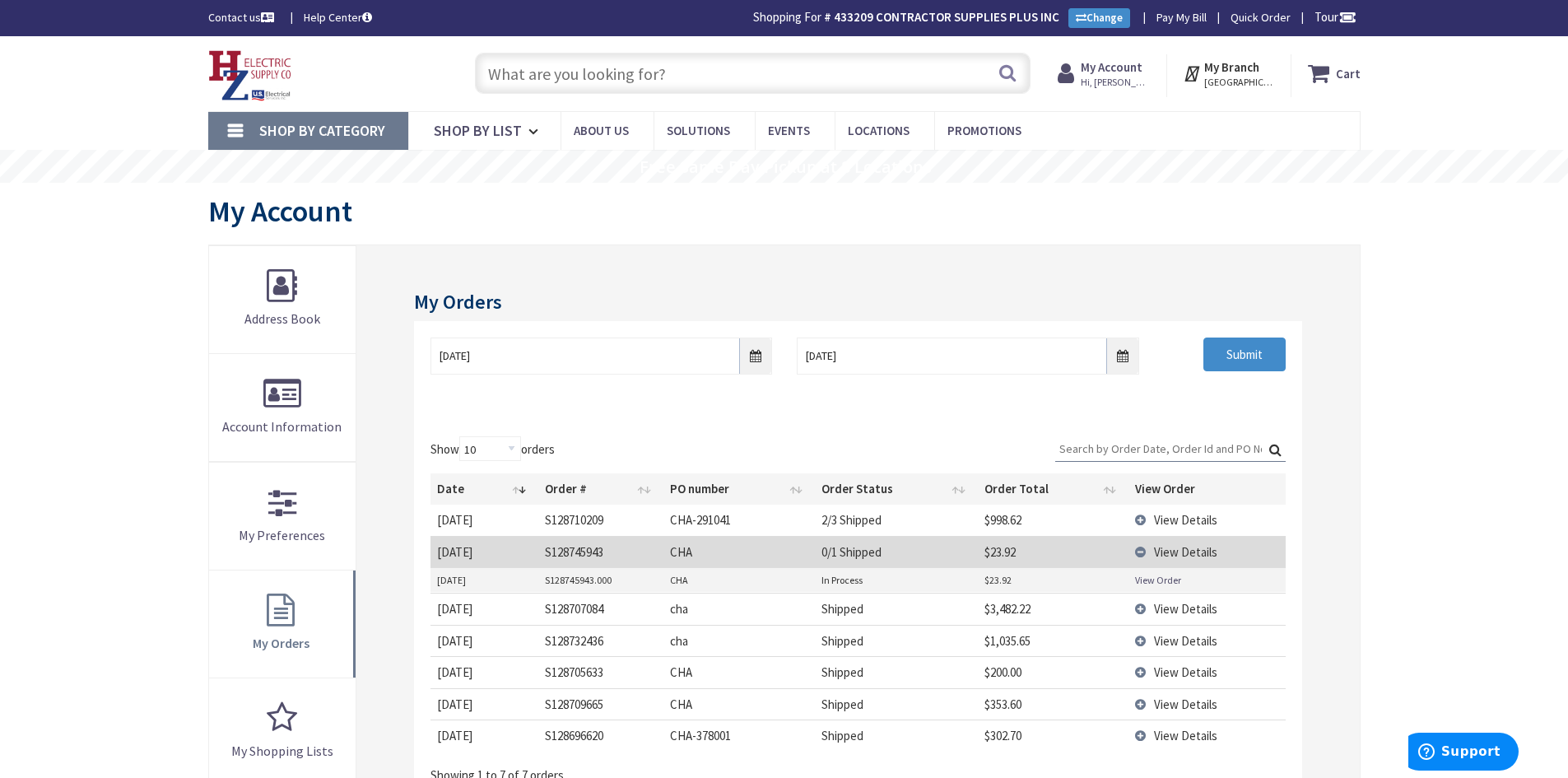
click at [1154, 585] on link "View Order" at bounding box center [1158, 580] width 46 height 14
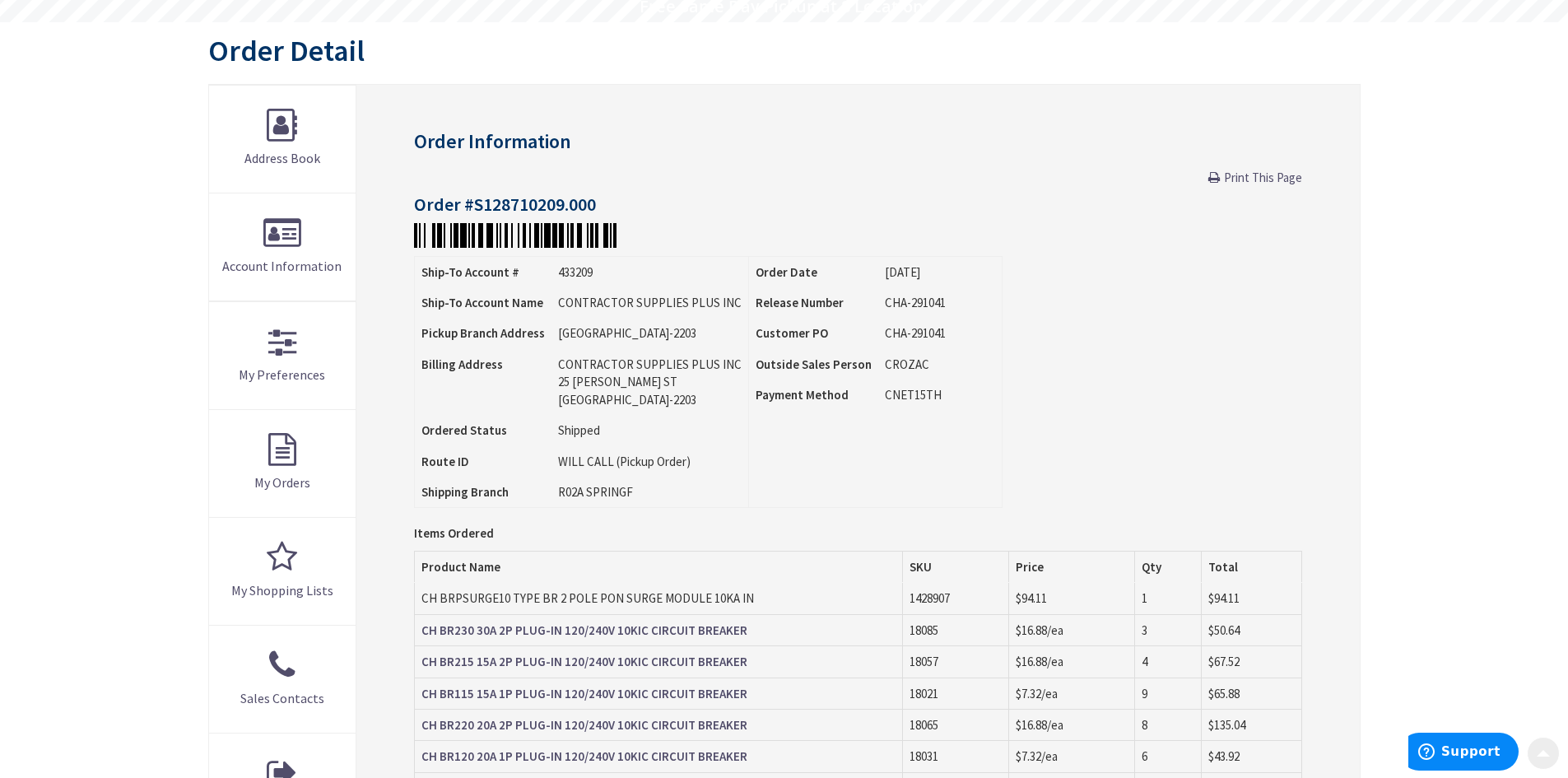
scroll to position [165, 0]
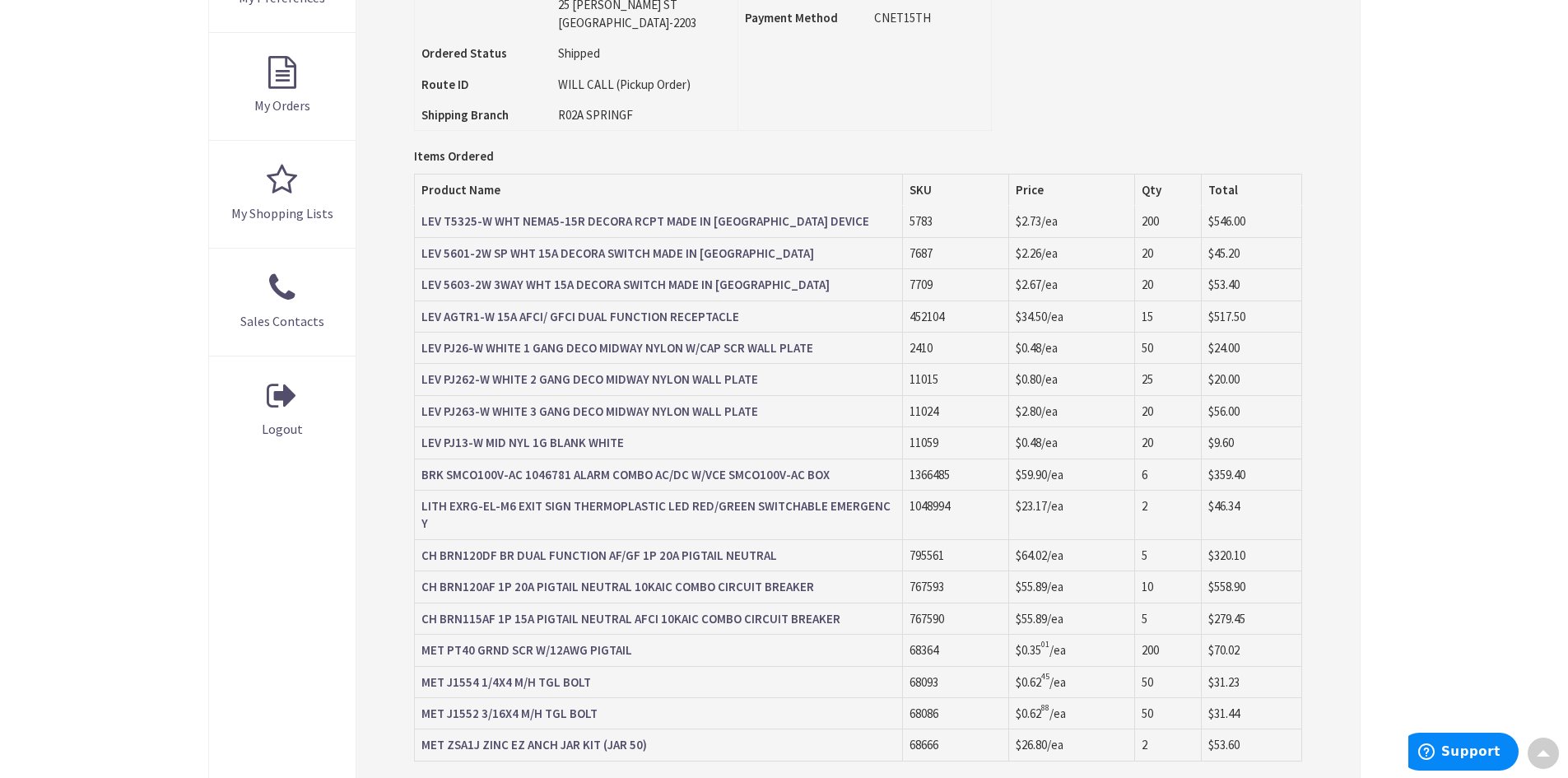
scroll to position [332, 0]
